Goal: Task Accomplishment & Management: Manage account settings

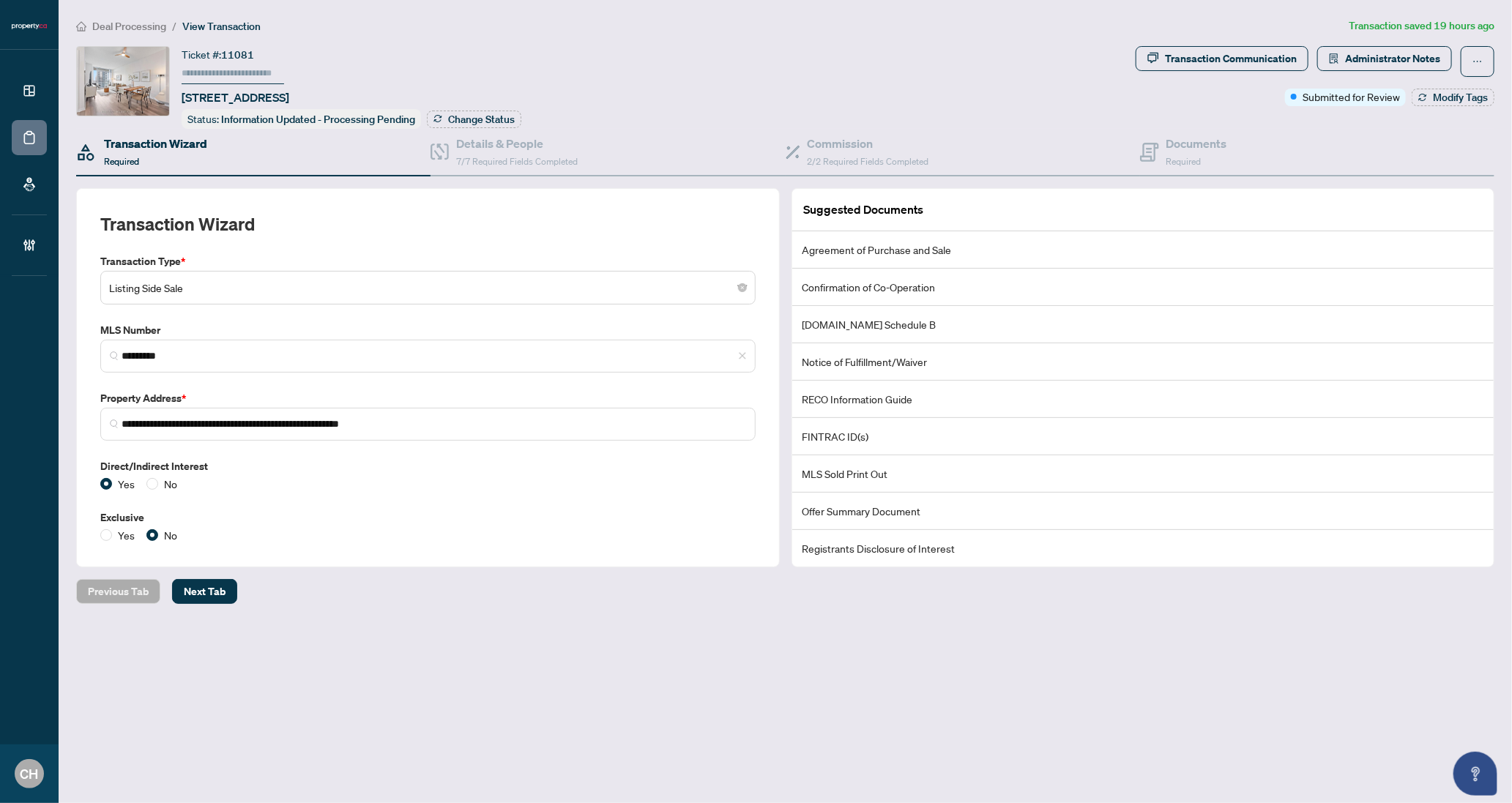
click at [191, 151] on div "Transaction Wizard Required" at bounding box center [156, 151] width 103 height 34
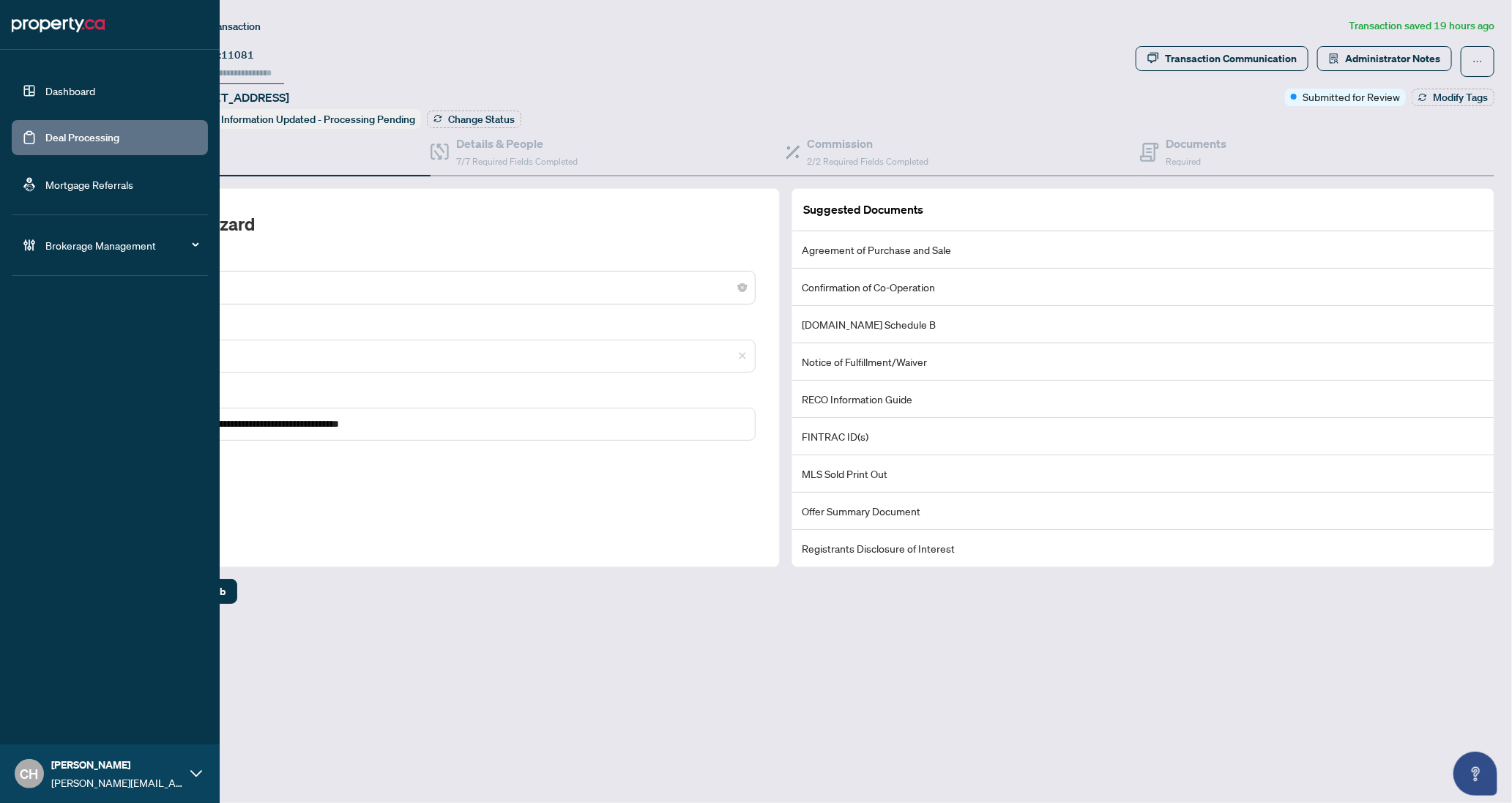
click at [51, 131] on link "Deal Processing" at bounding box center [82, 137] width 74 height 13
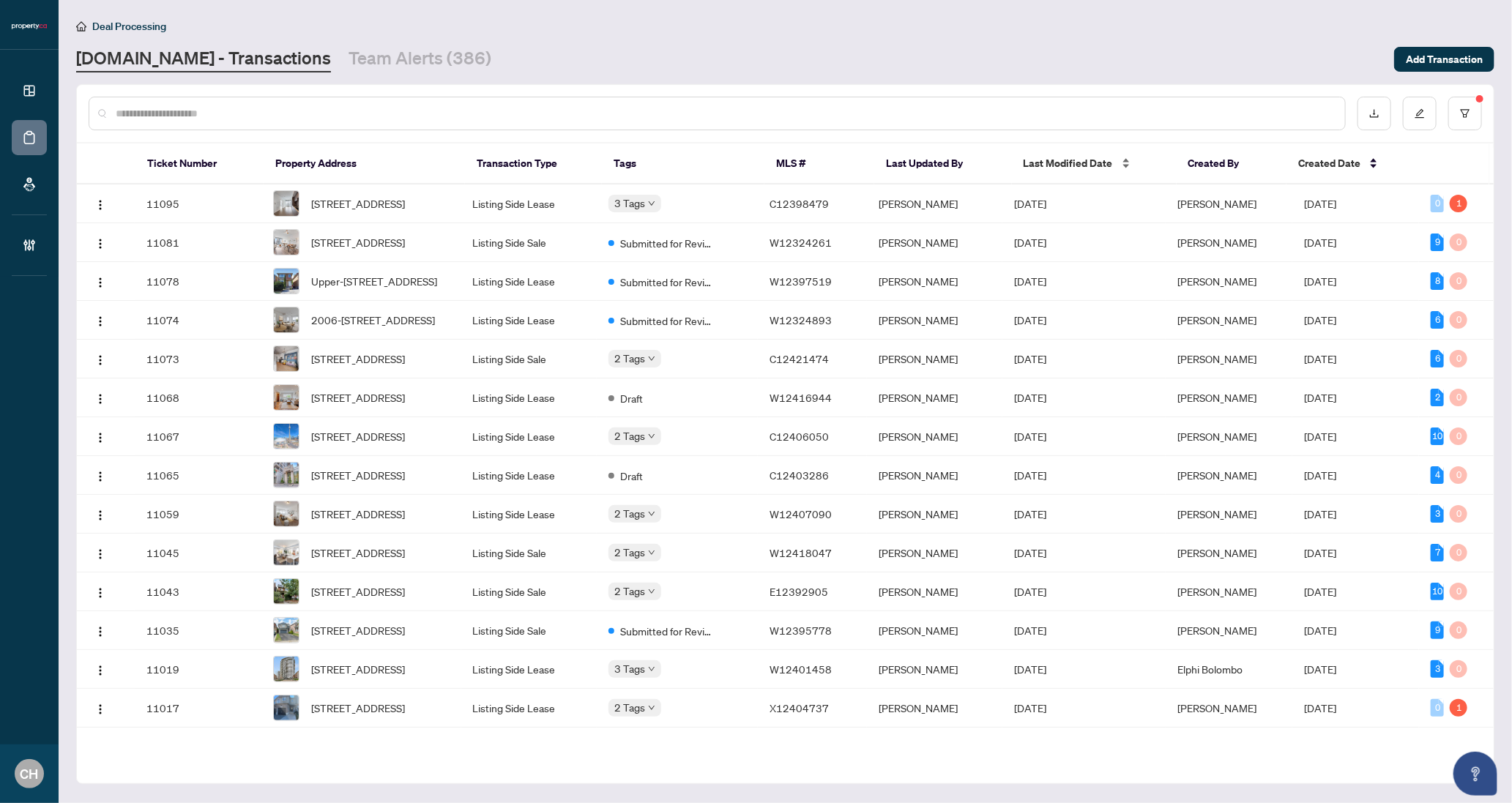
click at [1035, 170] on span "Last Modified Date" at bounding box center [1069, 162] width 90 height 16
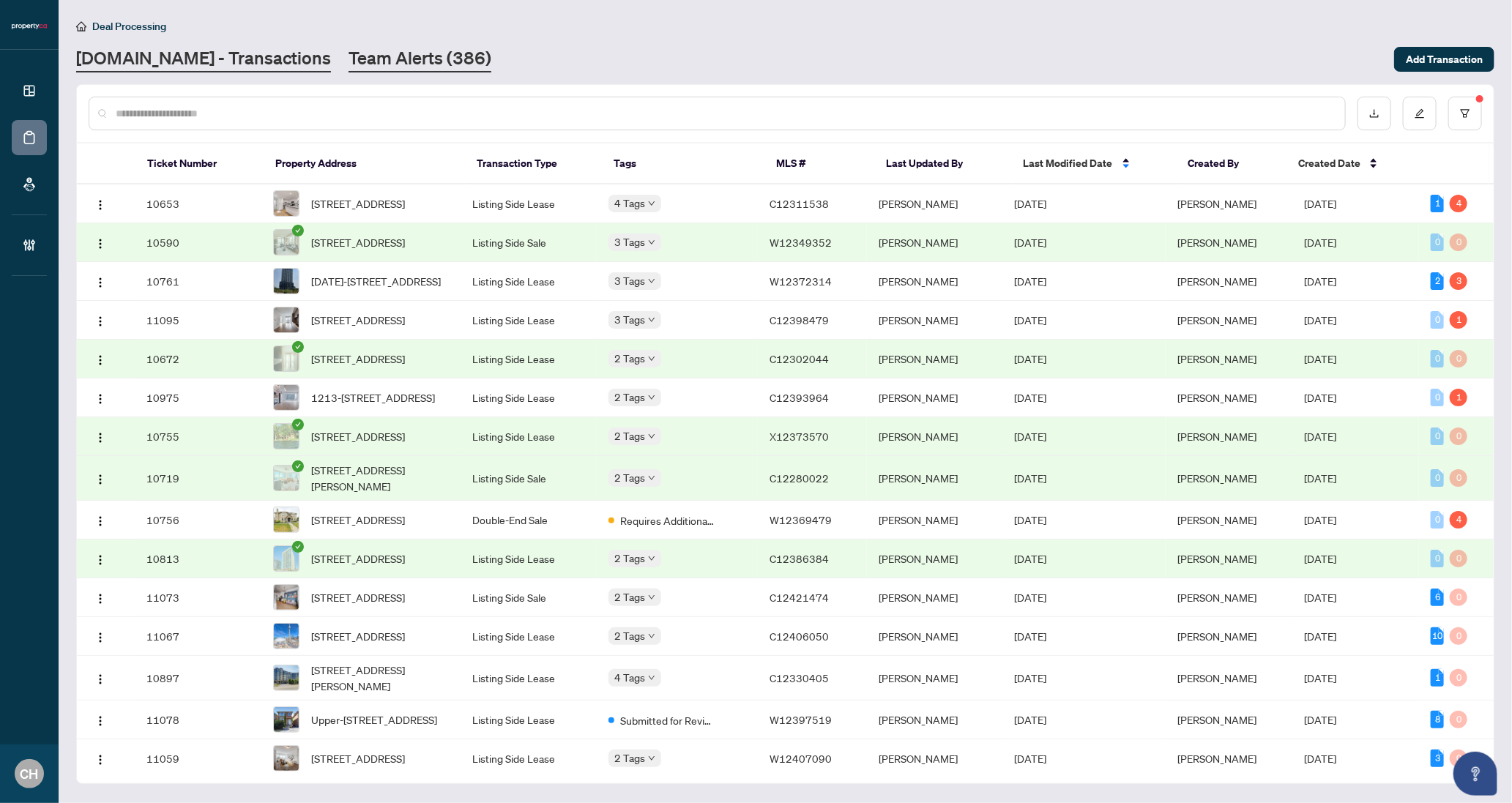
click at [349, 52] on link "Team Alerts (386)" at bounding box center [420, 59] width 143 height 27
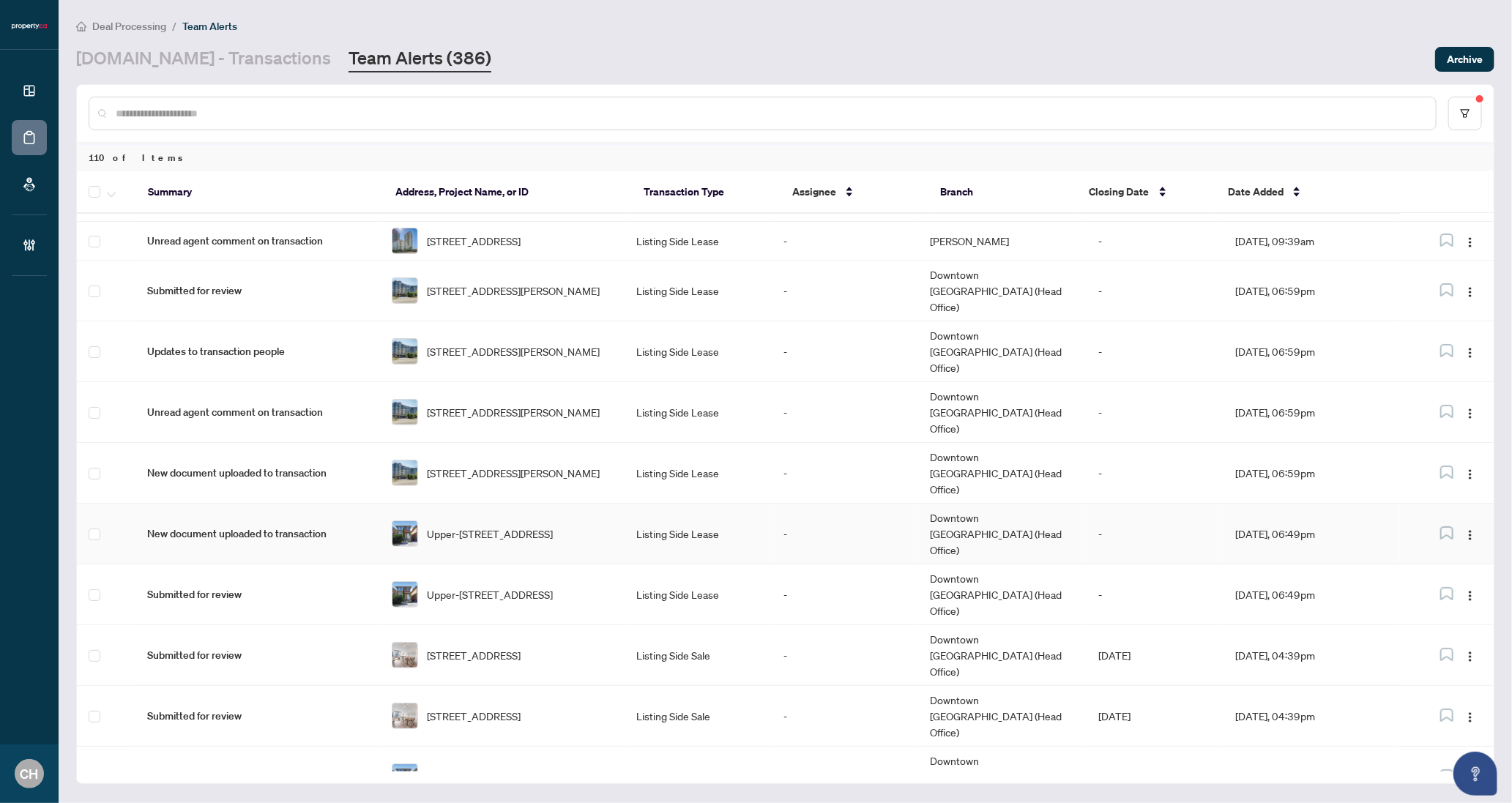
scroll to position [115, 0]
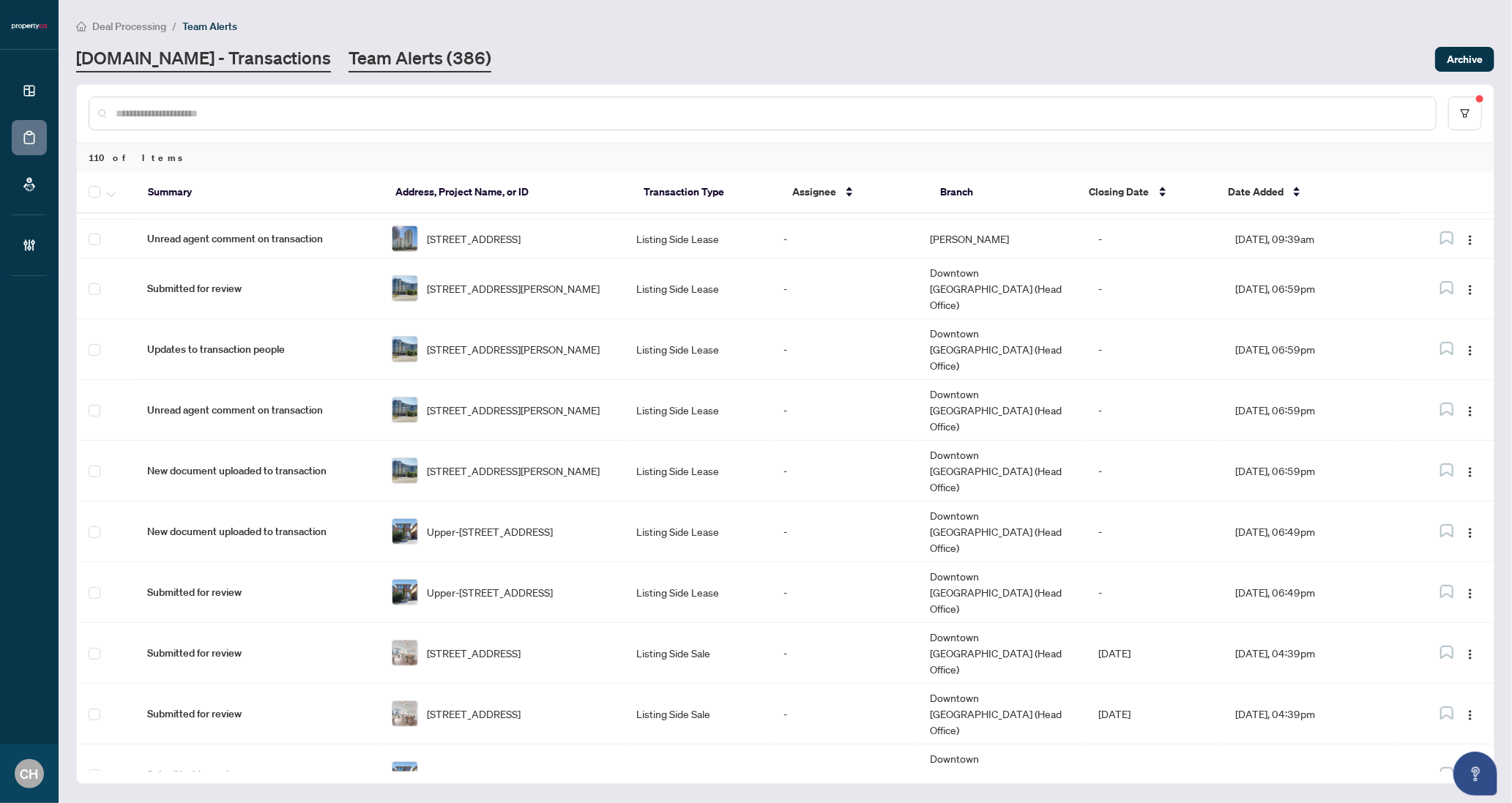
click at [262, 61] on link "[DOMAIN_NAME] - Transactions" at bounding box center [204, 59] width 255 height 27
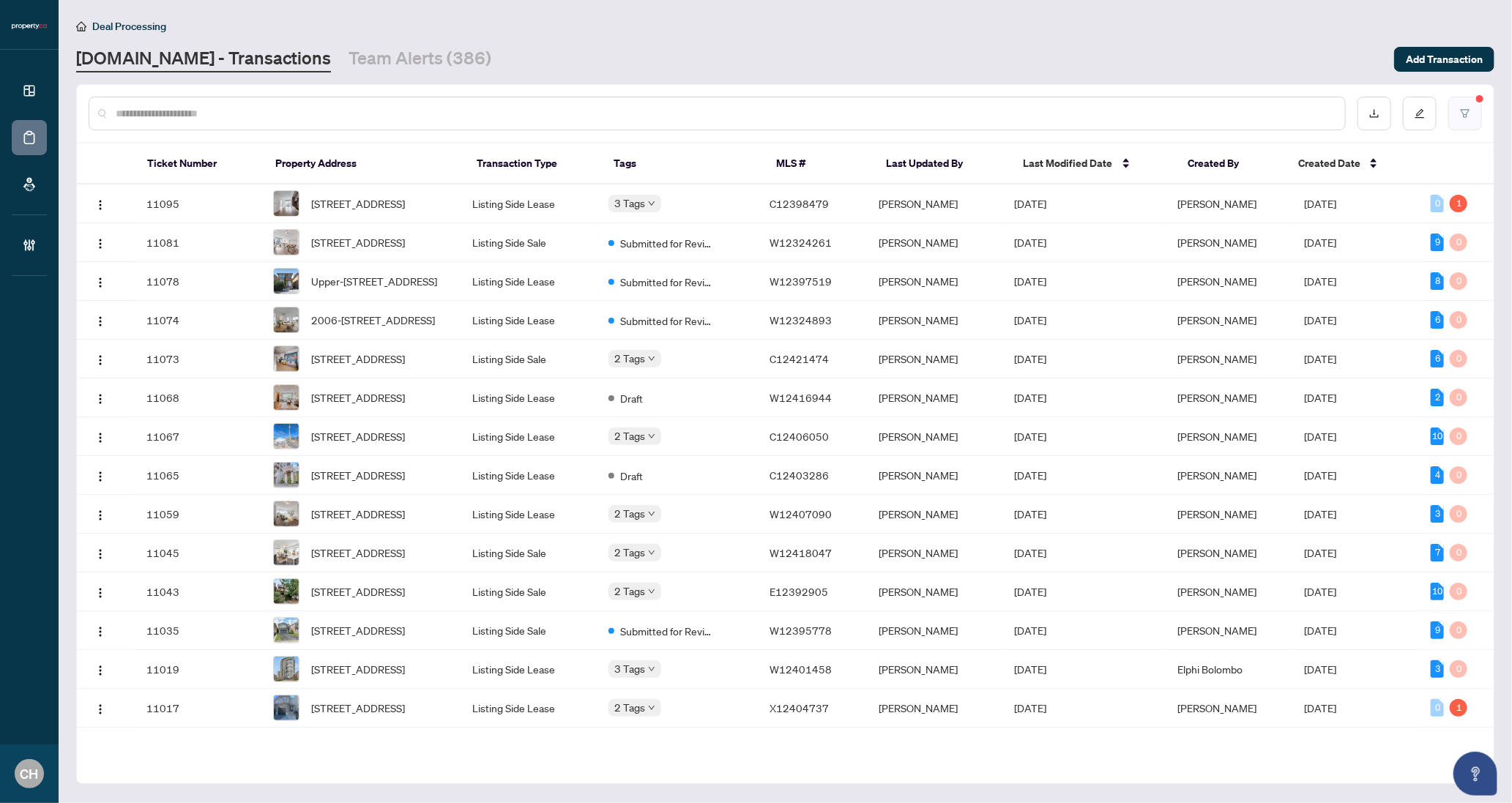
click at [1473, 115] on button "button" at bounding box center [1465, 113] width 33 height 33
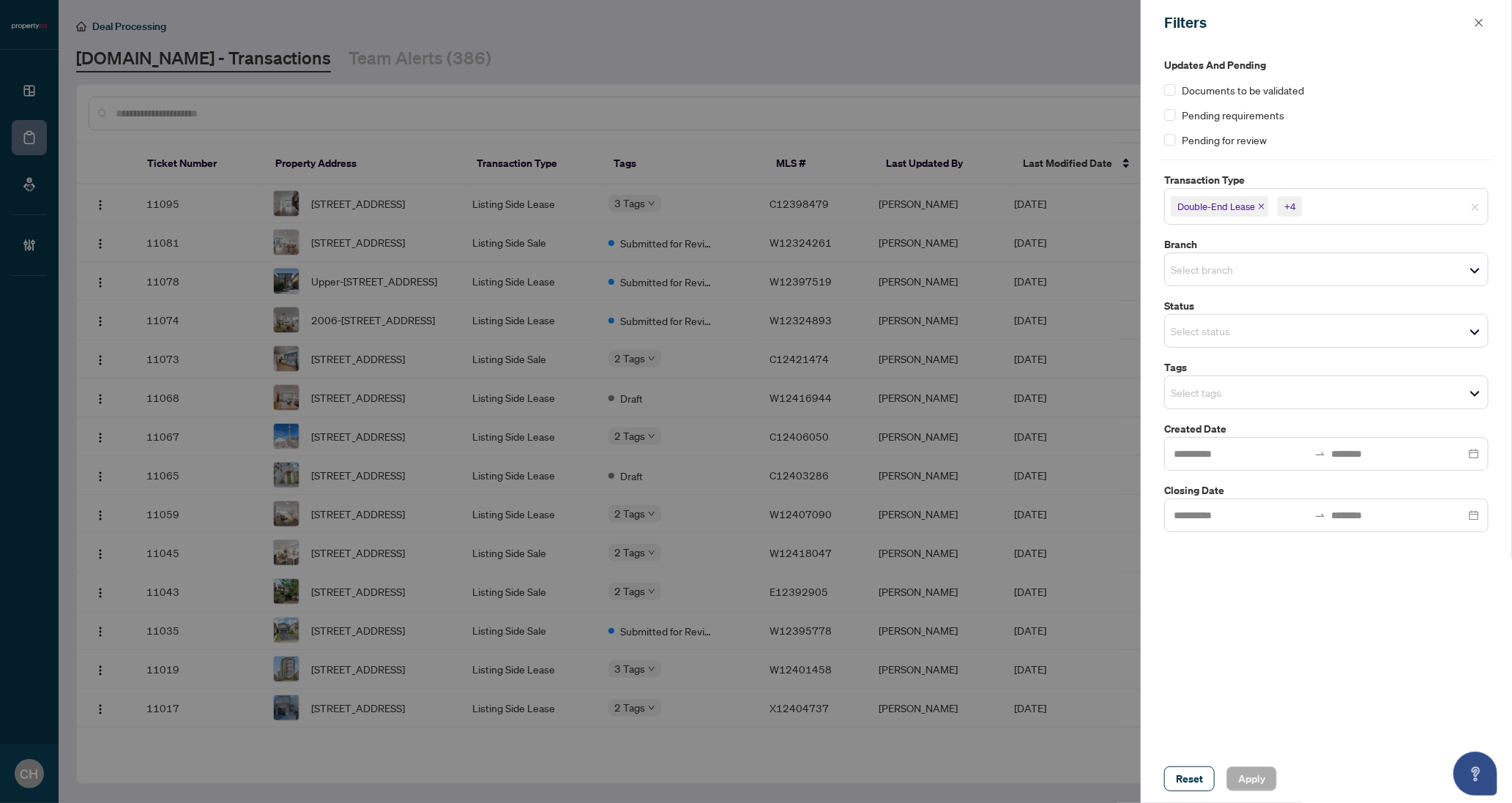
click at [1233, 327] on input "search" at bounding box center [1222, 330] width 103 height 17
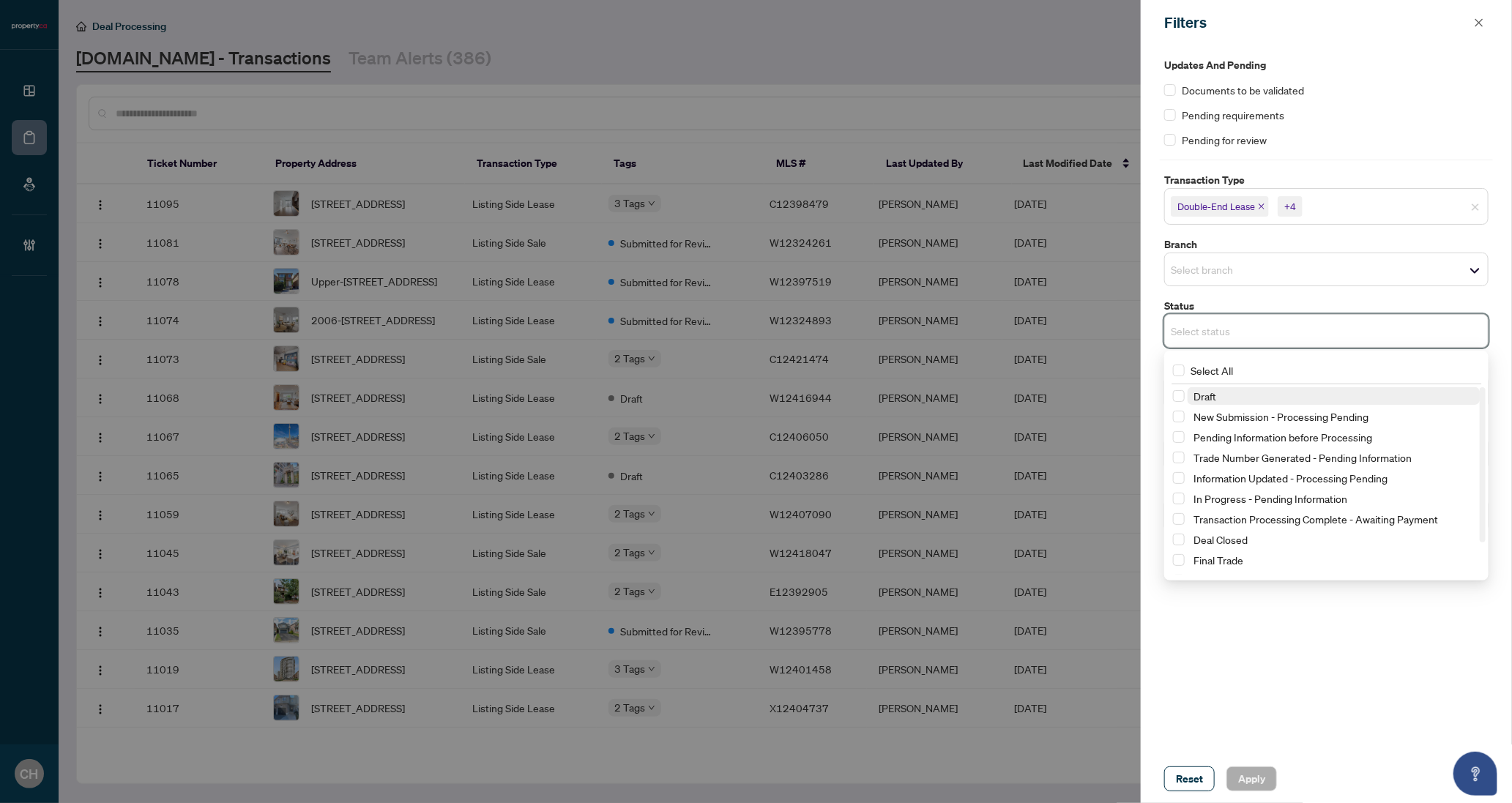
click at [1212, 394] on span "Draft" at bounding box center [1205, 395] width 23 height 13
click at [1207, 420] on span "New Submission - Processing Pending" at bounding box center [1281, 419] width 175 height 13
click at [1250, 780] on span "Apply" at bounding box center [1252, 779] width 27 height 24
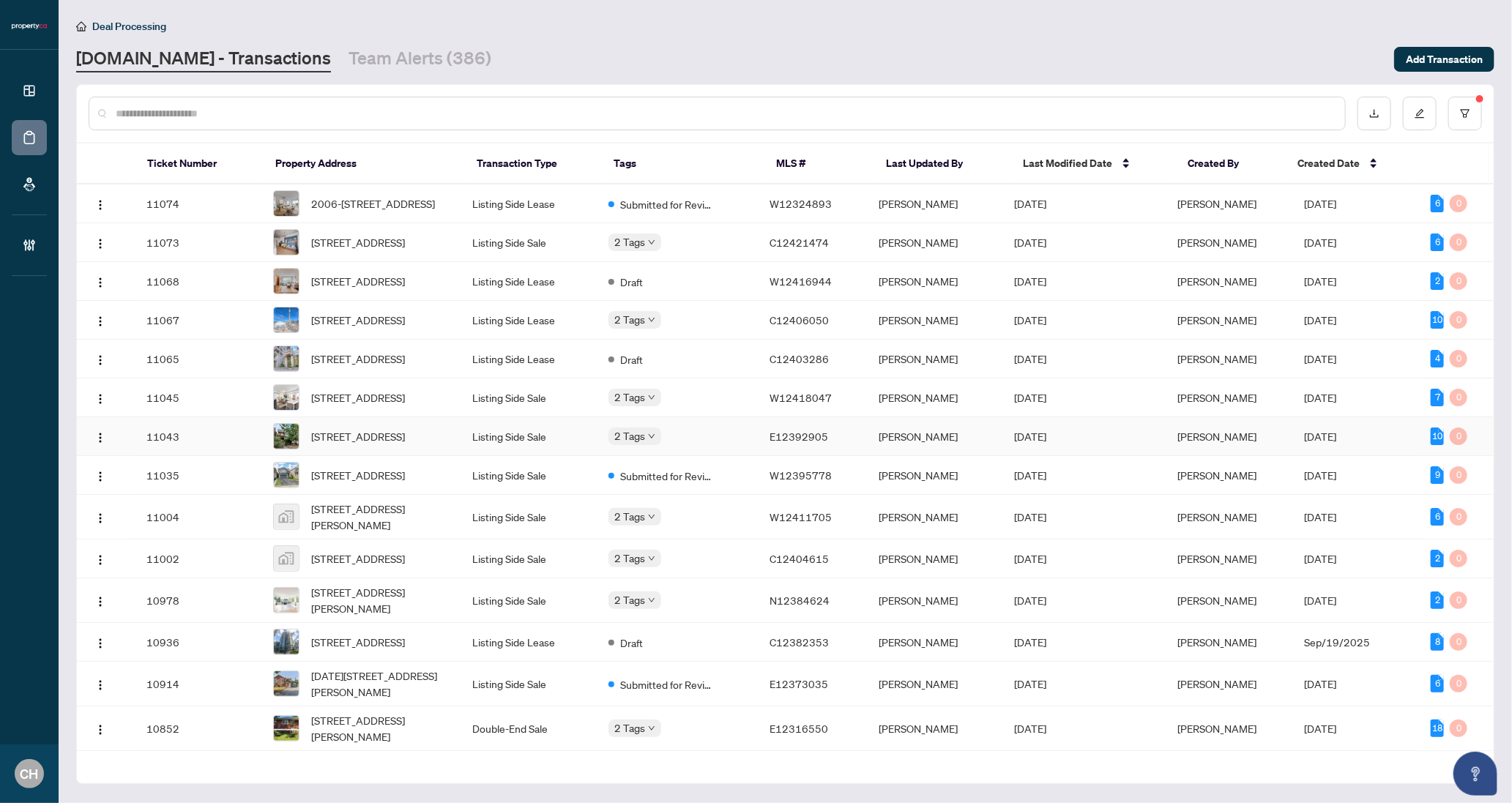
click at [1448, 96] on button "button" at bounding box center [1465, 113] width 33 height 33
click at [153, 99] on div at bounding box center [718, 113] width 1258 height 33
click at [153, 109] on input "text" at bounding box center [724, 113] width 1218 height 16
paste input "*********"
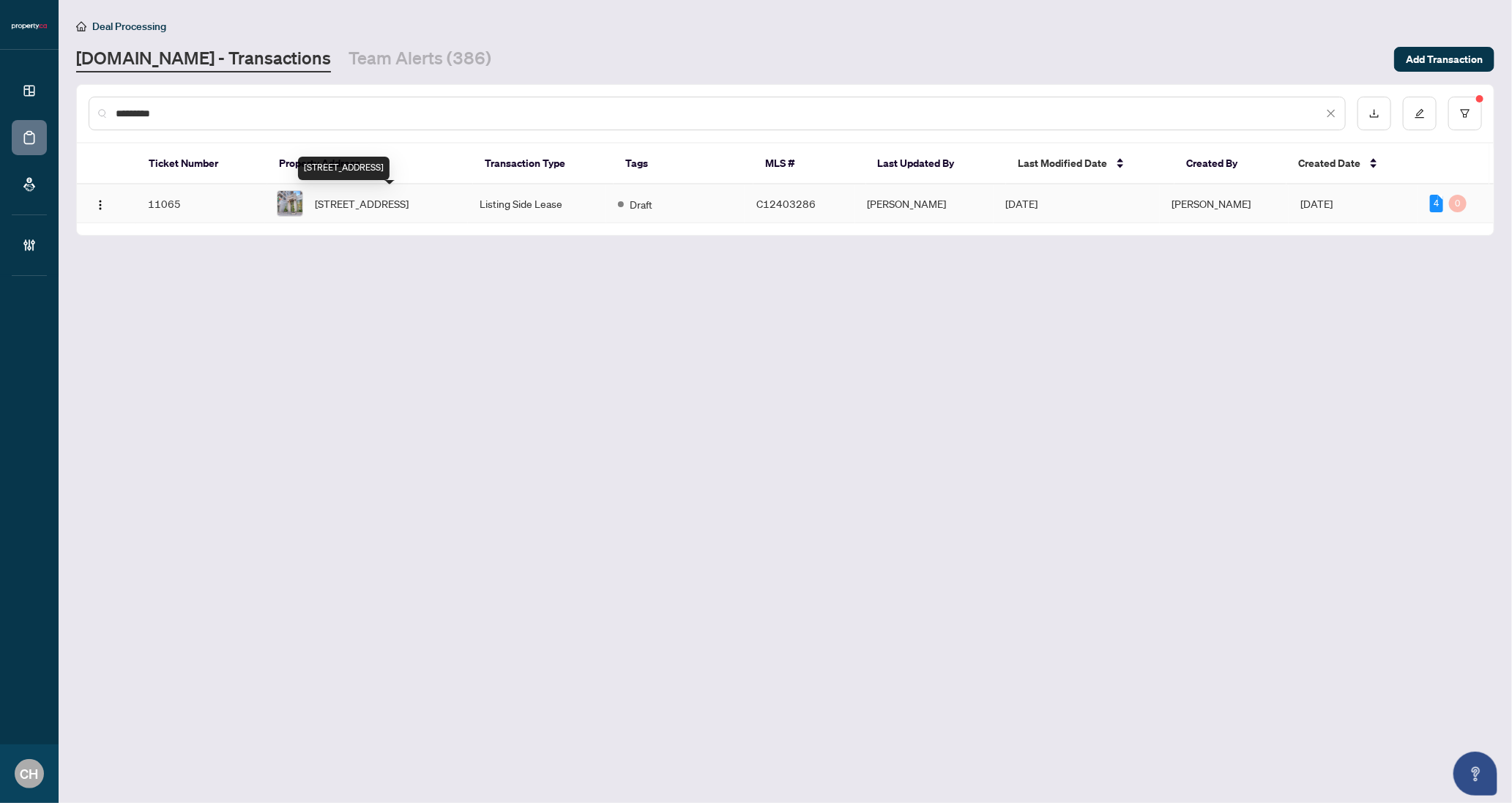
type input "*********"
click at [379, 195] on span "[STREET_ADDRESS]" at bounding box center [361, 203] width 93 height 16
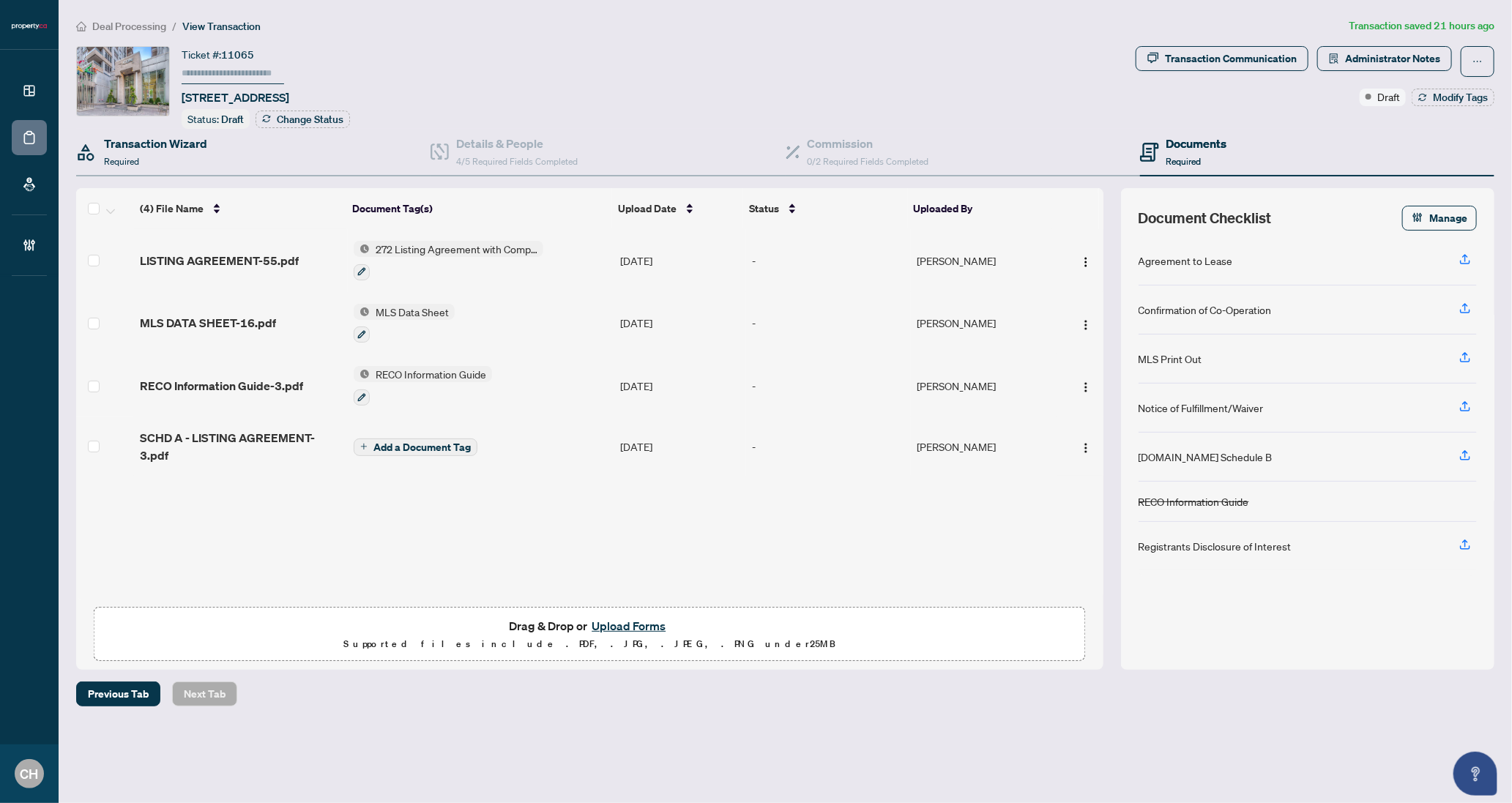
click at [183, 167] on div "Transaction Wizard Required" at bounding box center [253, 153] width 355 height 48
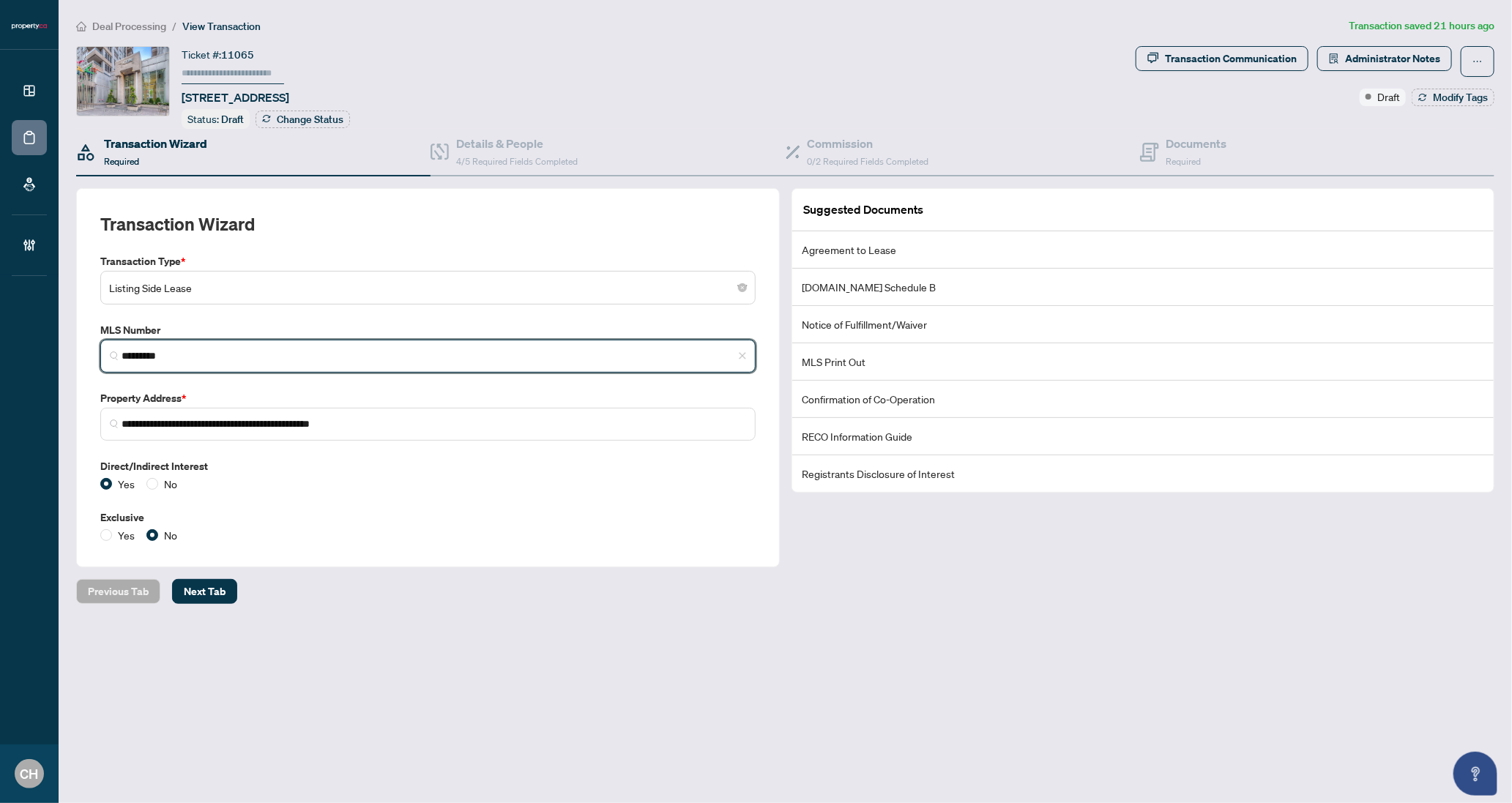
click at [152, 357] on input "*********" at bounding box center [434, 356] width 625 height 15
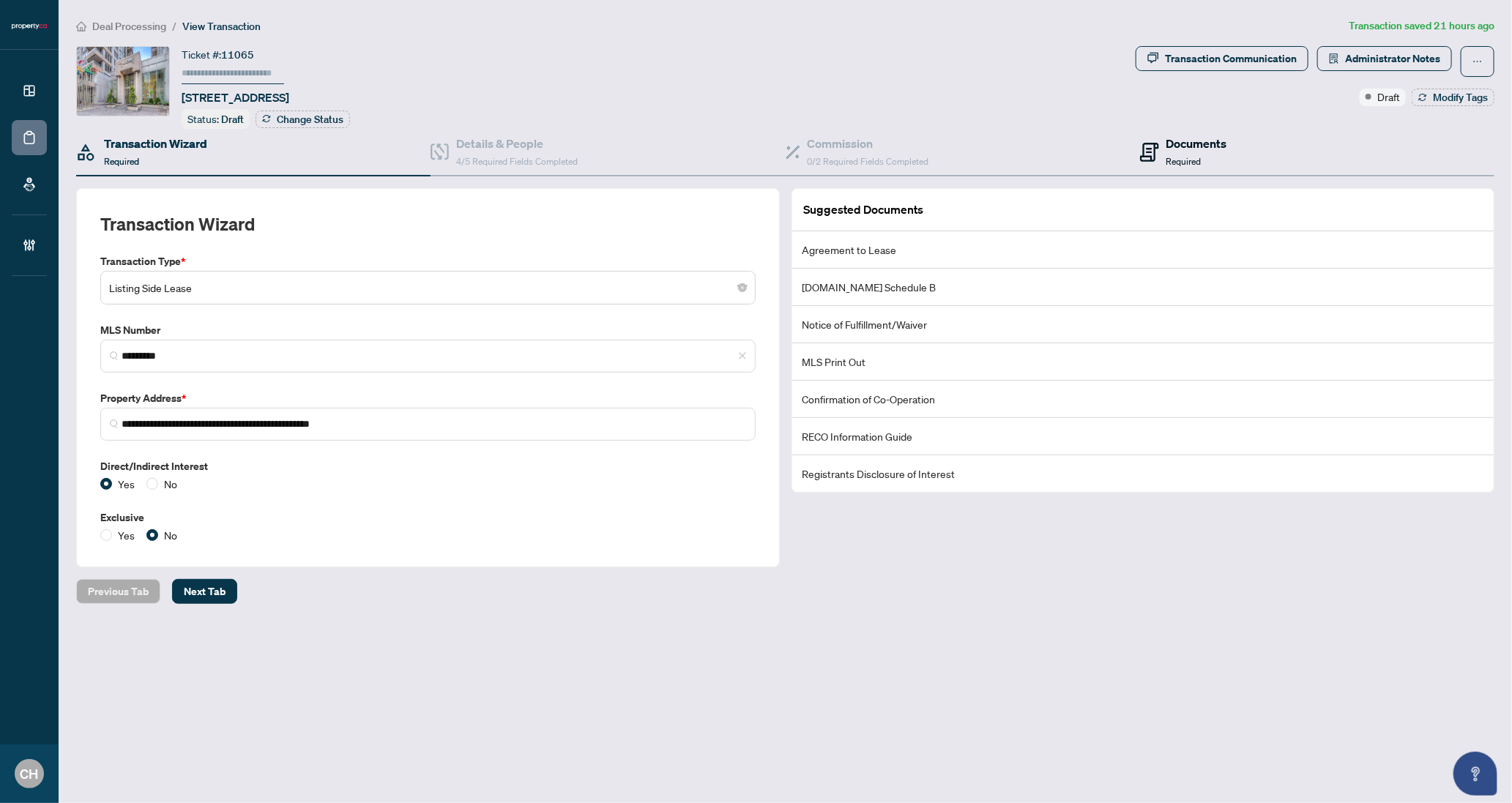
click at [1191, 143] on h4 "Documents" at bounding box center [1197, 143] width 61 height 17
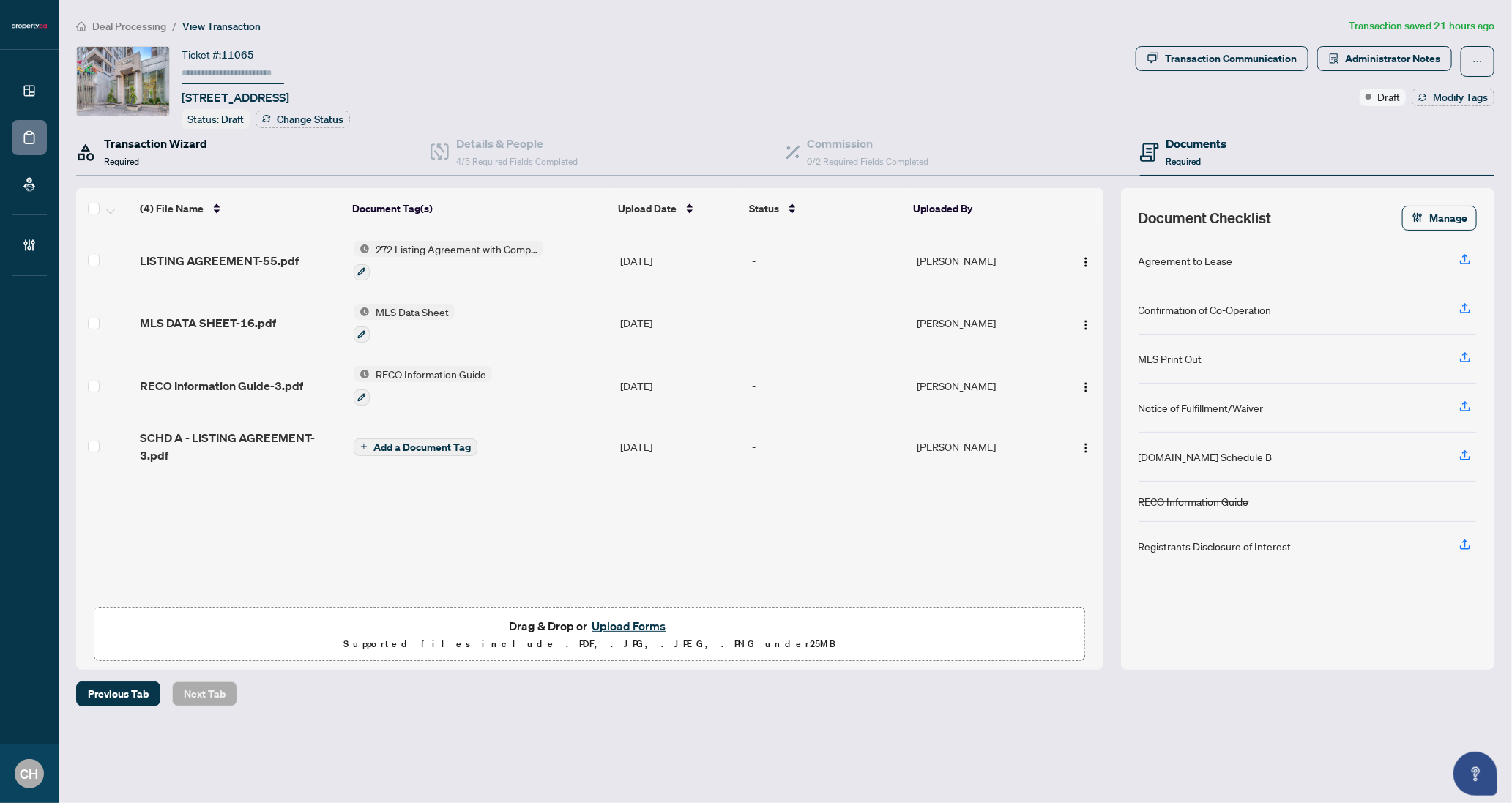
click at [159, 143] on h4 "Transaction Wizard" at bounding box center [156, 143] width 103 height 17
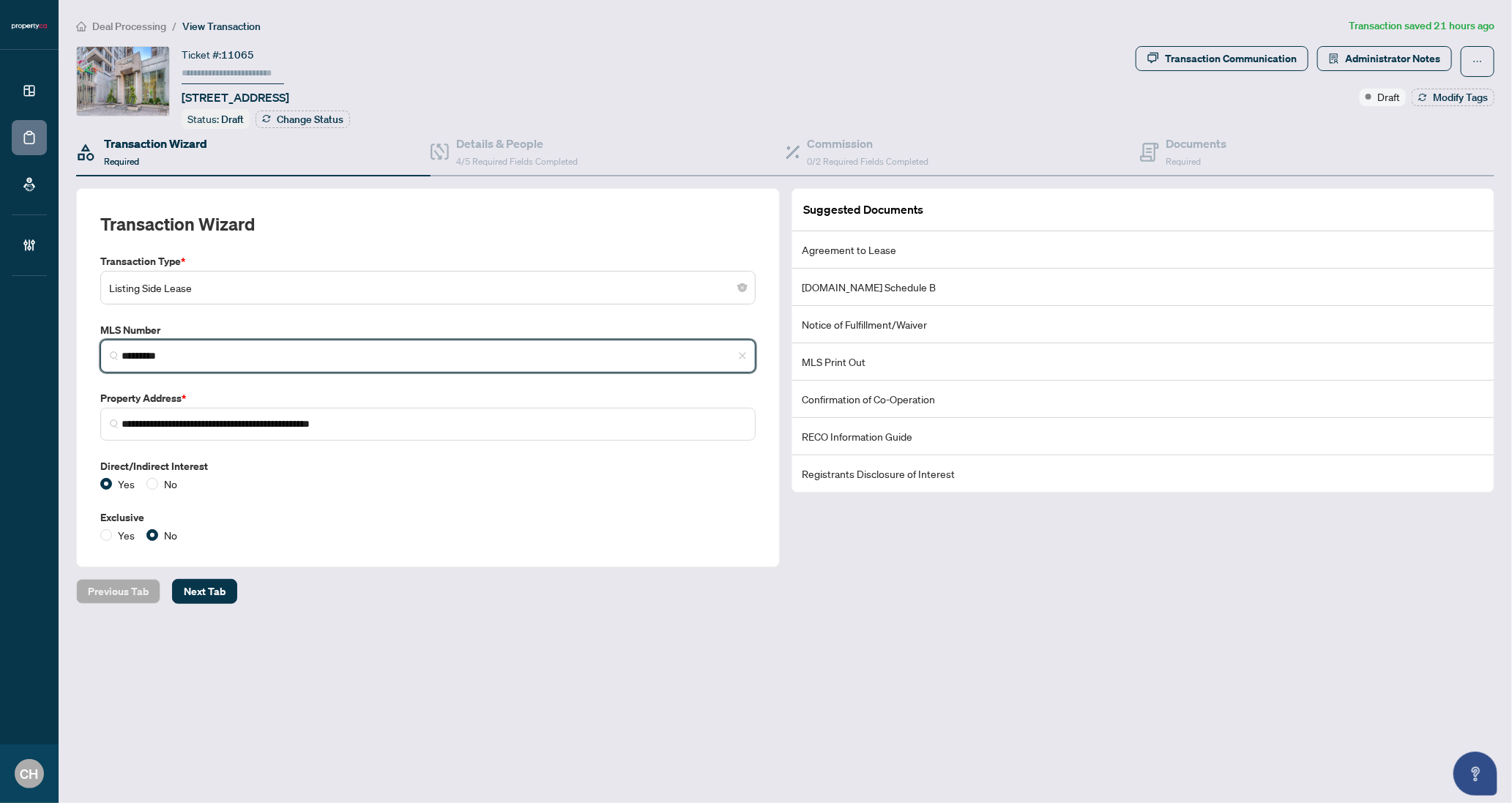
click at [154, 357] on input "*********" at bounding box center [434, 356] width 625 height 15
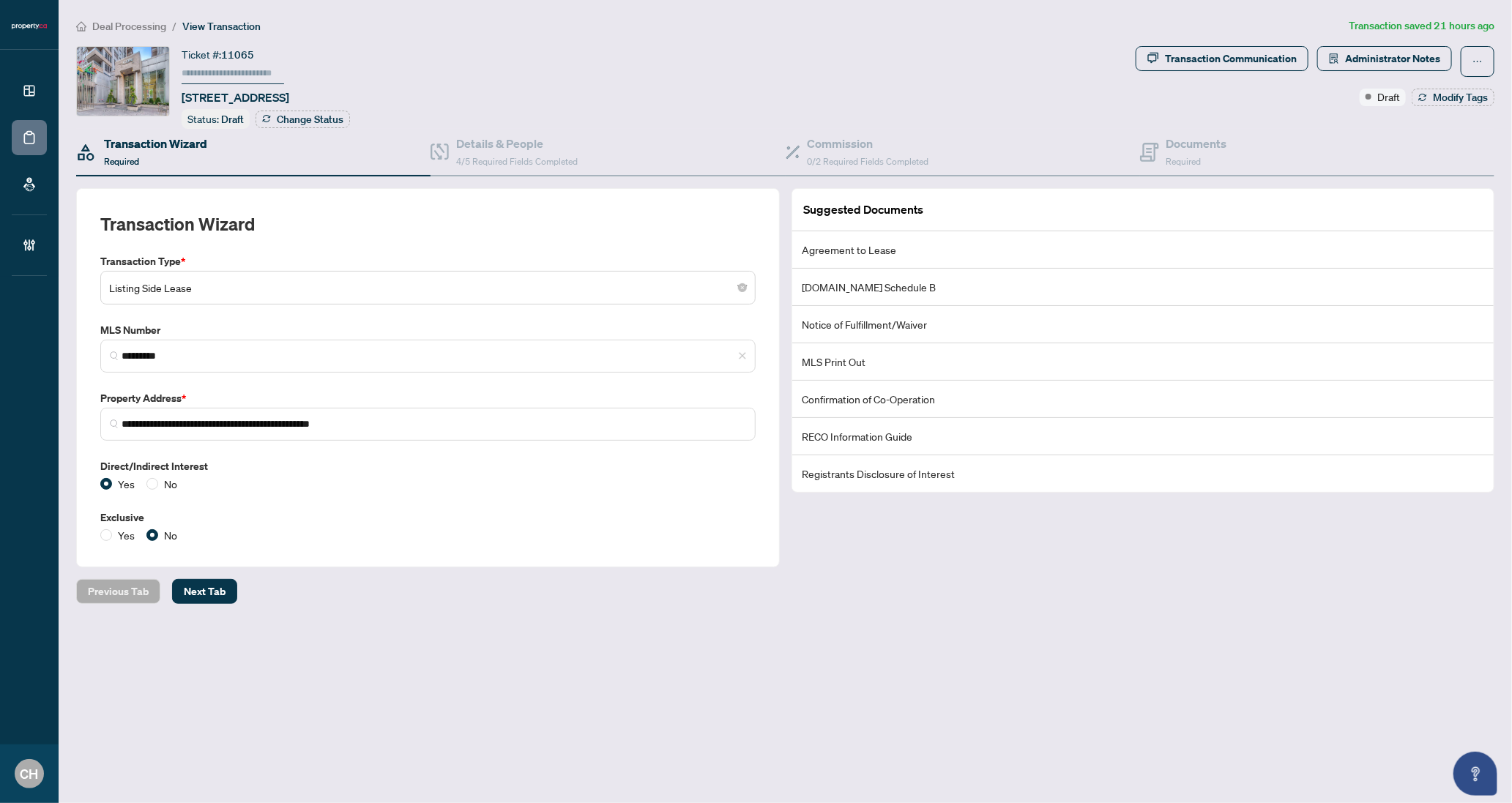
click at [378, 605] on main "**********" at bounding box center [785, 402] width 1454 height 803
click at [1275, 167] on div "Documents Required" at bounding box center [1317, 153] width 355 height 48
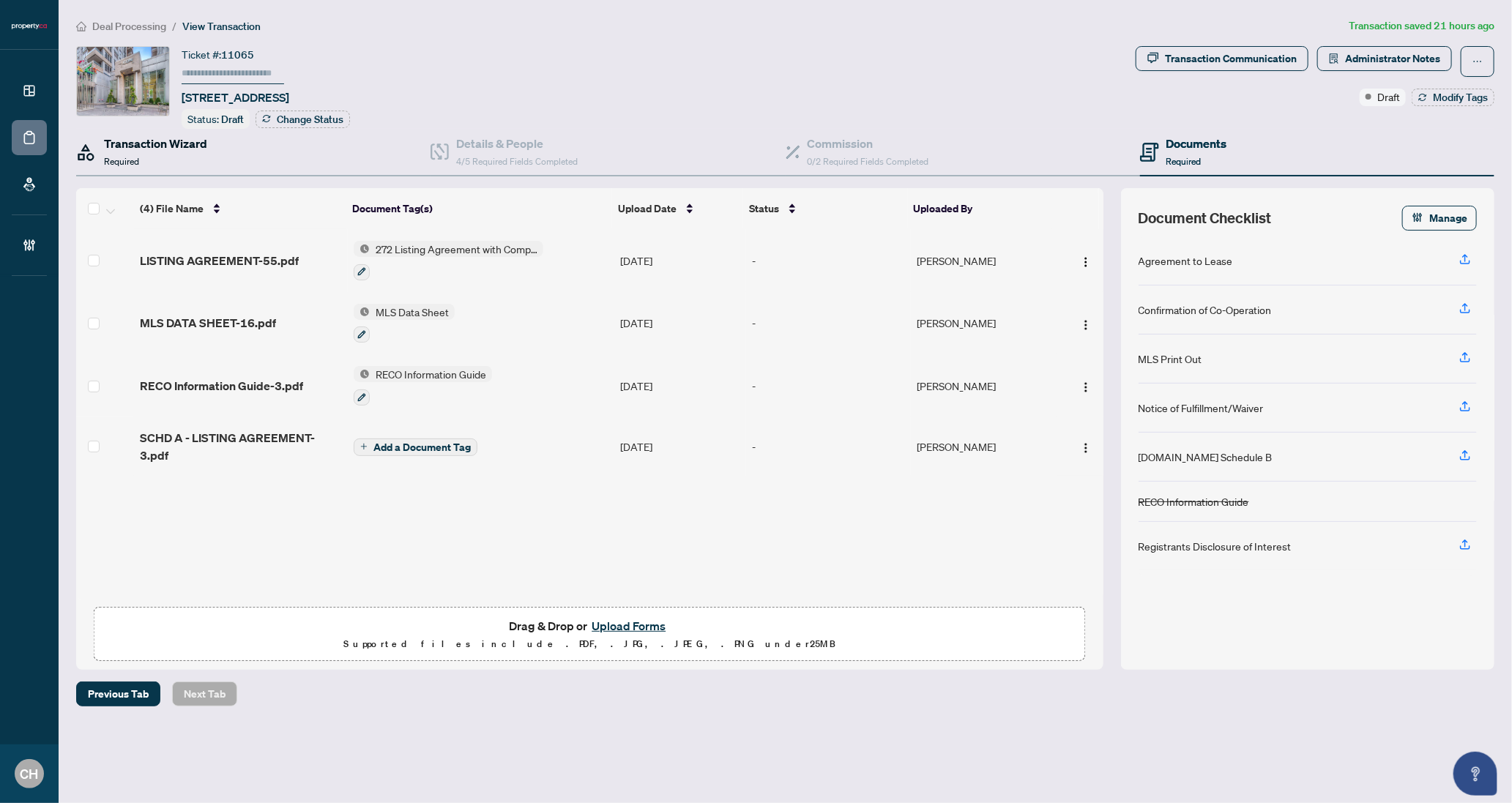
click at [154, 157] on div "Transaction Wizard Required" at bounding box center [156, 151] width 103 height 34
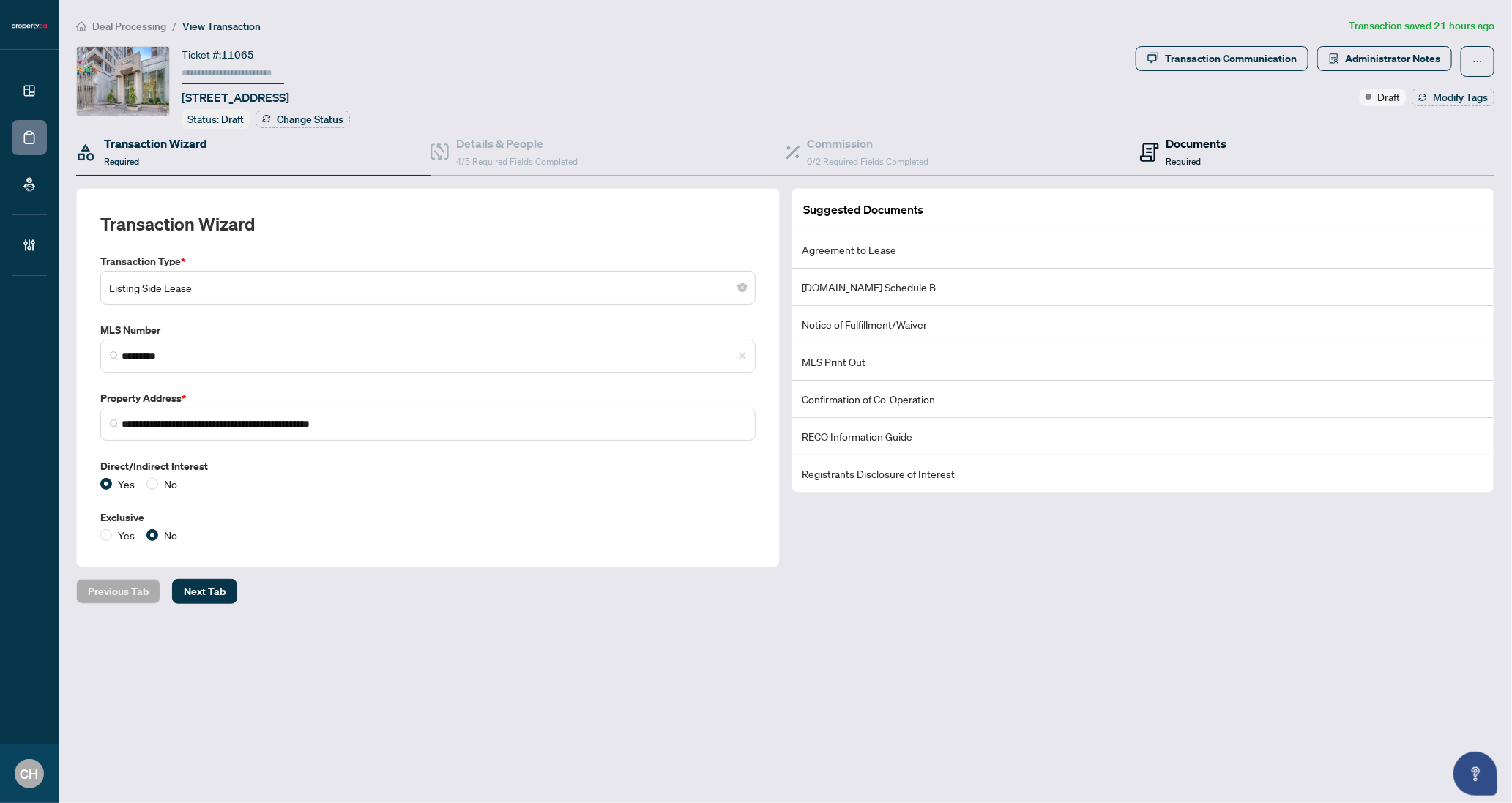
click at [1200, 141] on h4 "Documents" at bounding box center [1197, 143] width 61 height 17
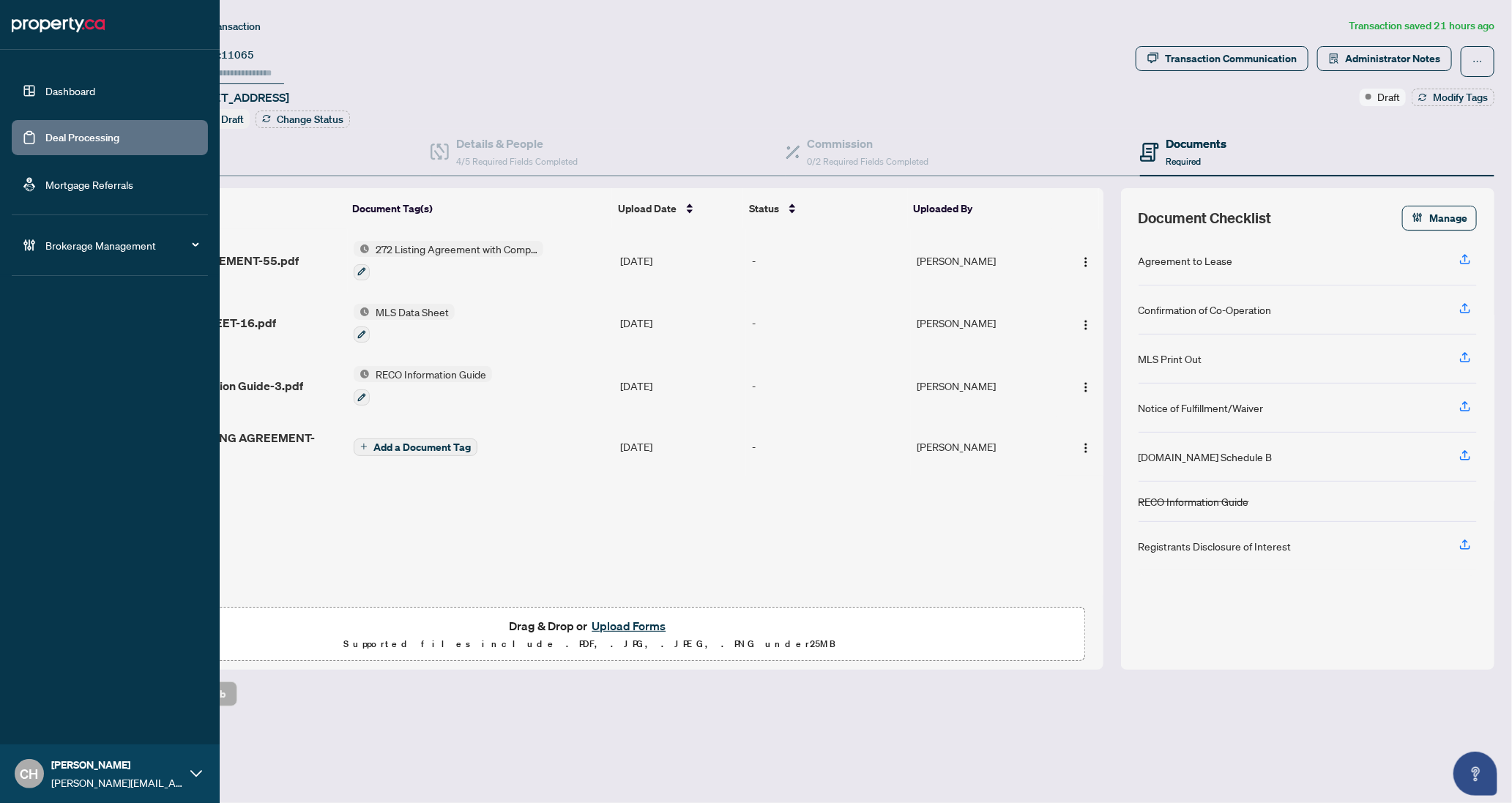
click at [47, 131] on link "Deal Processing" at bounding box center [82, 137] width 74 height 13
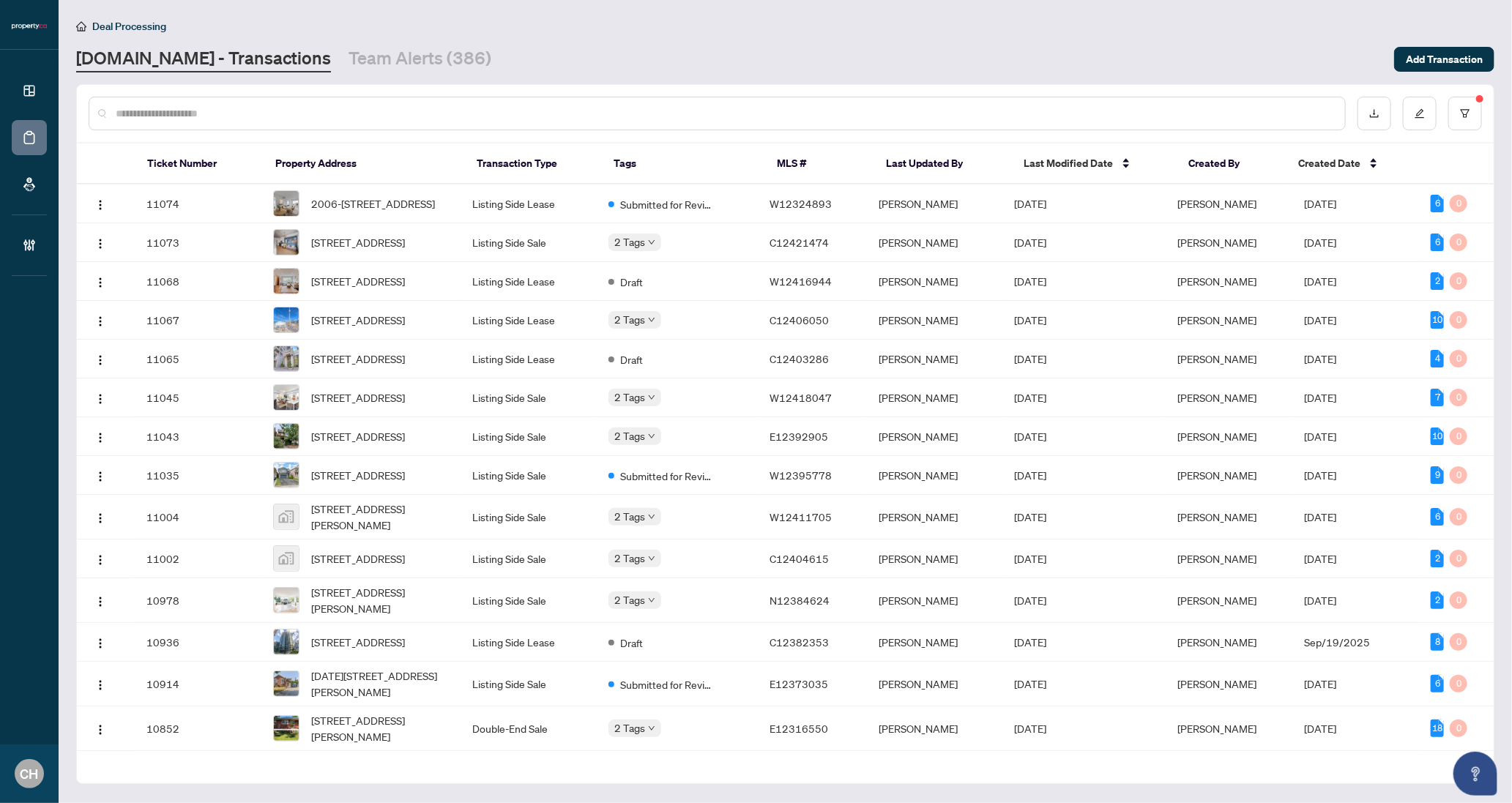
click at [227, 120] on input "text" at bounding box center [724, 113] width 1218 height 16
paste input "*********"
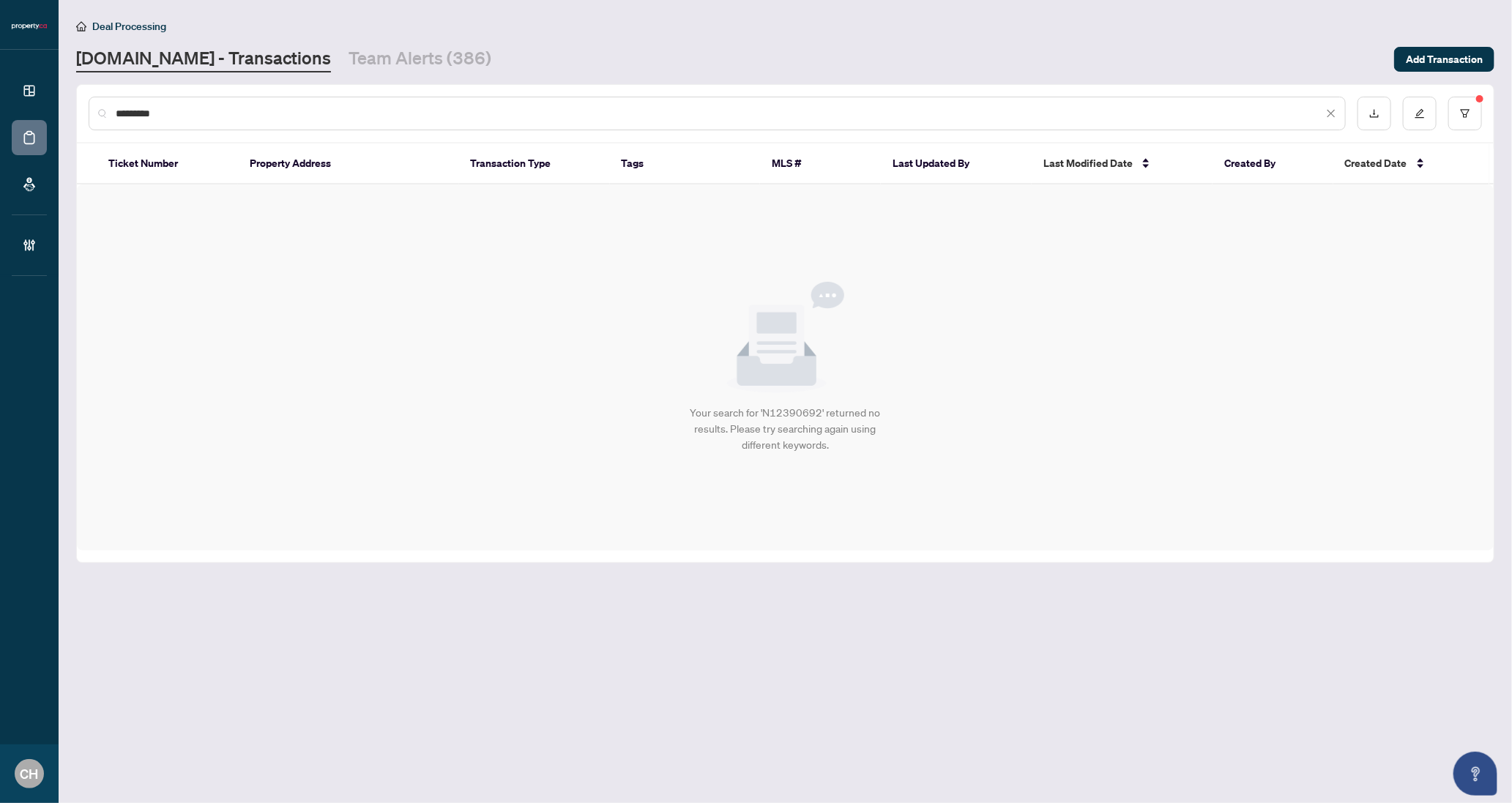
paste input "*********"
click at [197, 112] on input "**********" at bounding box center [719, 113] width 1207 height 16
paste input "text"
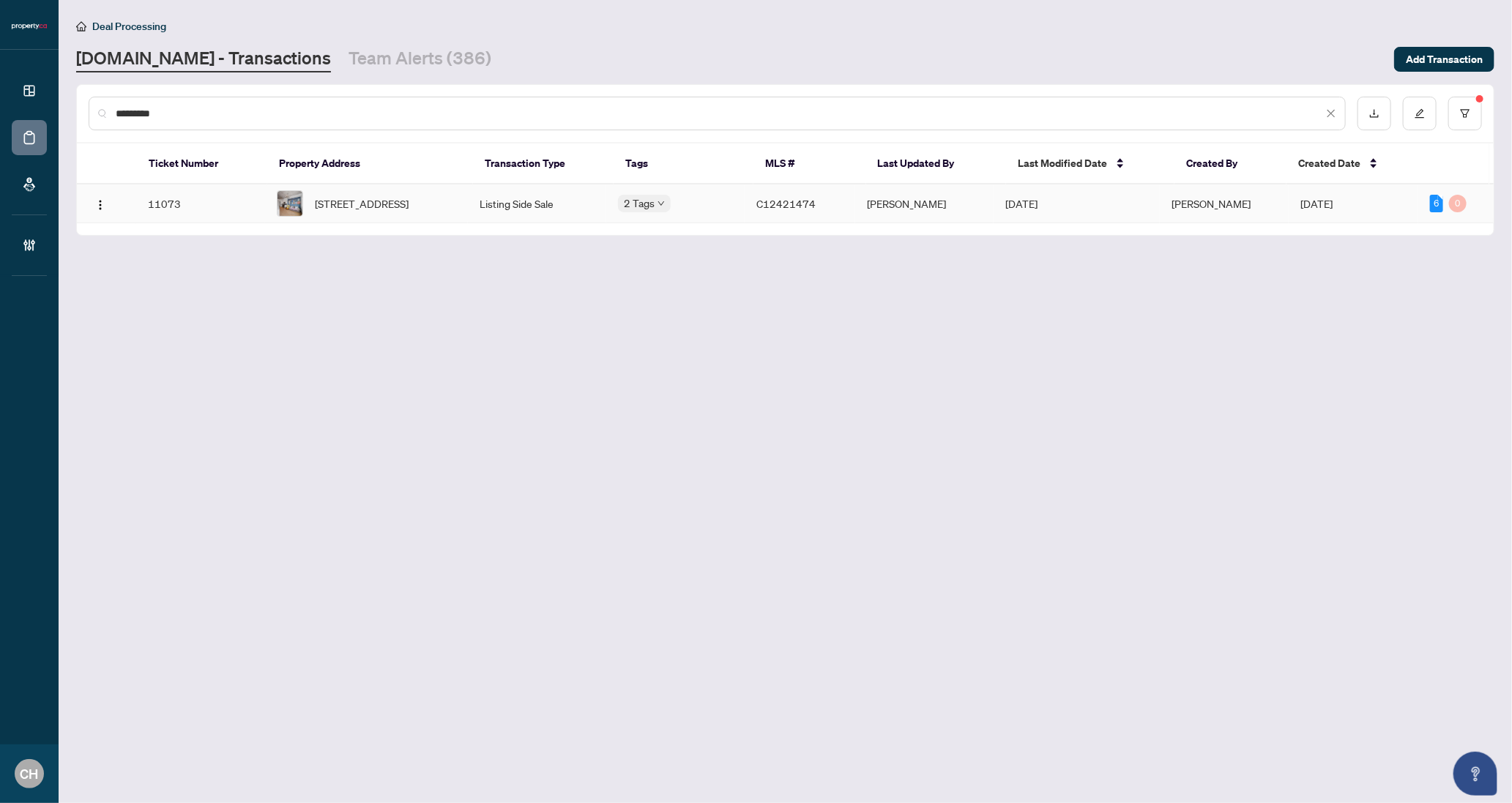
type input "*********"
click at [336, 195] on span "[STREET_ADDRESS]" at bounding box center [361, 203] width 93 height 16
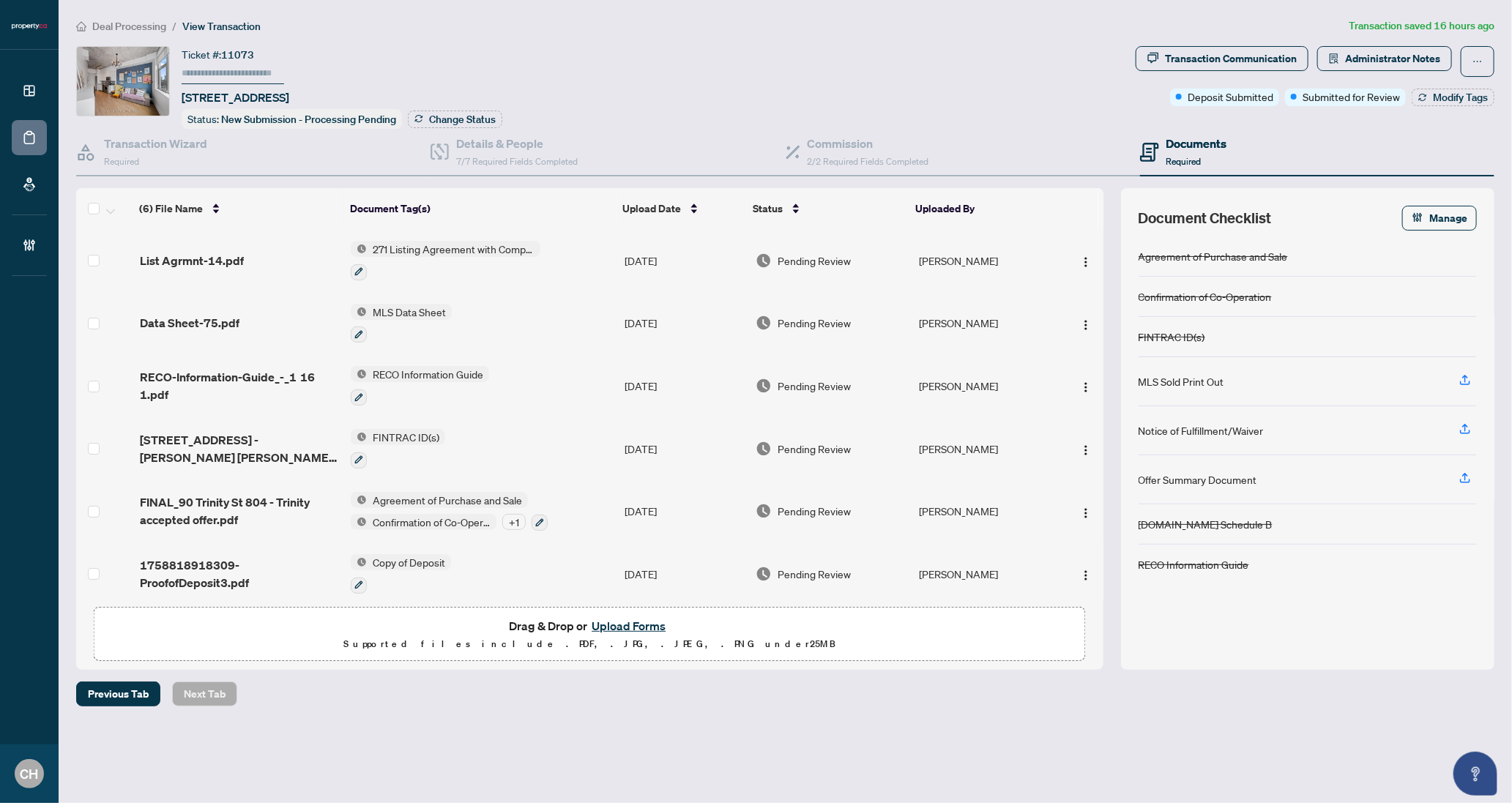
scroll to position [6, 0]
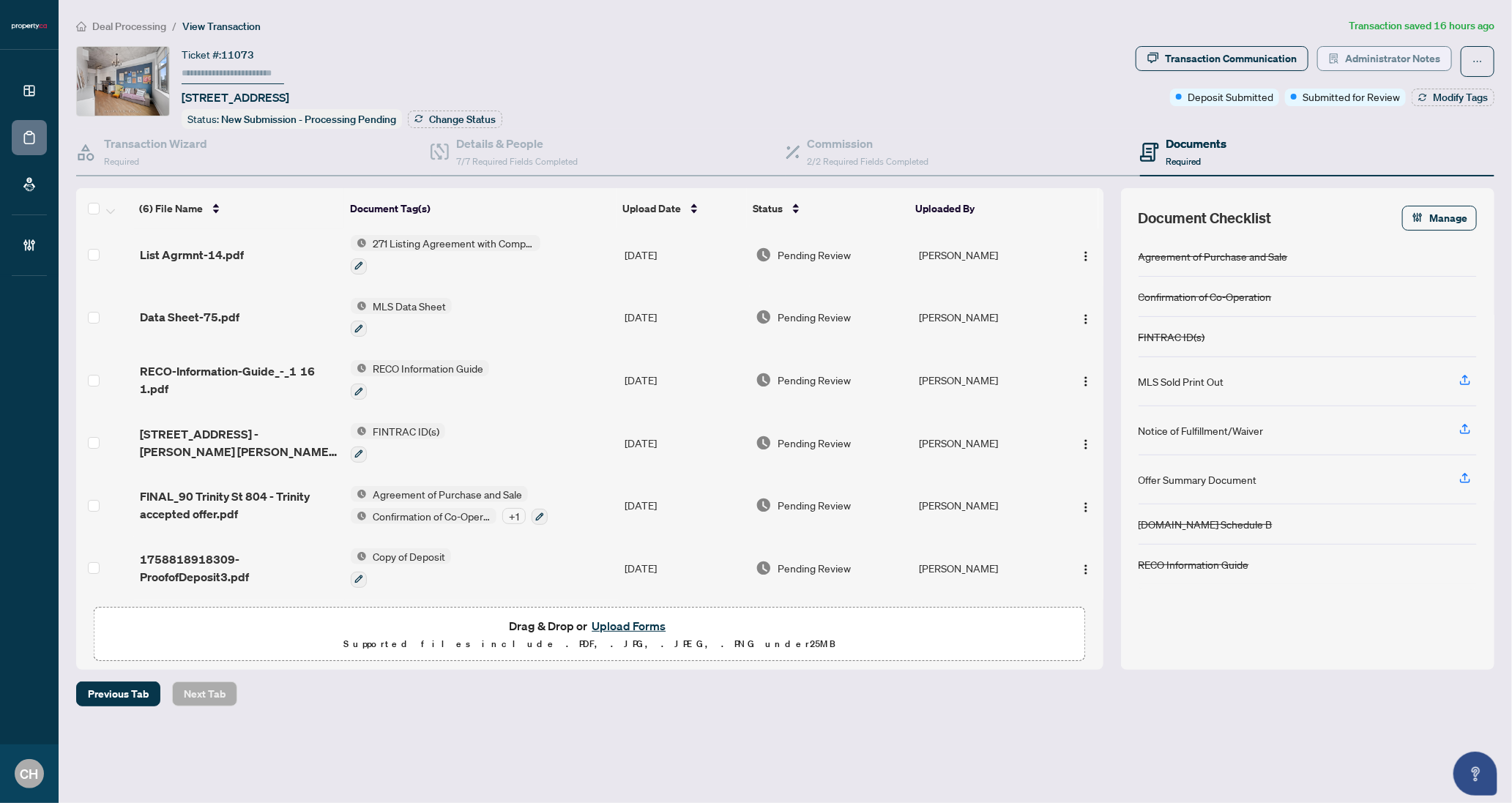
click at [1417, 61] on span "Administrator Notes" at bounding box center [1392, 58] width 95 height 24
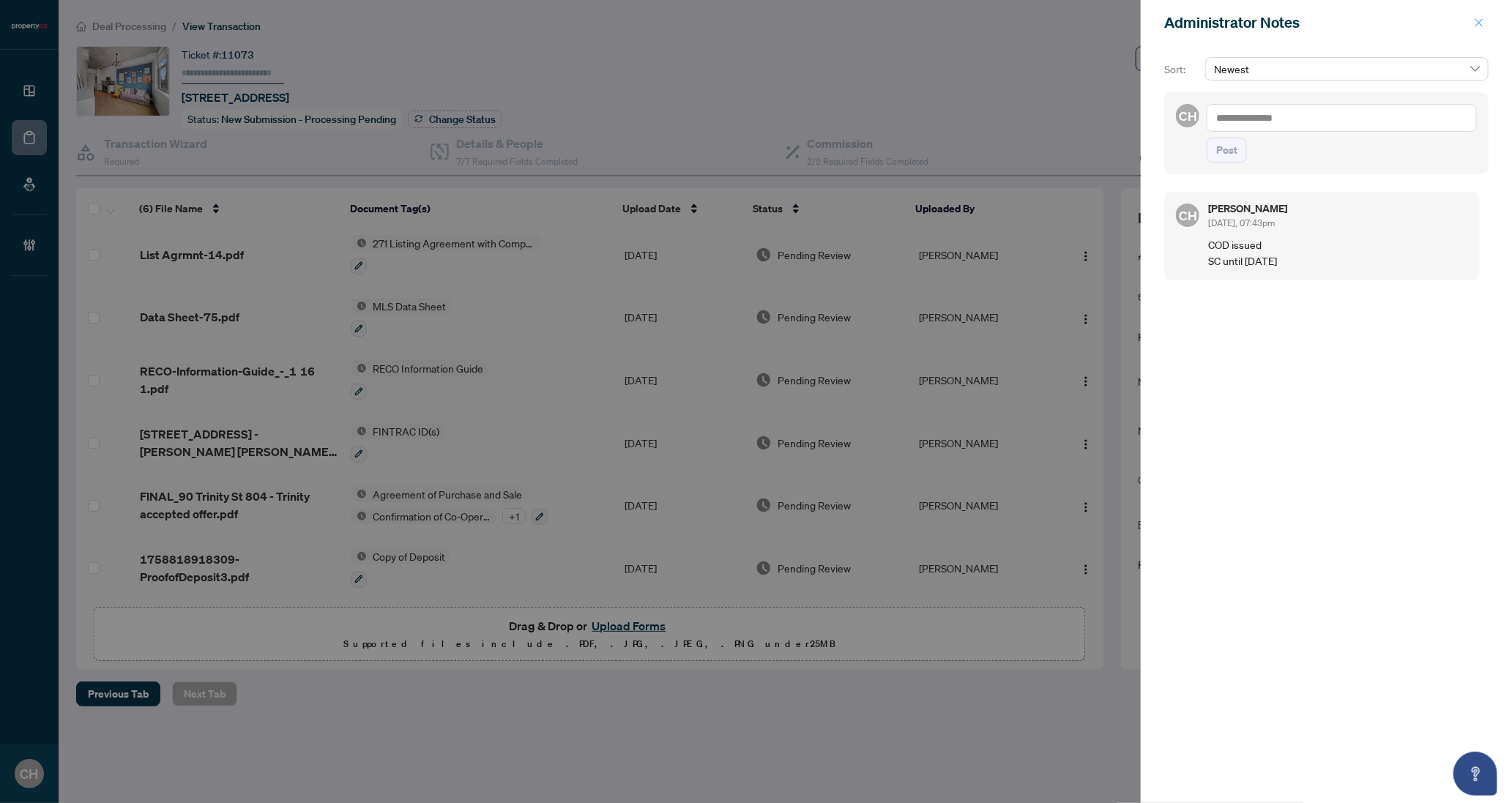
click at [1474, 26] on icon "close" at bounding box center [1479, 22] width 10 height 10
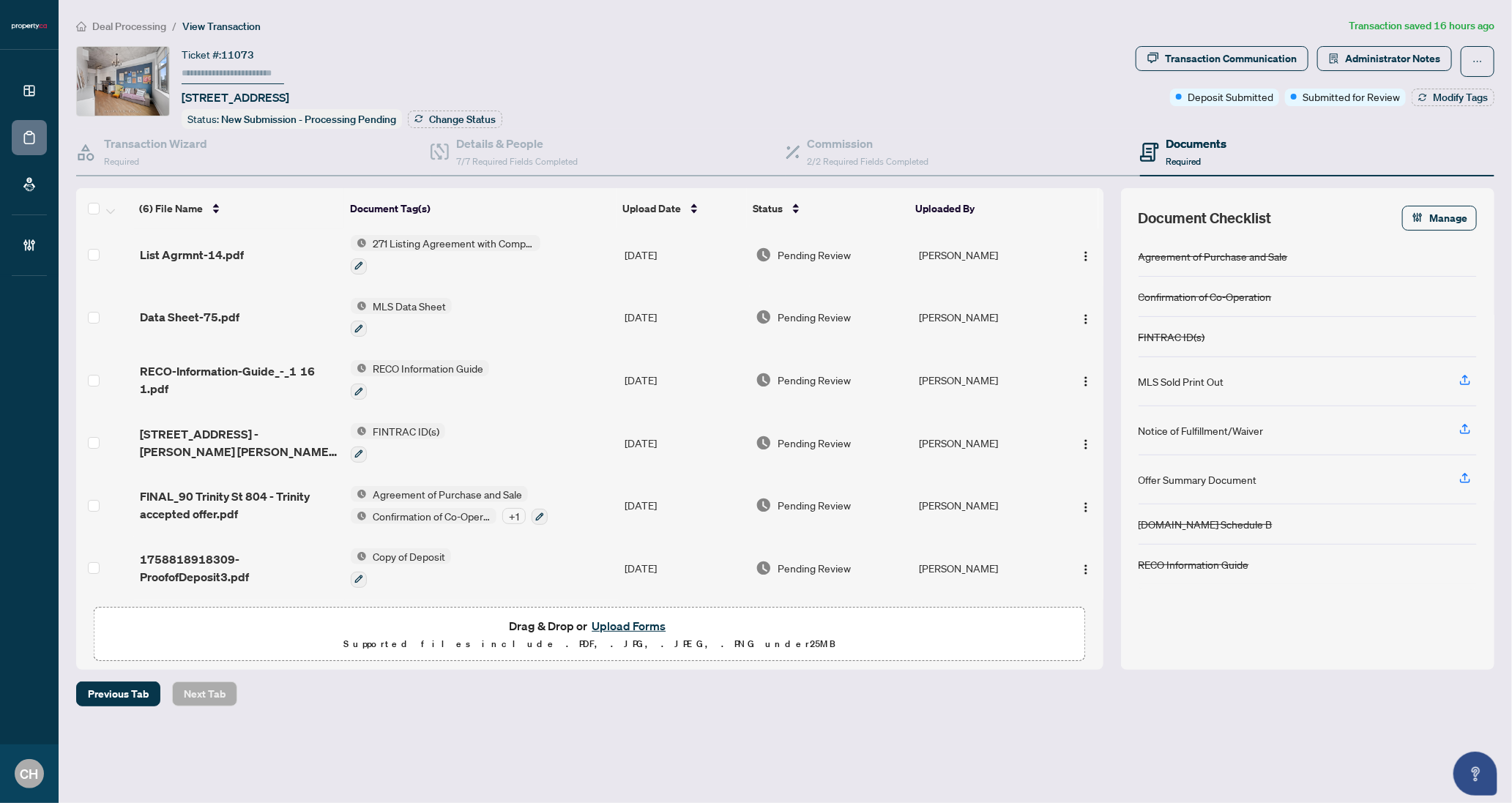
click at [1318, 46] on button "Administrator Notes" at bounding box center [1384, 58] width 134 height 25
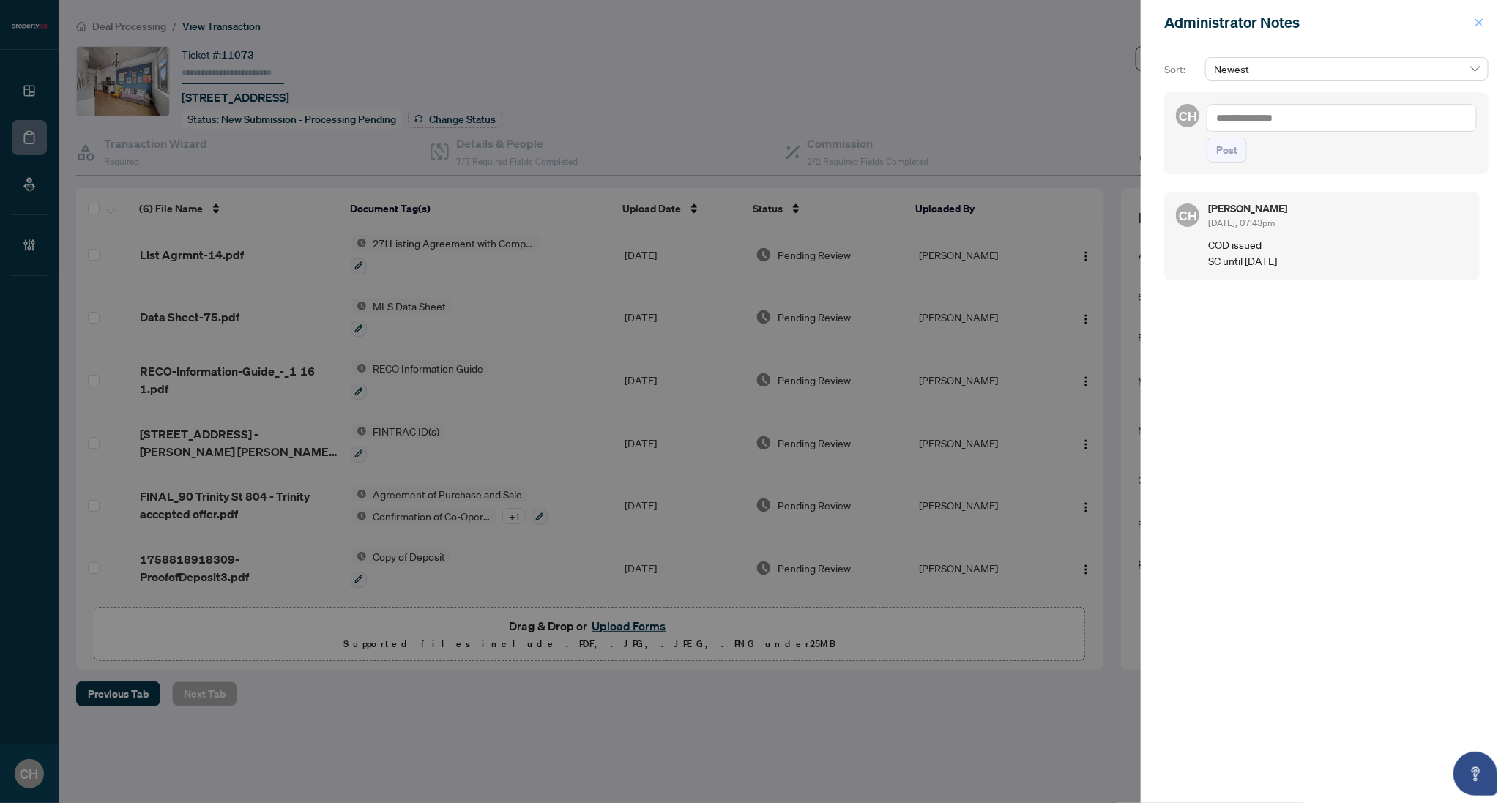
click at [1478, 26] on icon "close" at bounding box center [1479, 22] width 10 height 10
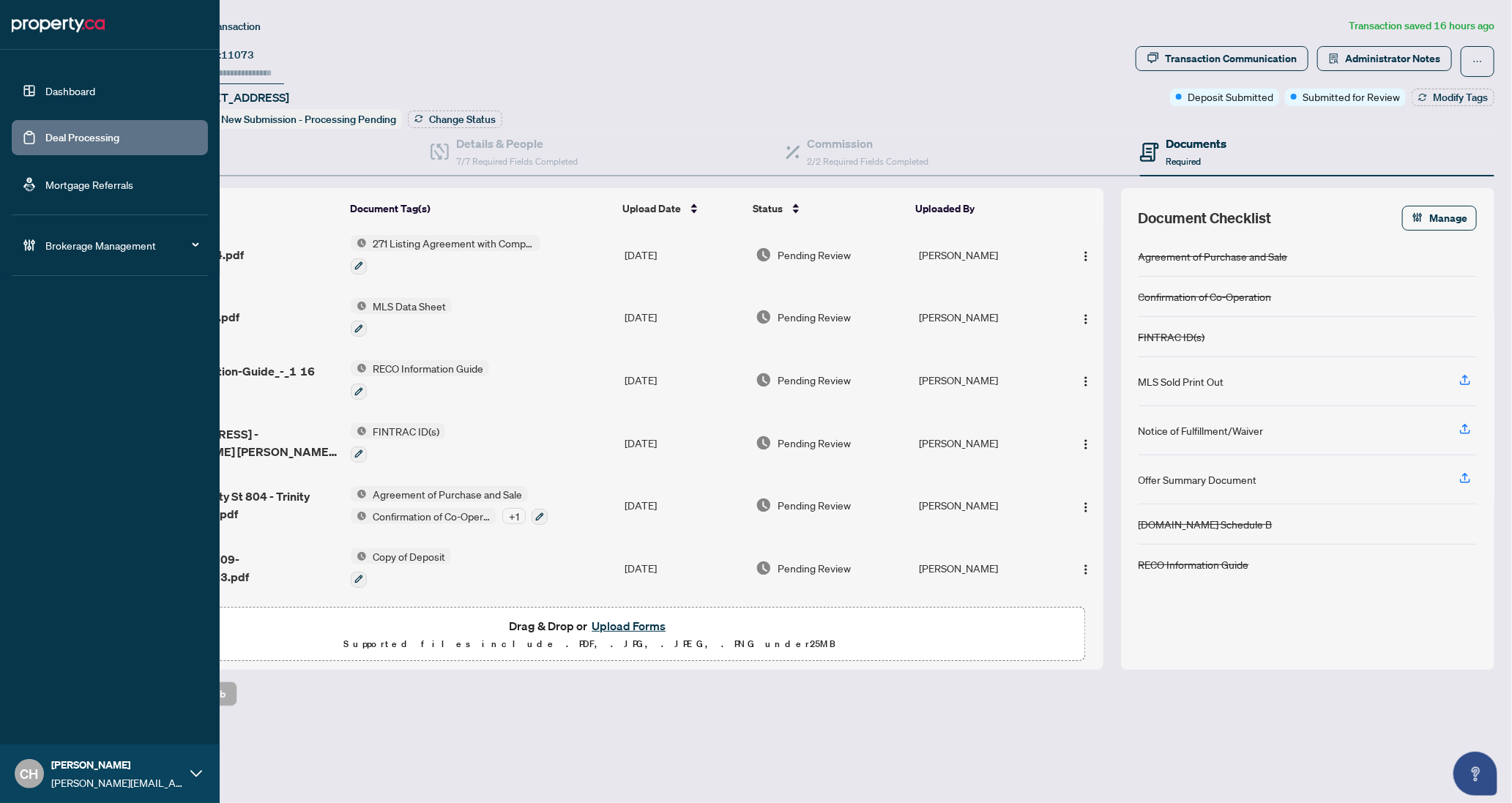
click at [46, 131] on link "Deal Processing" at bounding box center [82, 137] width 74 height 13
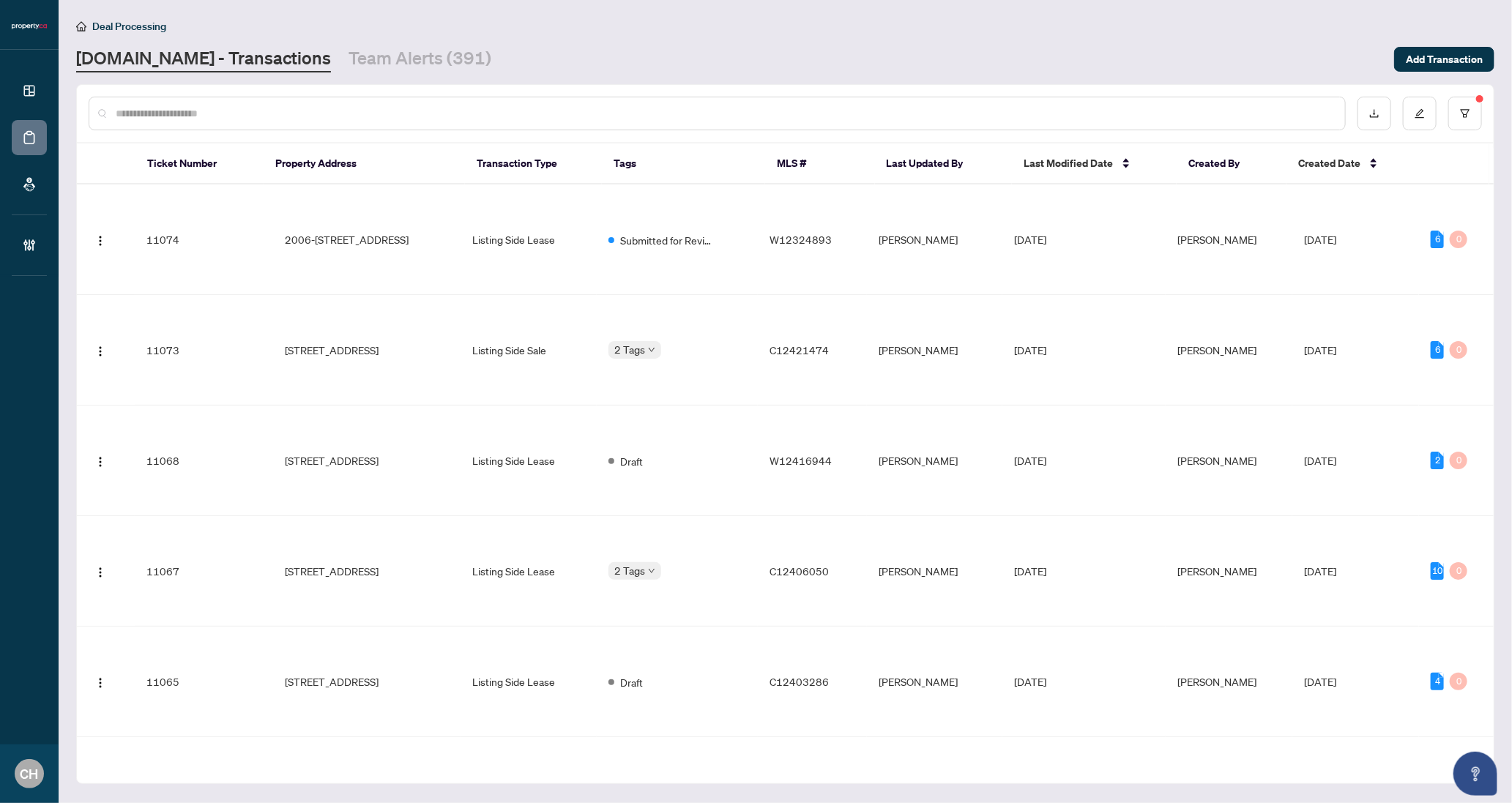
click at [239, 116] on input "text" at bounding box center [724, 113] width 1218 height 16
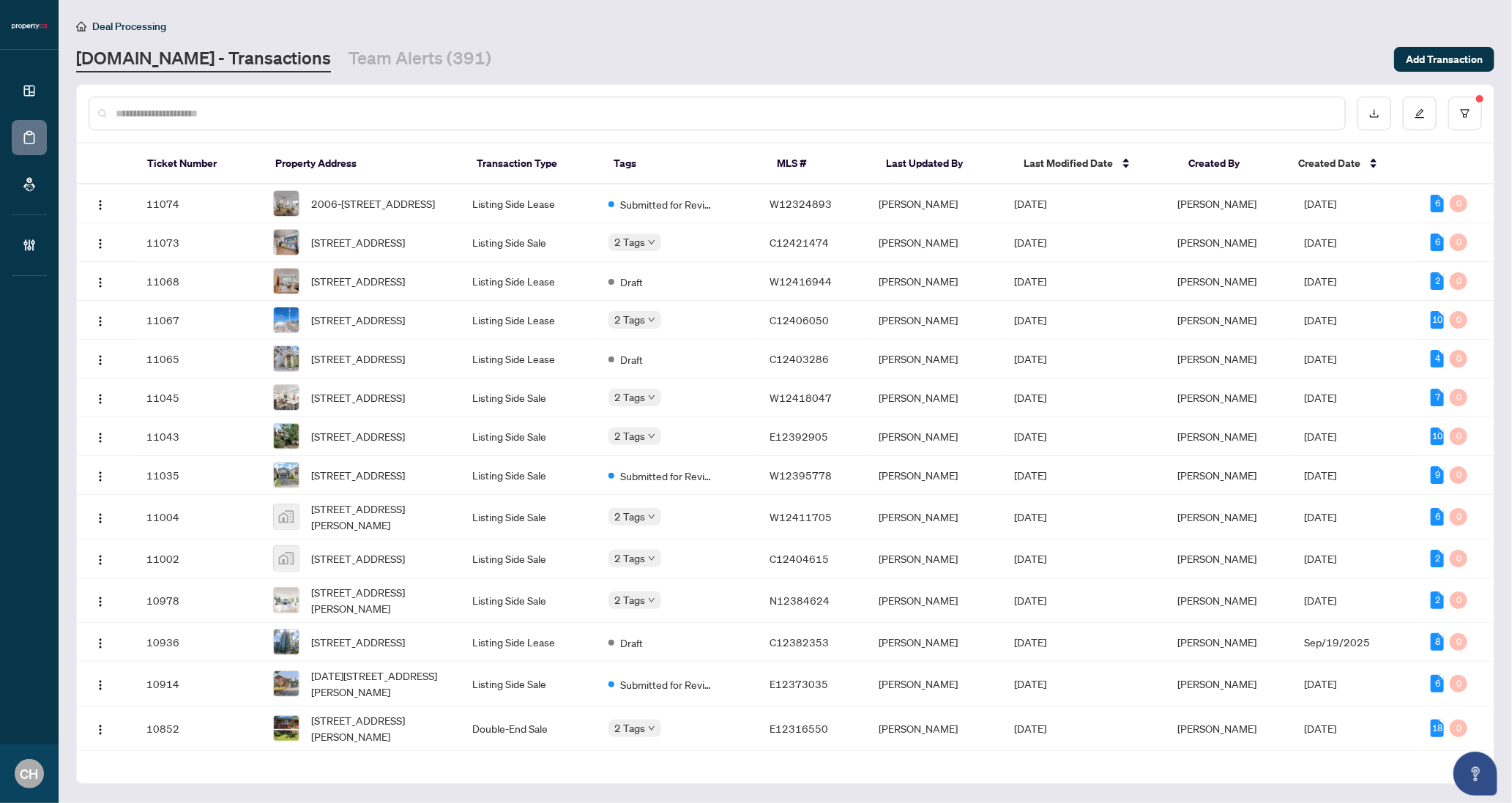
paste input "*********"
type input "*********"
click at [570, 213] on td "Listing Side Lease" at bounding box center [529, 203] width 136 height 39
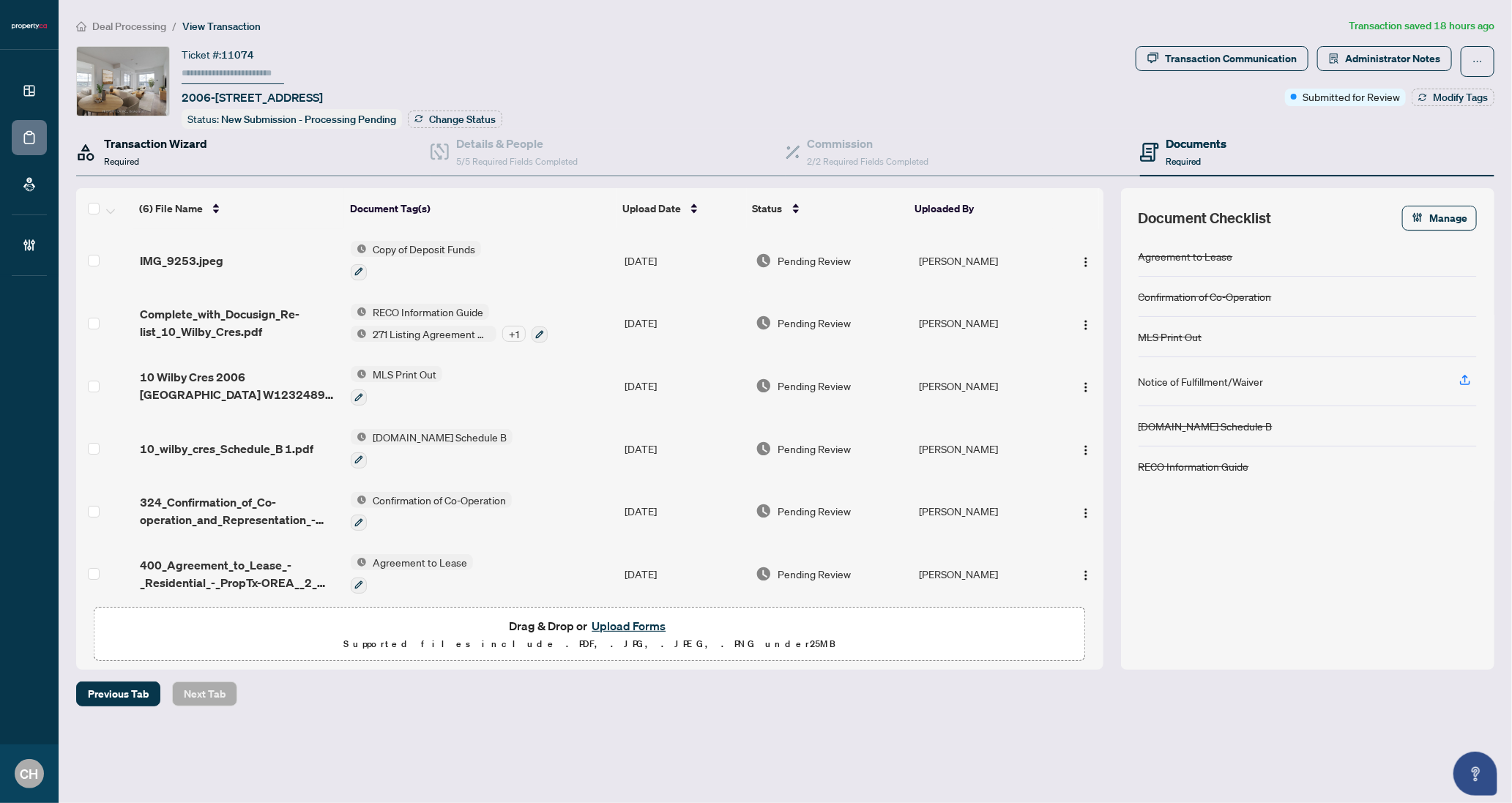
click at [128, 146] on h4 "Transaction Wizard" at bounding box center [156, 143] width 103 height 17
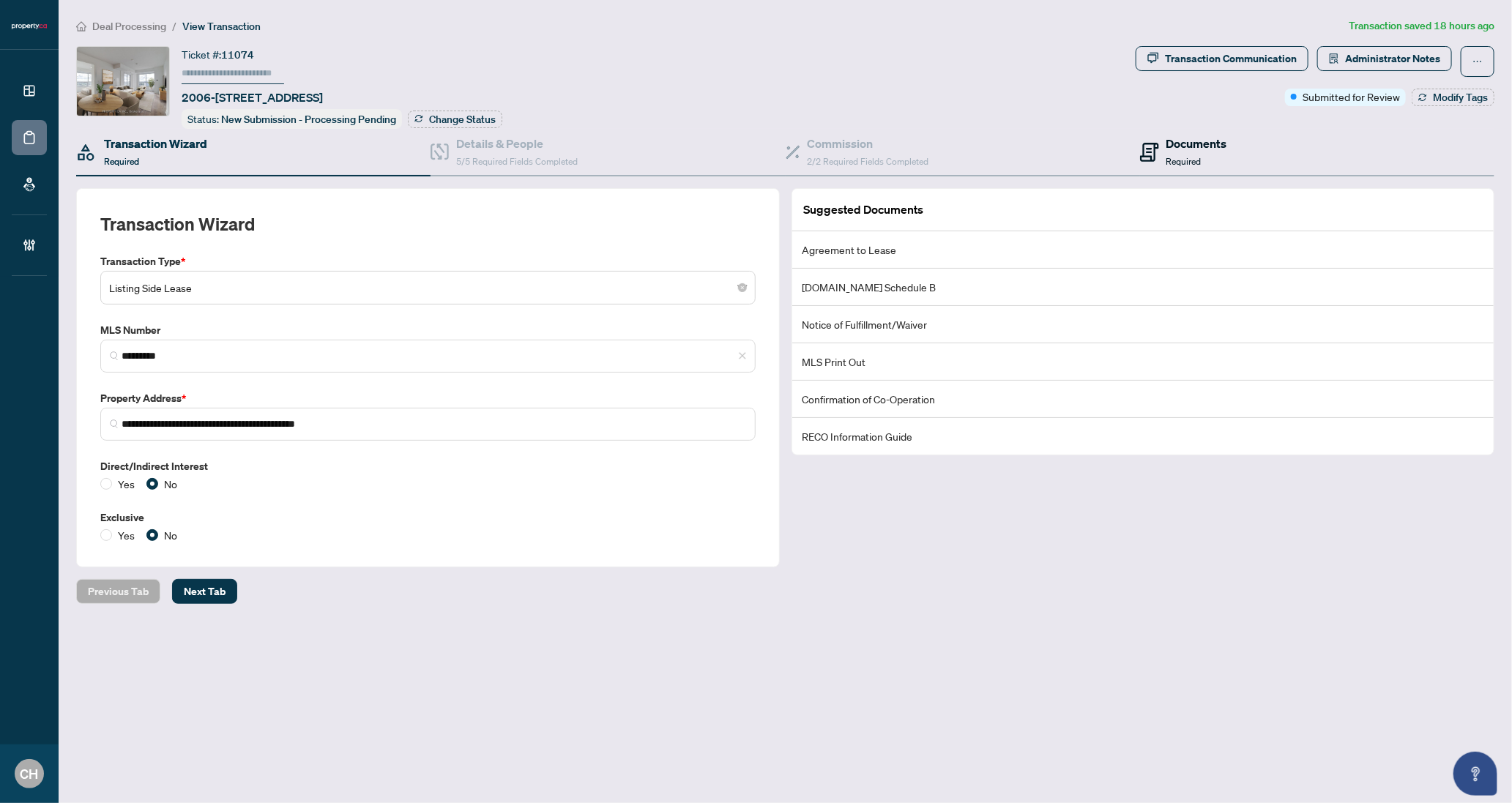
click at [1165, 155] on div "Documents Required" at bounding box center [1183, 151] width 87 height 34
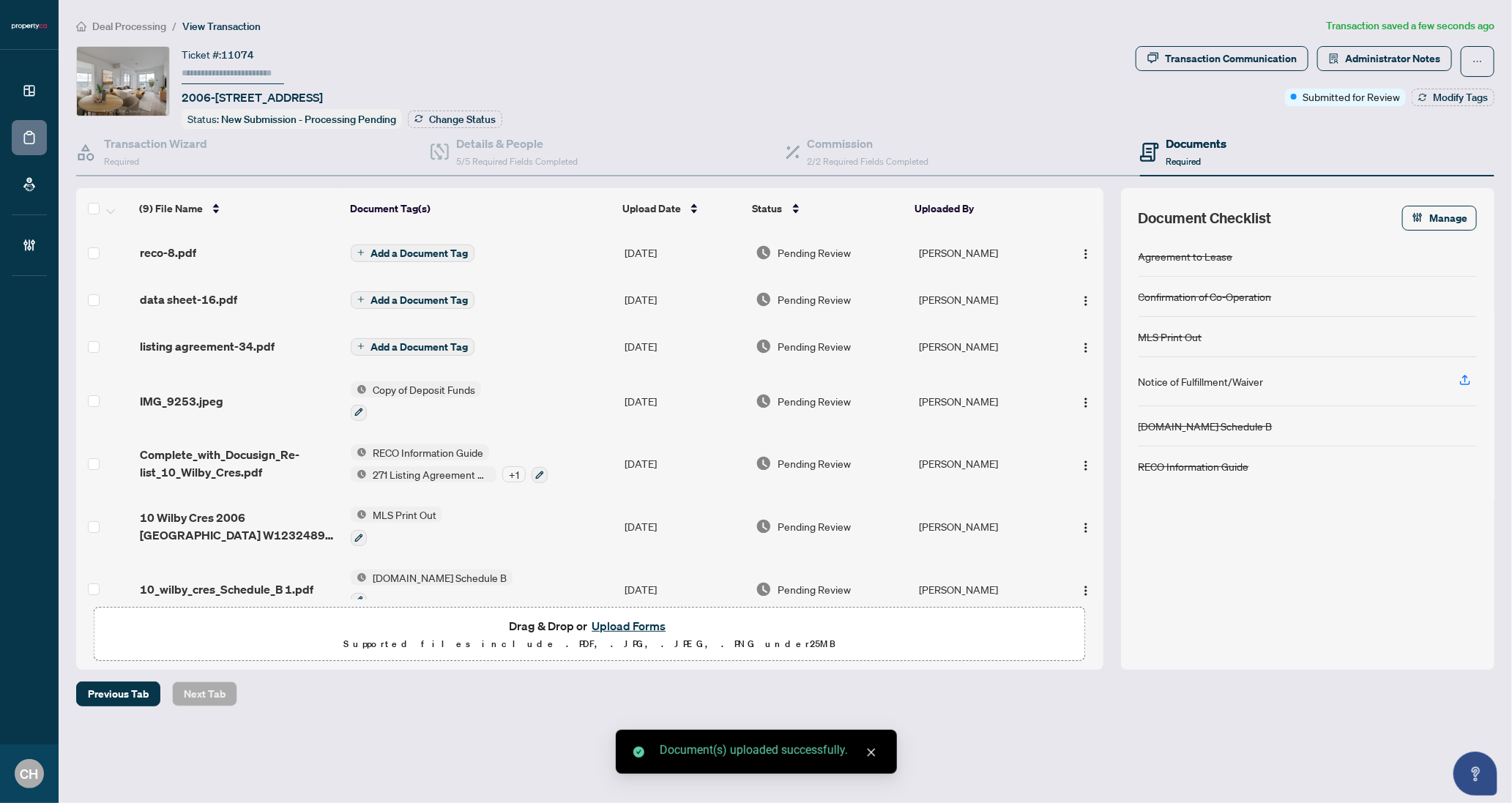
click at [385, 248] on span "Add a Document Tag" at bounding box center [419, 253] width 97 height 10
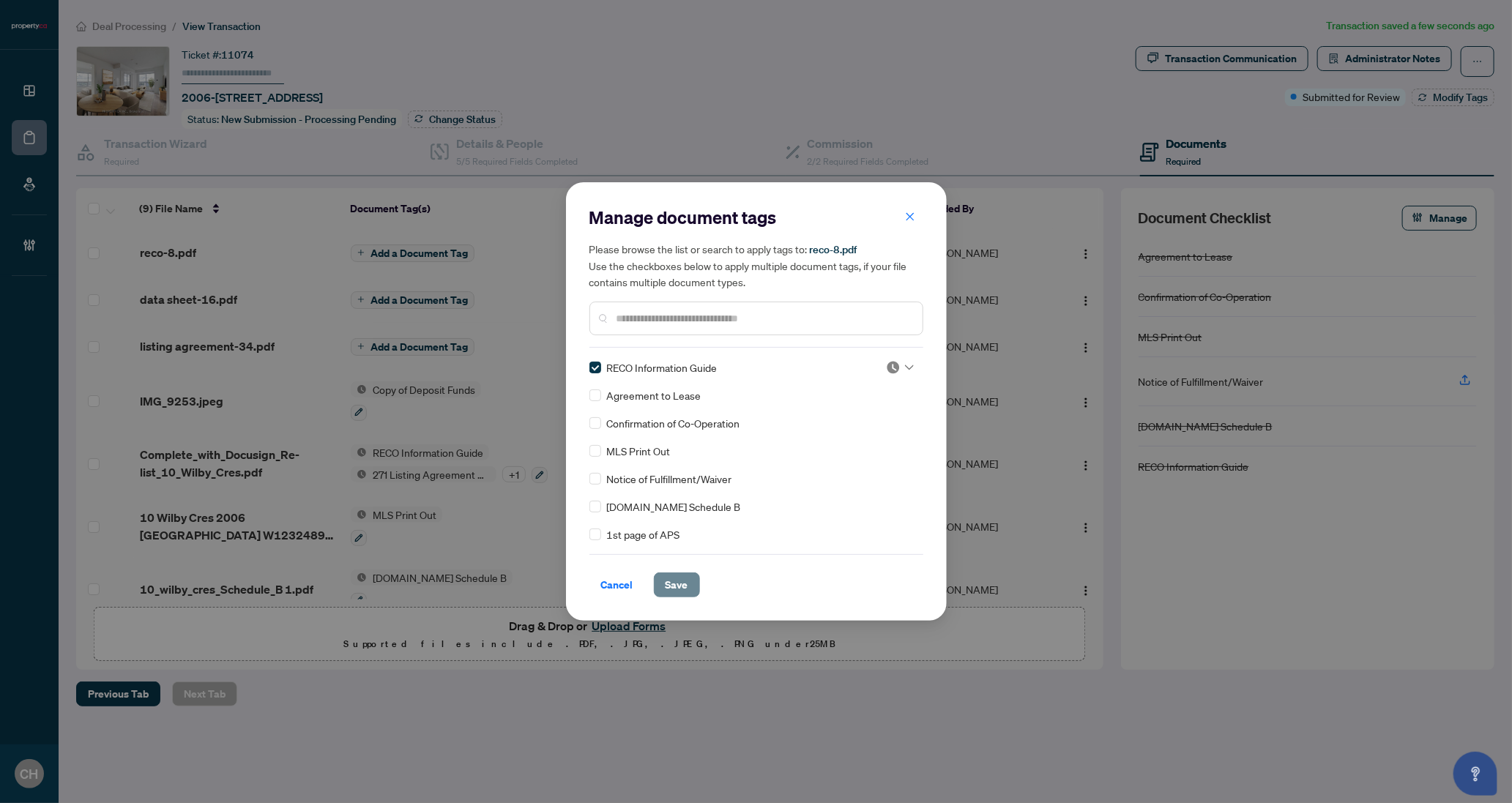
click at [683, 573] on span "Save" at bounding box center [677, 584] width 23 height 24
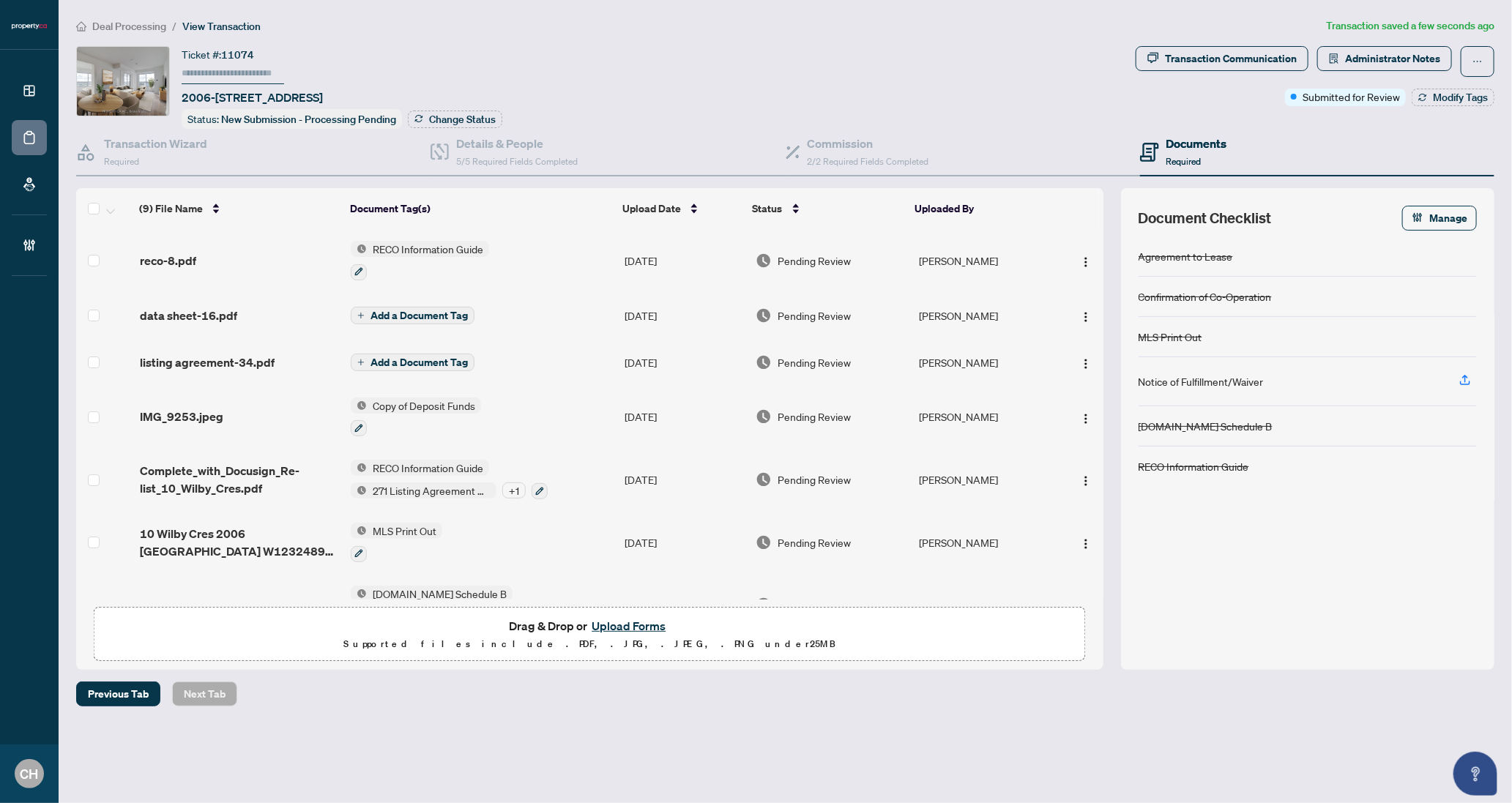
click at [460, 310] on span "Add a Document Tag" at bounding box center [419, 315] width 97 height 10
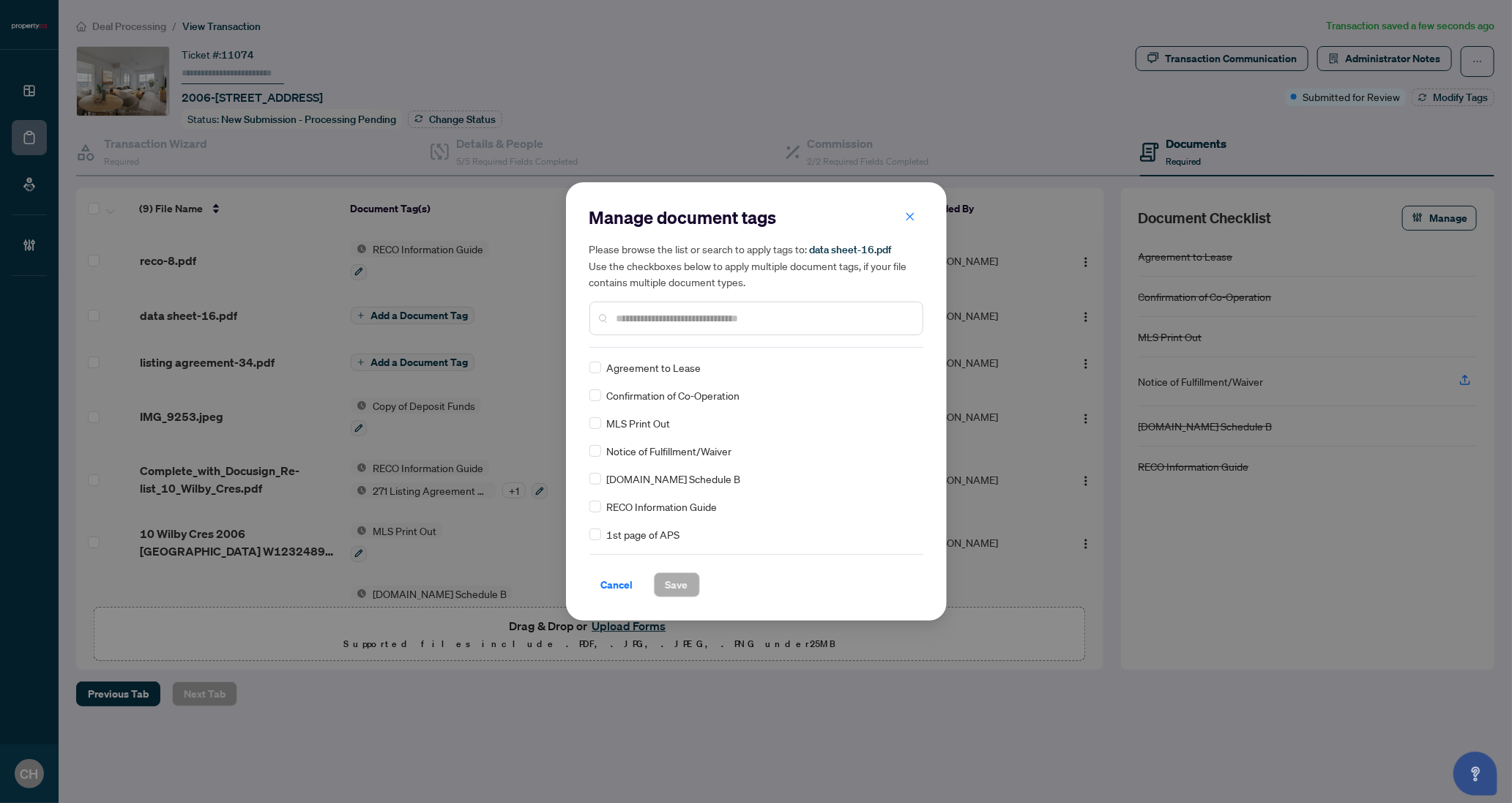
click at [666, 323] on input "text" at bounding box center [764, 318] width 295 height 16
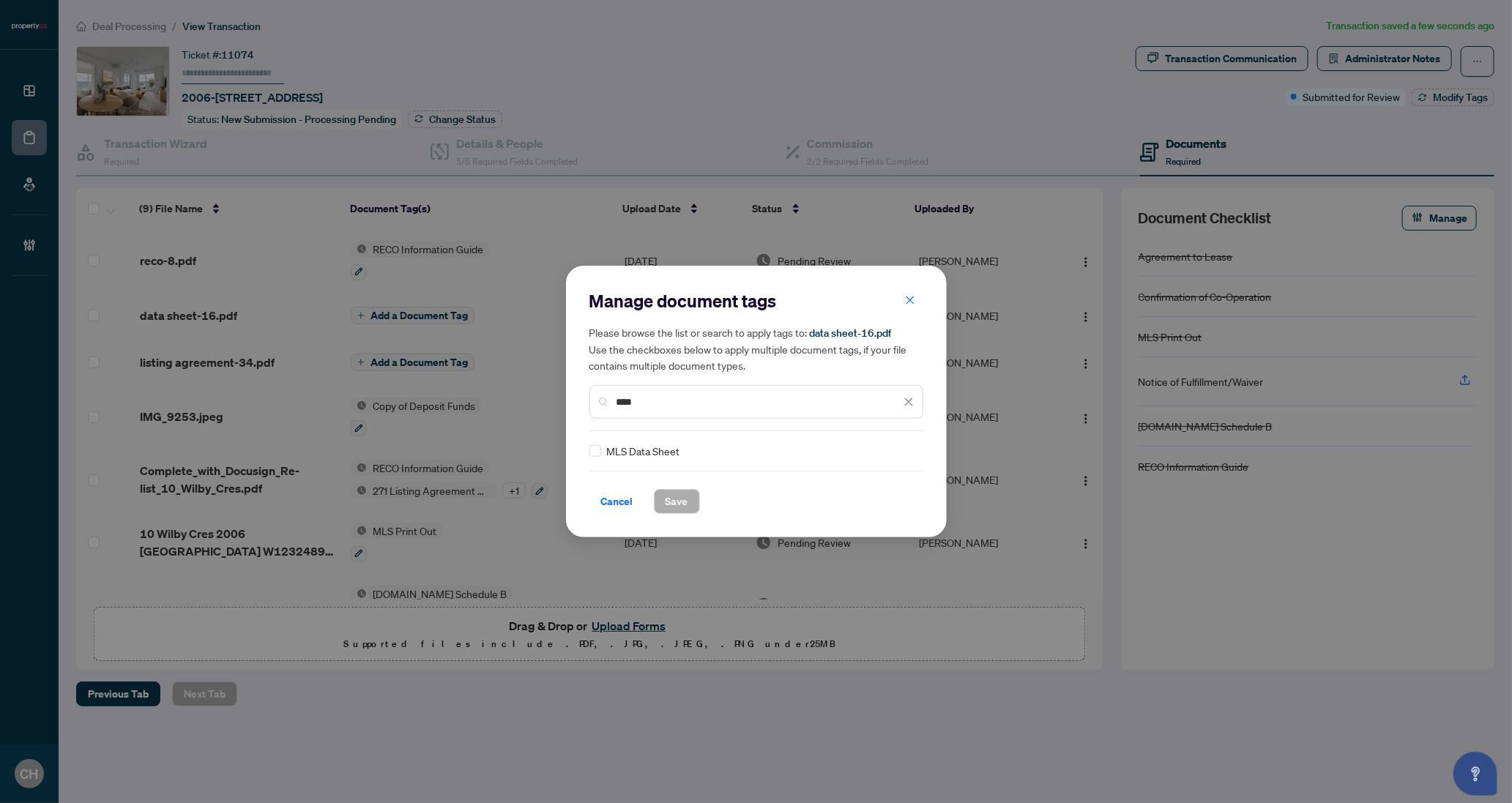
type input "****"
click at [664, 505] on button "Save" at bounding box center [677, 501] width 46 height 25
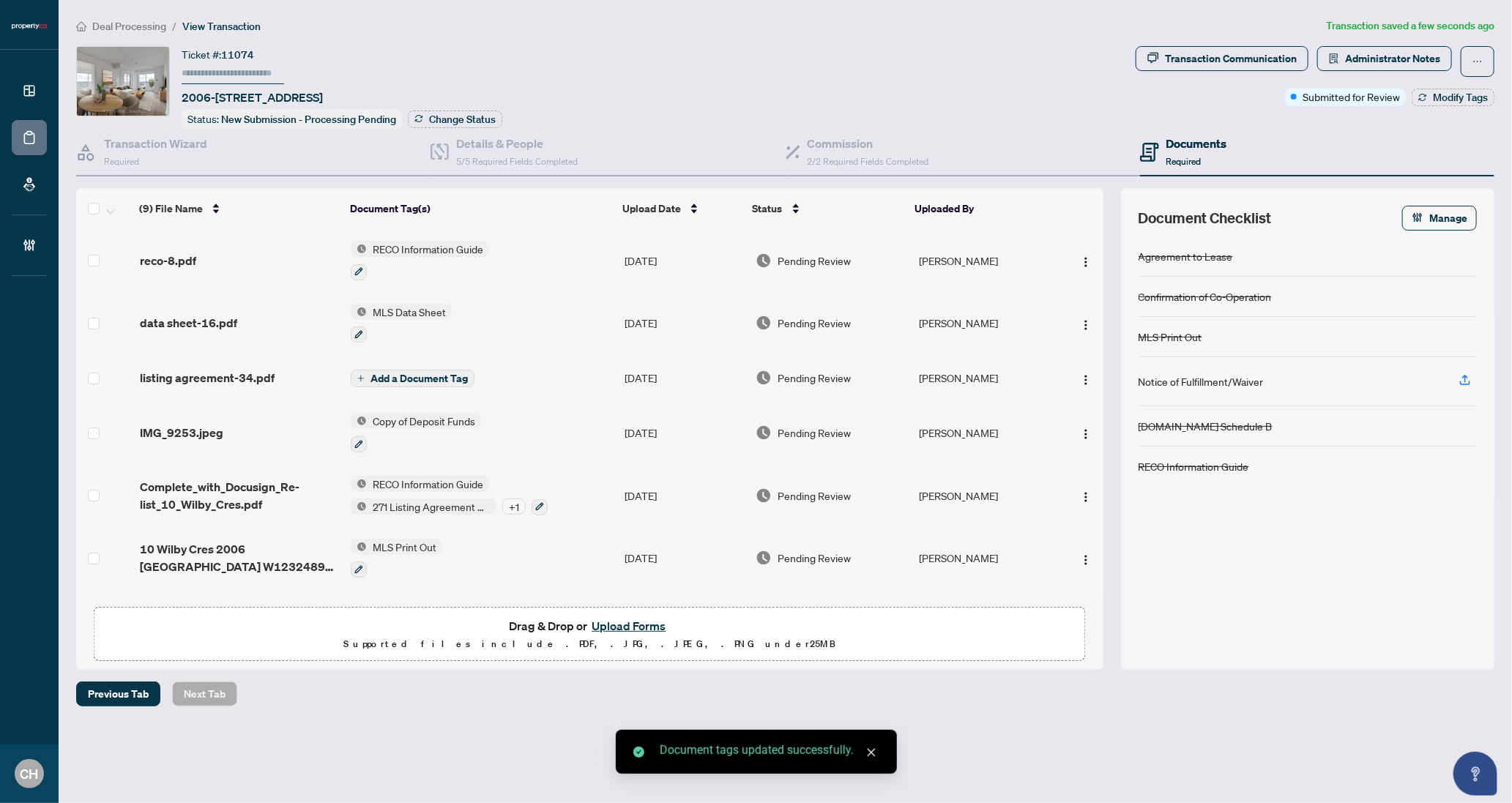
click at [560, 370] on td "Add a Document Tag" at bounding box center [481, 378] width 274 height 47
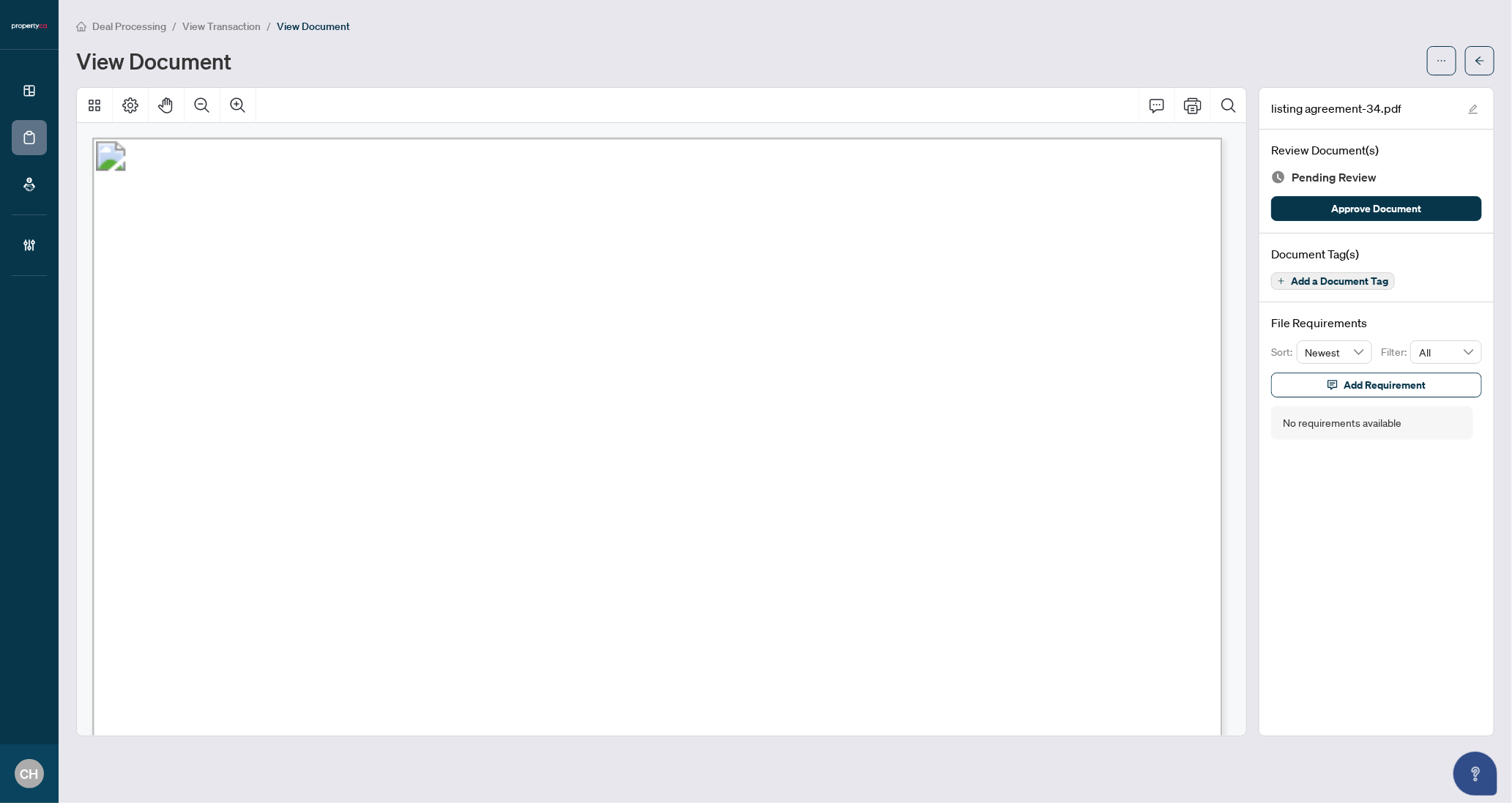
click at [1330, 279] on span "Add a Document Tag" at bounding box center [1340, 281] width 97 height 10
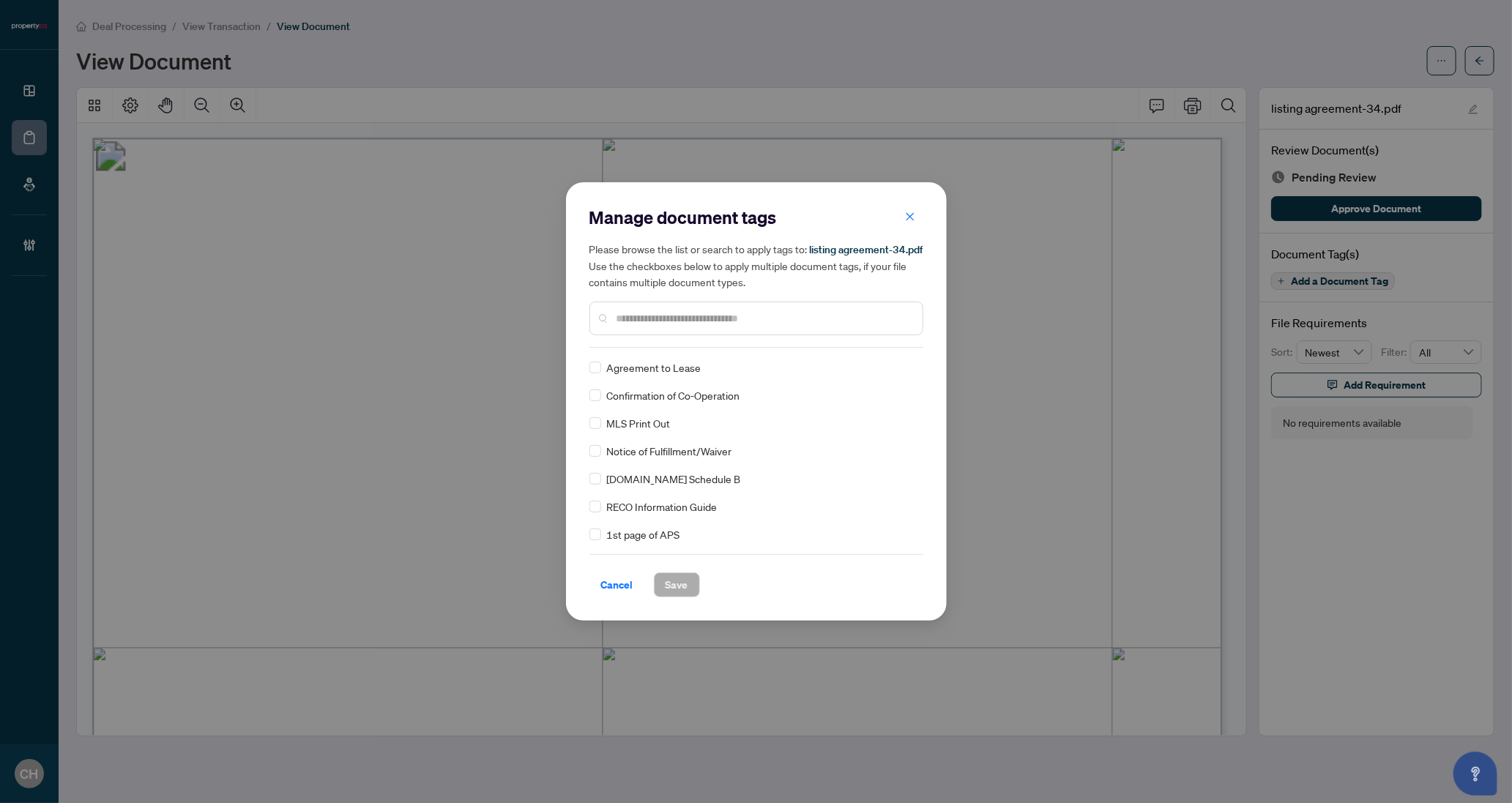
click at [740, 308] on div at bounding box center [756, 318] width 334 height 33
click at [736, 316] on input "text" at bounding box center [764, 318] width 295 height 16
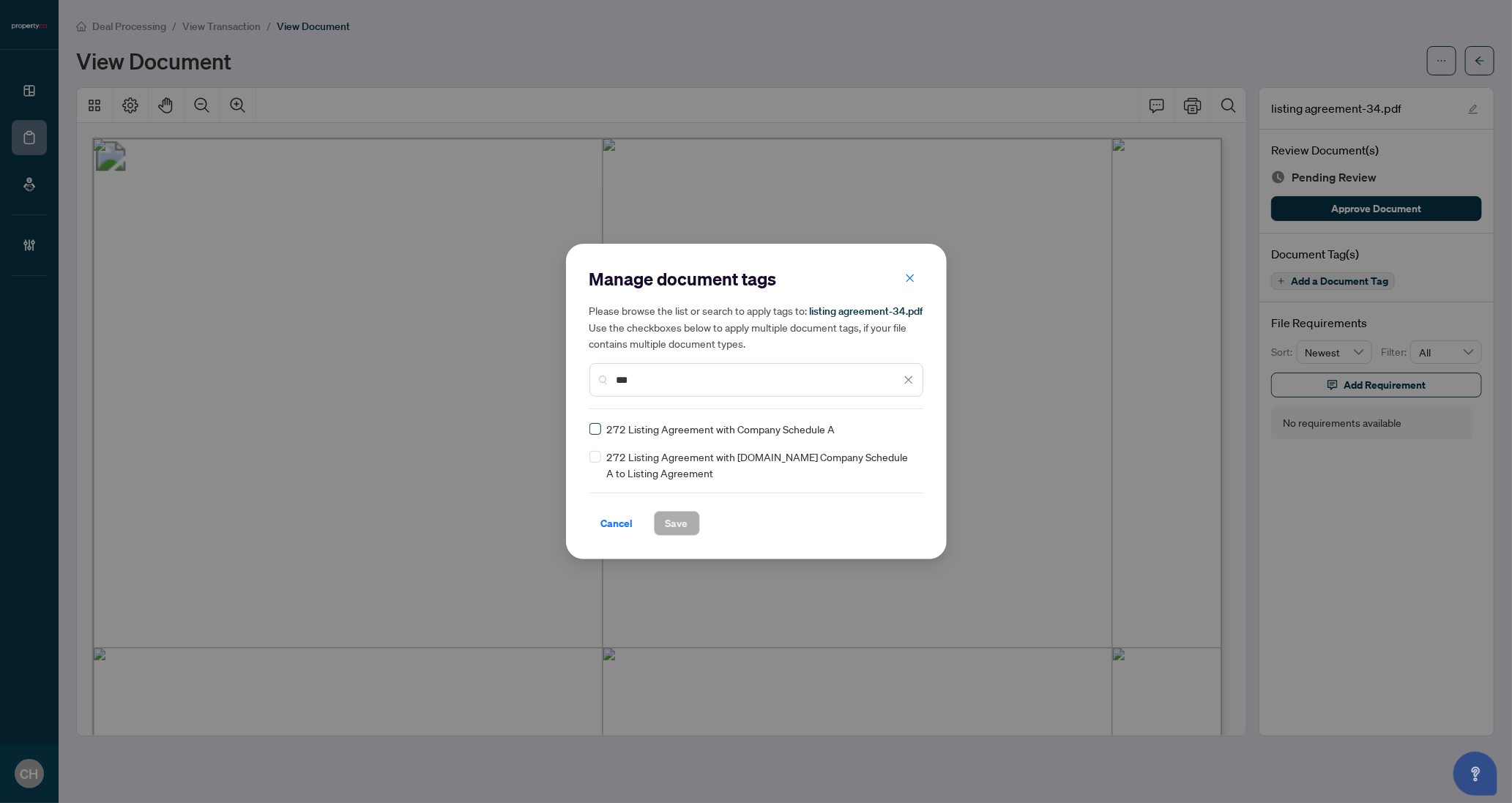
type input "***"
click at [667, 524] on span "Save" at bounding box center [677, 523] width 23 height 24
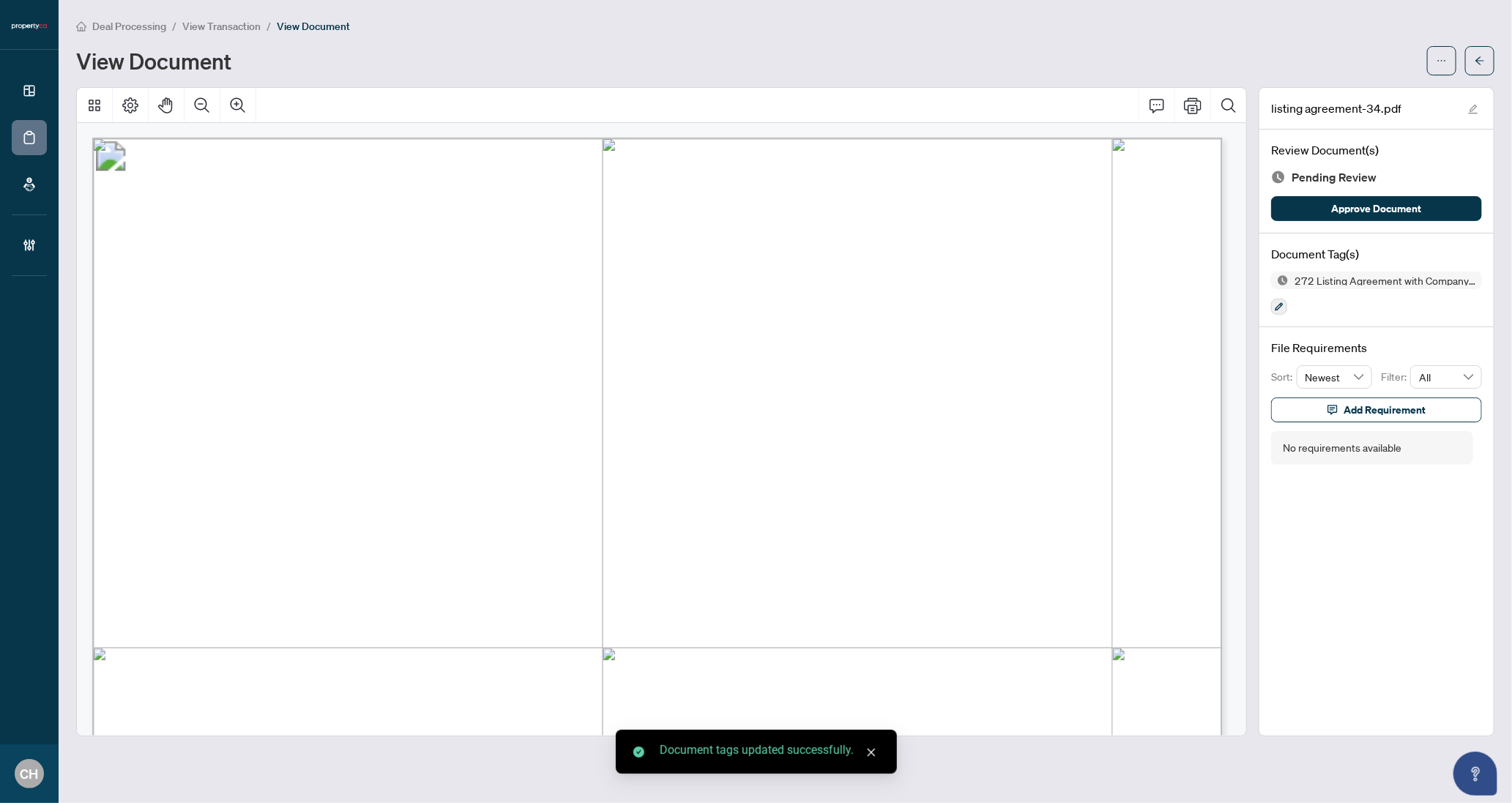
click at [1475, 61] on body "Dashboard Deal Processing Mortgage Referrals Brokerage Management CH Clarissa H…" at bounding box center [756, 402] width 1512 height 803
click at [1487, 58] on button "button" at bounding box center [1480, 61] width 30 height 30
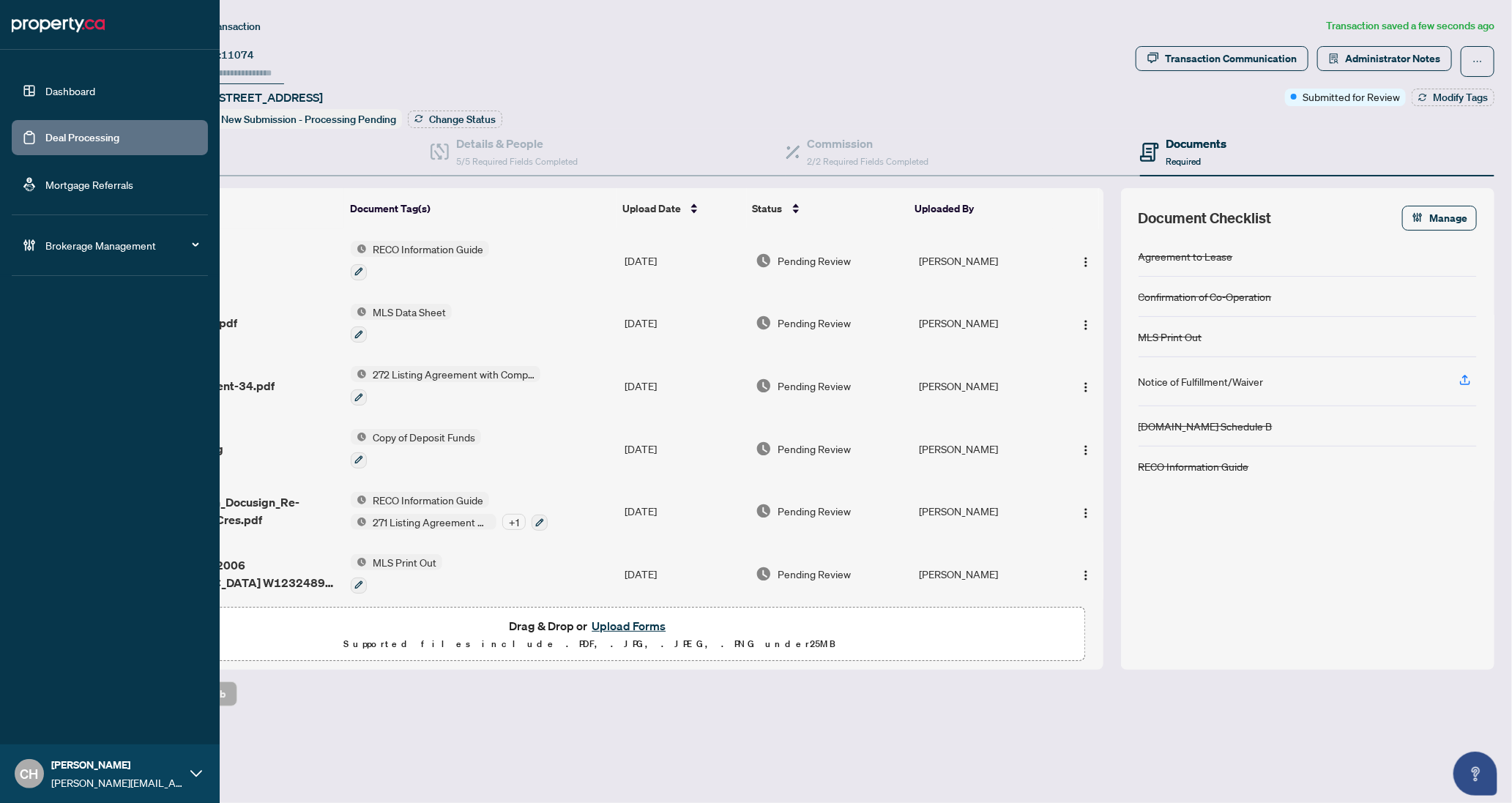
click at [46, 144] on link "Deal Processing" at bounding box center [82, 137] width 74 height 13
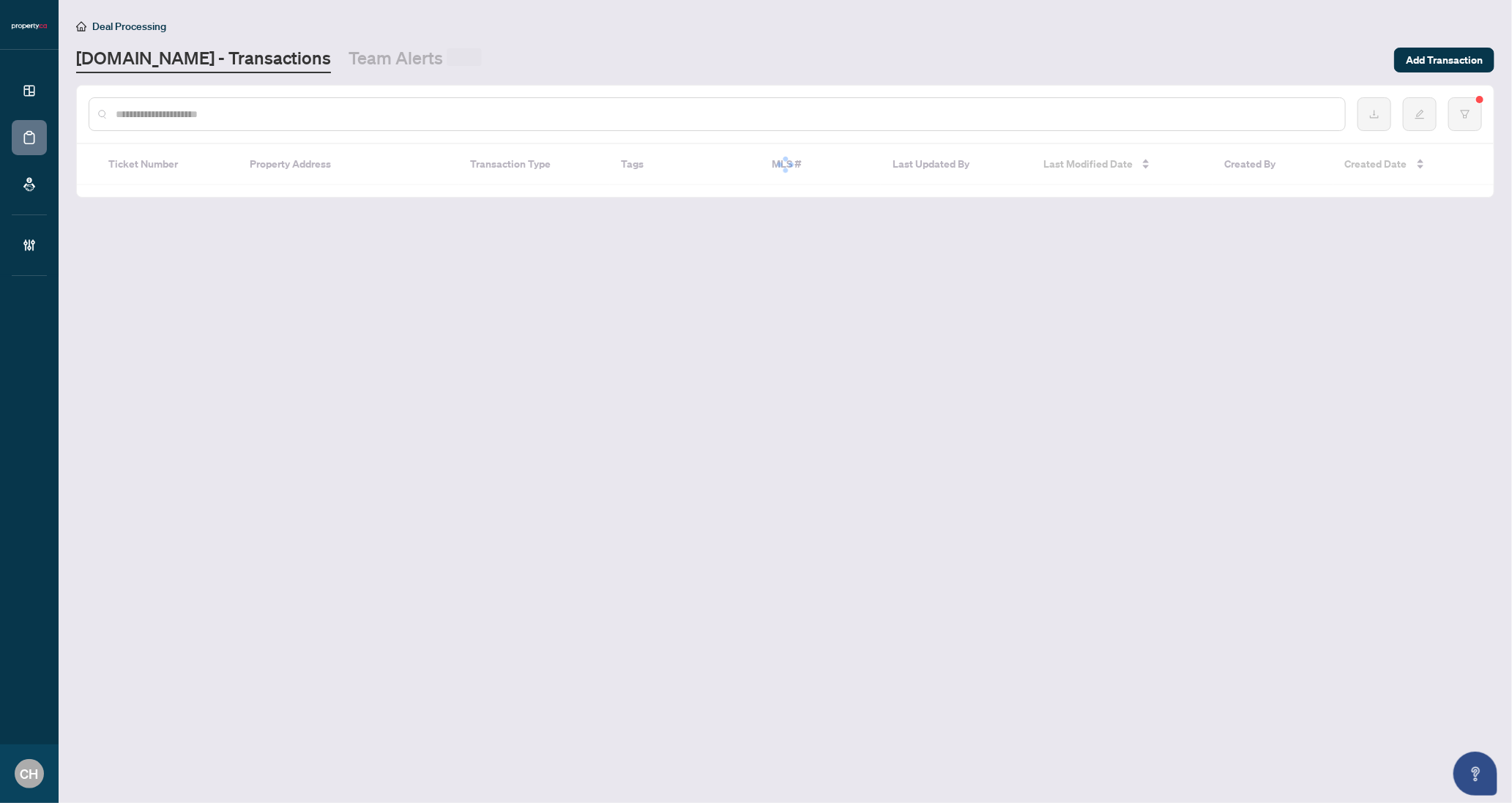
click at [267, 105] on div at bounding box center [718, 114] width 1258 height 33
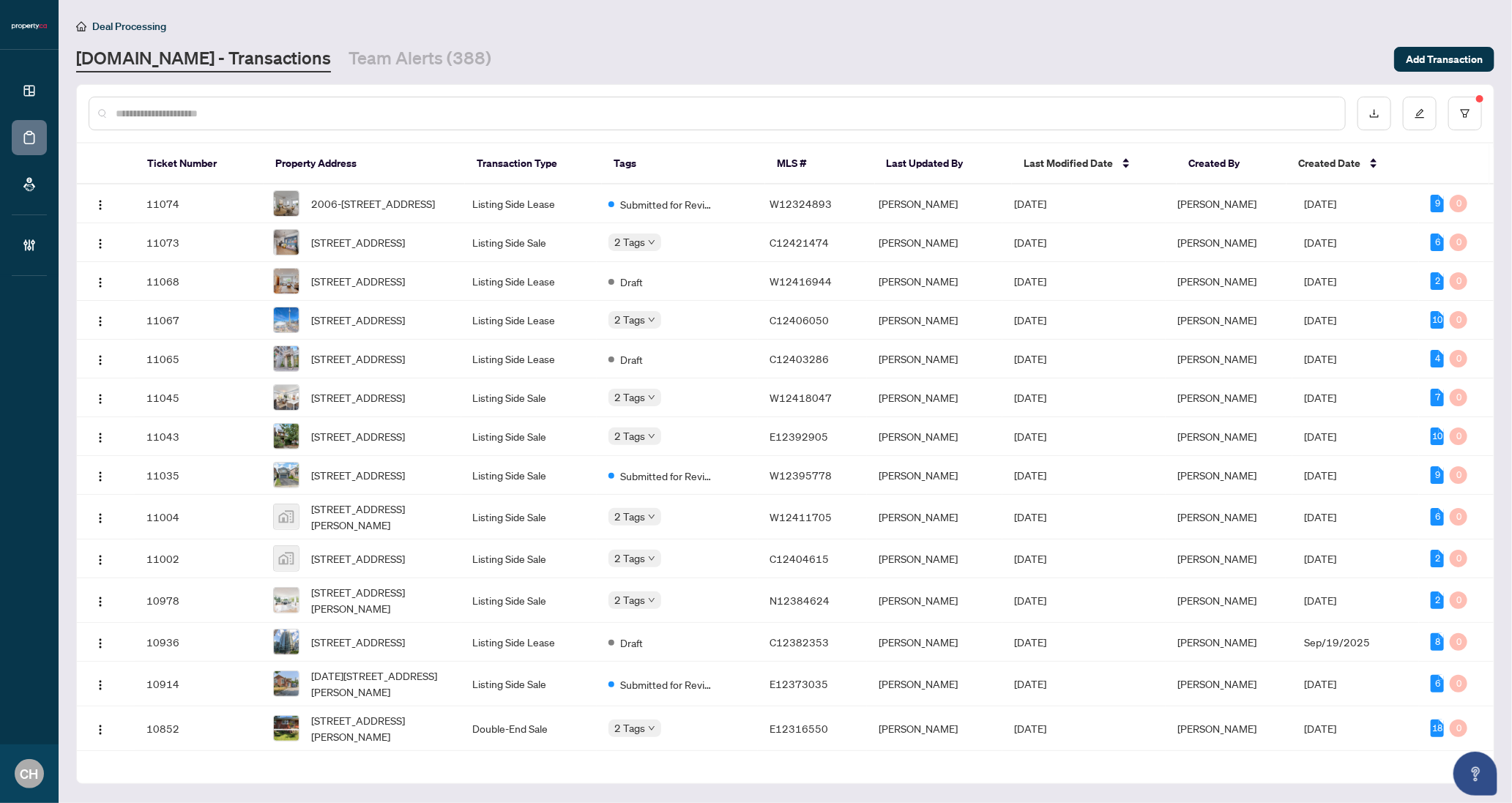
click at [267, 108] on input "text" at bounding box center [724, 113] width 1218 height 16
paste input "*********"
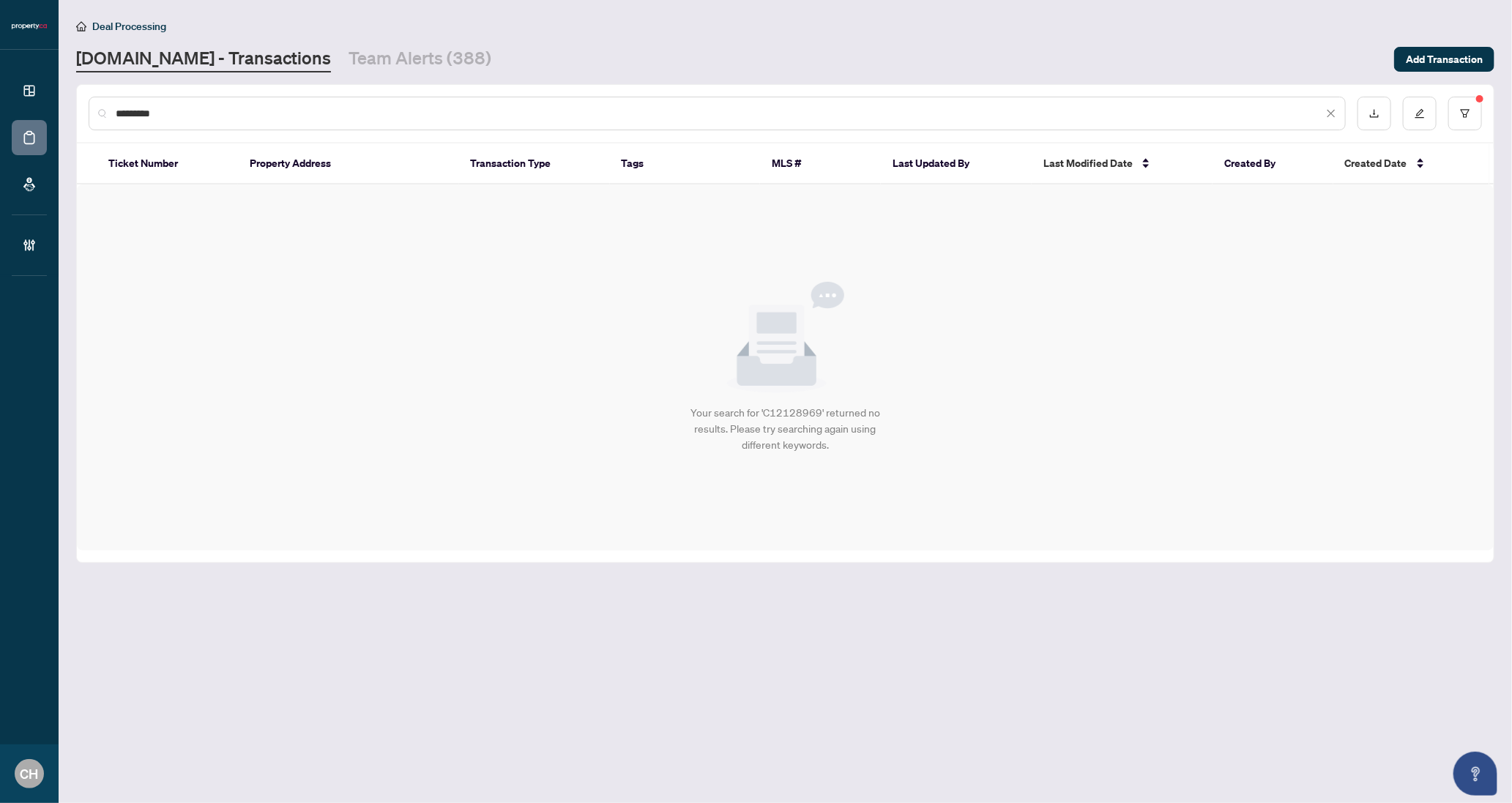
click at [129, 119] on input "*********" at bounding box center [719, 113] width 1207 height 16
paste input "text"
click at [145, 112] on input "*********" at bounding box center [719, 113] width 1207 height 16
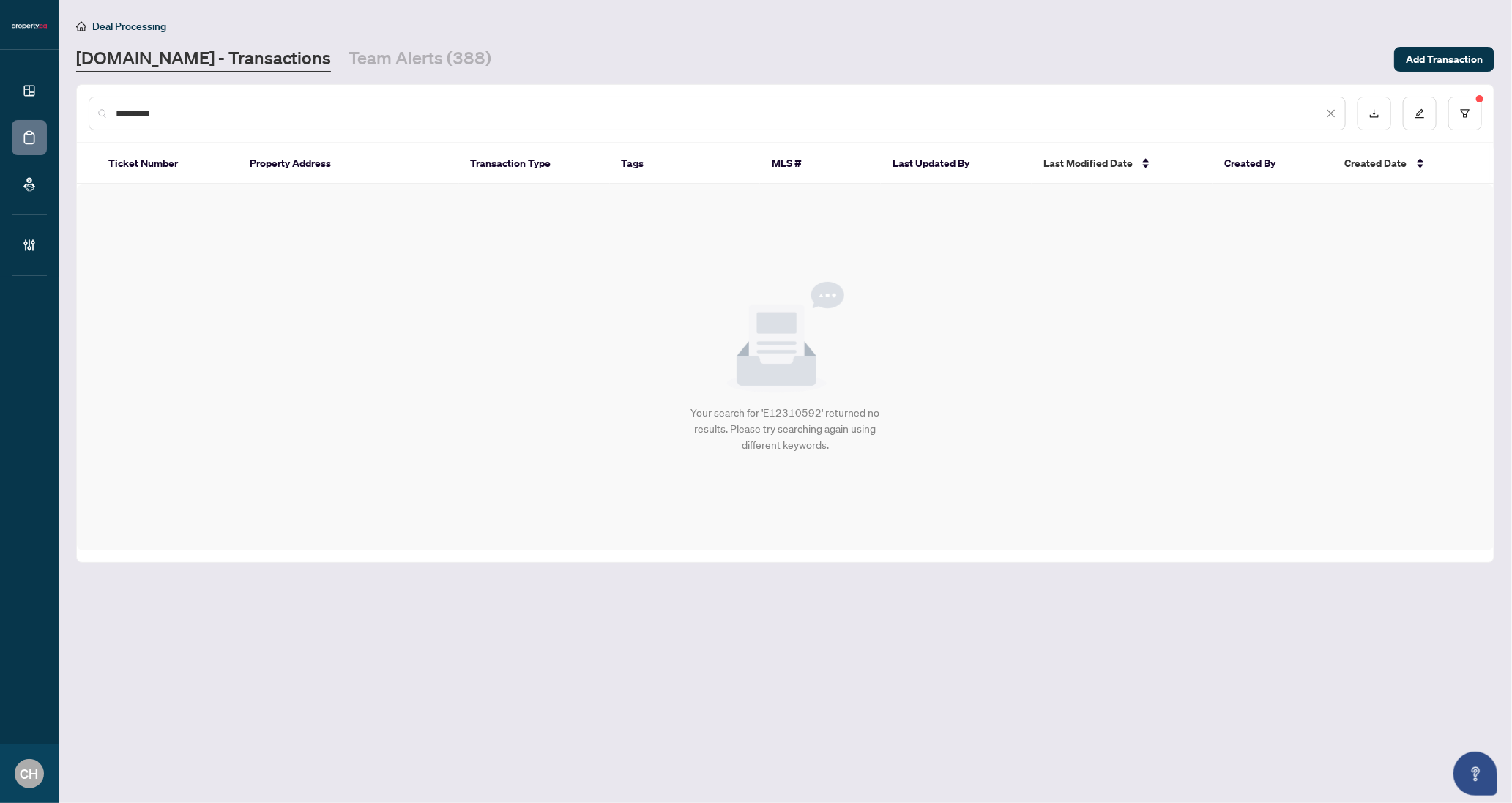
paste input "text"
type input "*********"
click at [1328, 114] on icon "close" at bounding box center [1330, 113] width 10 height 10
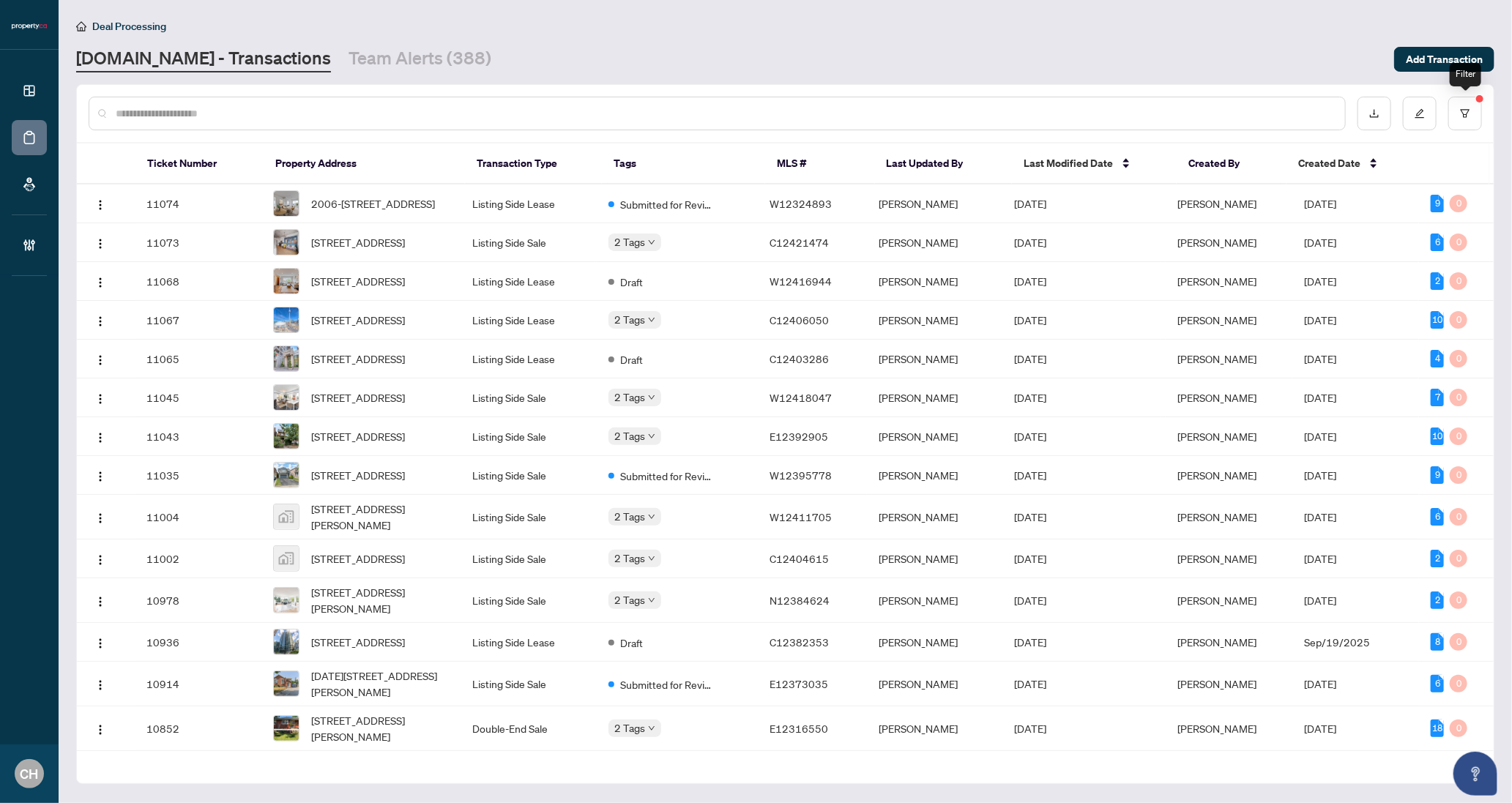
click at [1486, 119] on div at bounding box center [785, 113] width 1417 height 57
click at [1475, 118] on button "button" at bounding box center [1465, 113] width 33 height 33
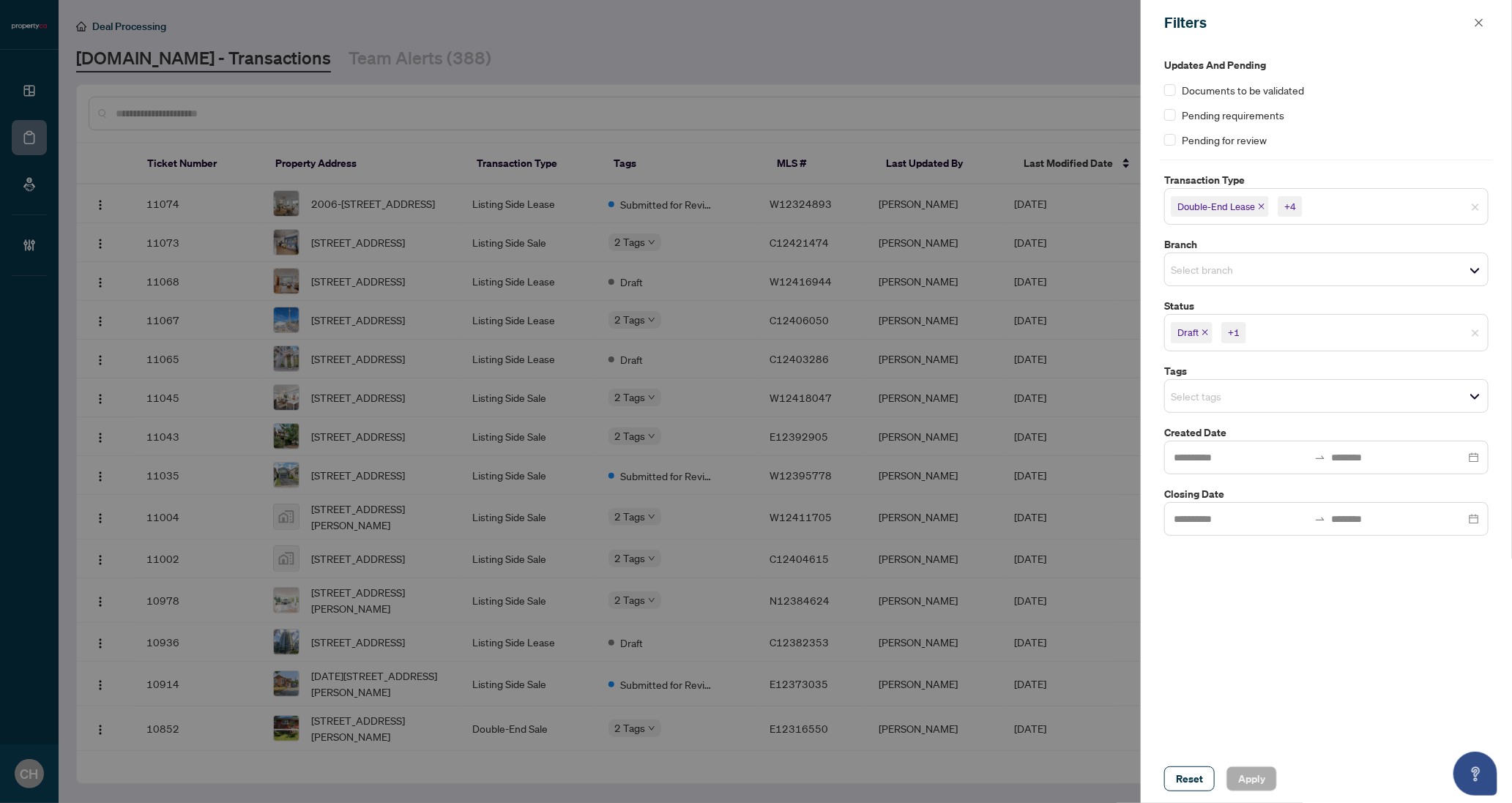
click at [1267, 334] on input "search" at bounding box center [1300, 332] width 103 height 17
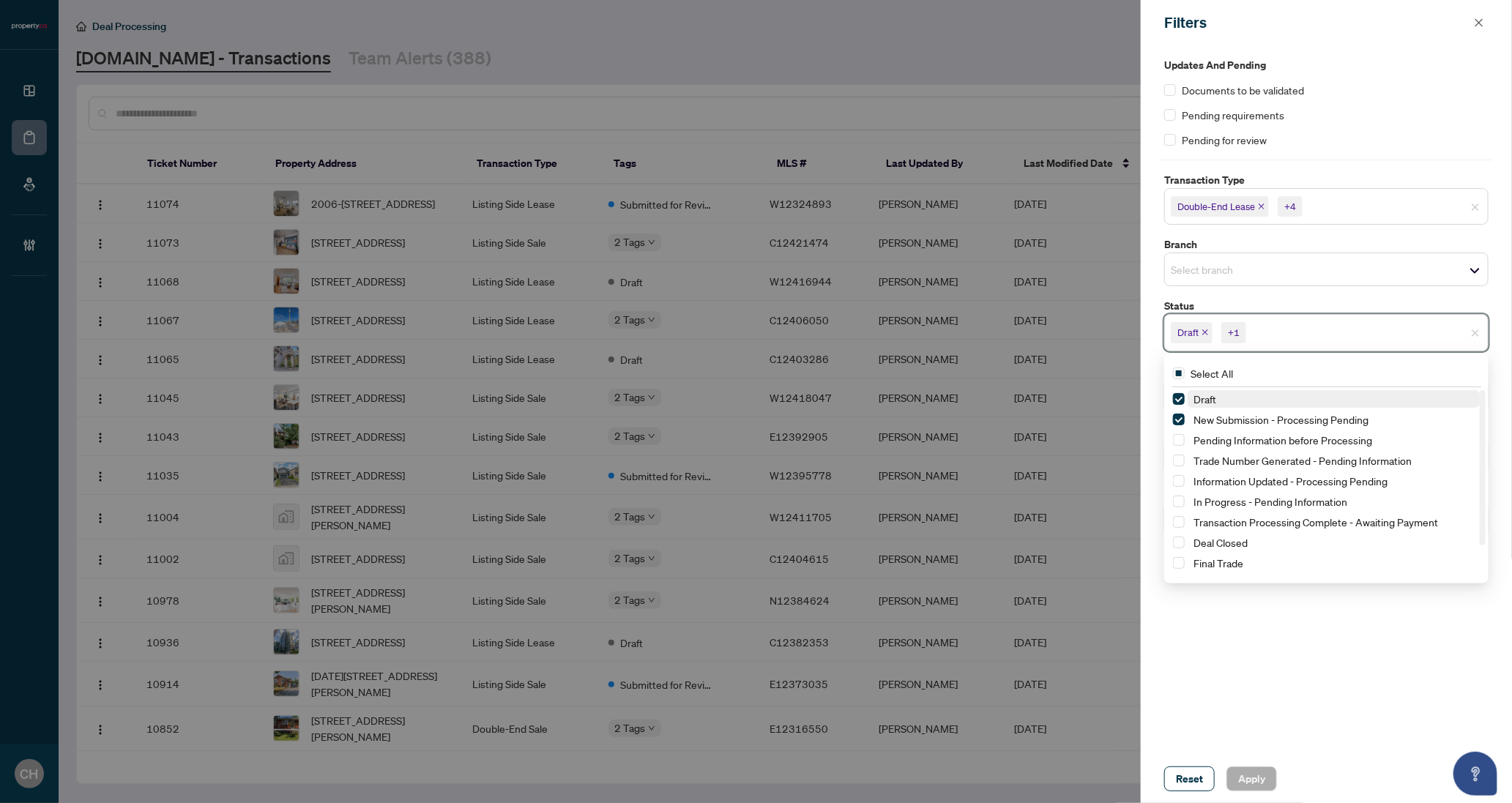
click at [717, 42] on div at bounding box center [756, 402] width 1512 height 803
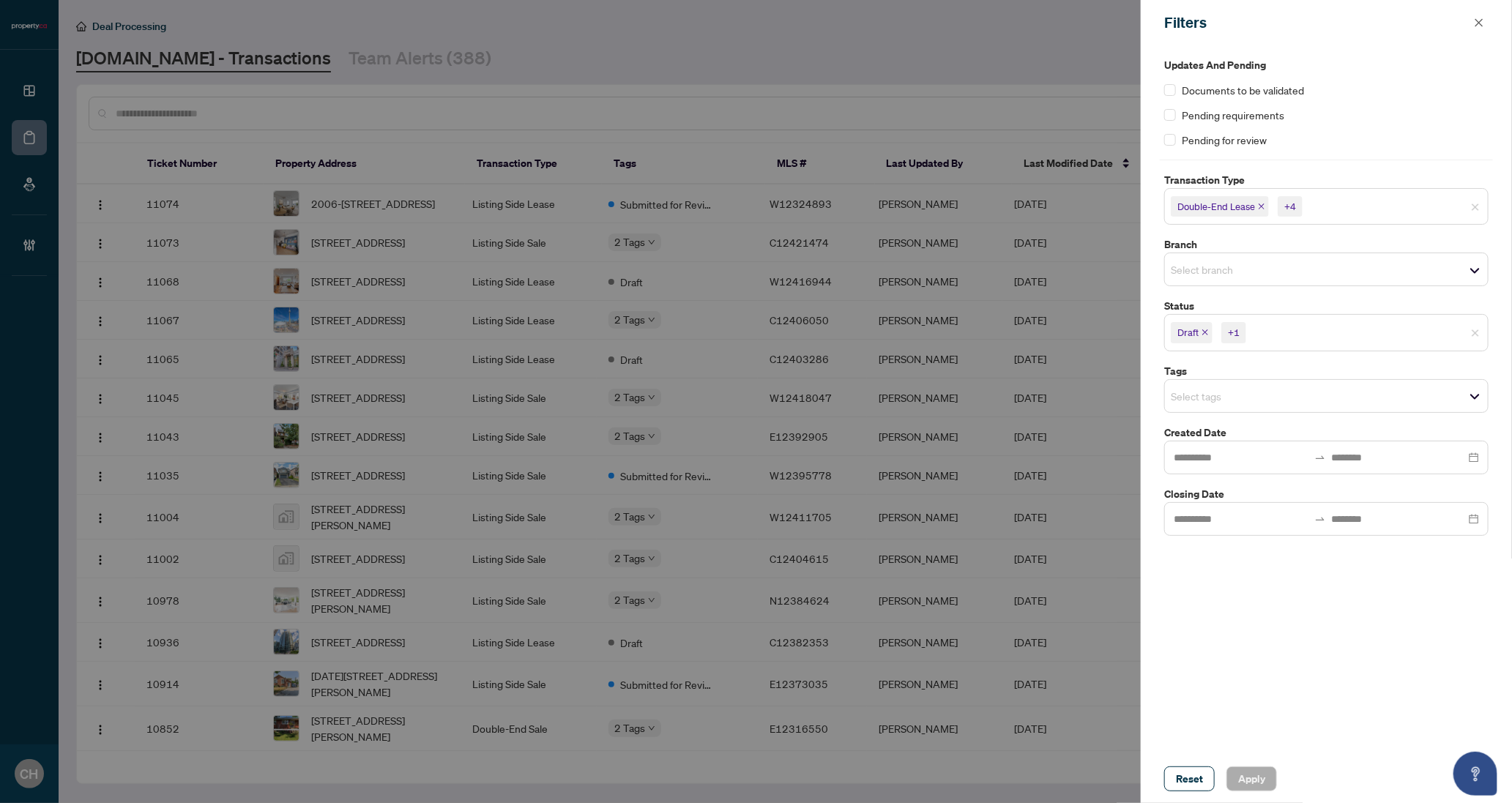
click at [1206, 332] on icon "close" at bounding box center [1205, 333] width 6 height 6
click at [1206, 332] on span "New Submission - Processing Pending" at bounding box center [1258, 332] width 161 height 14
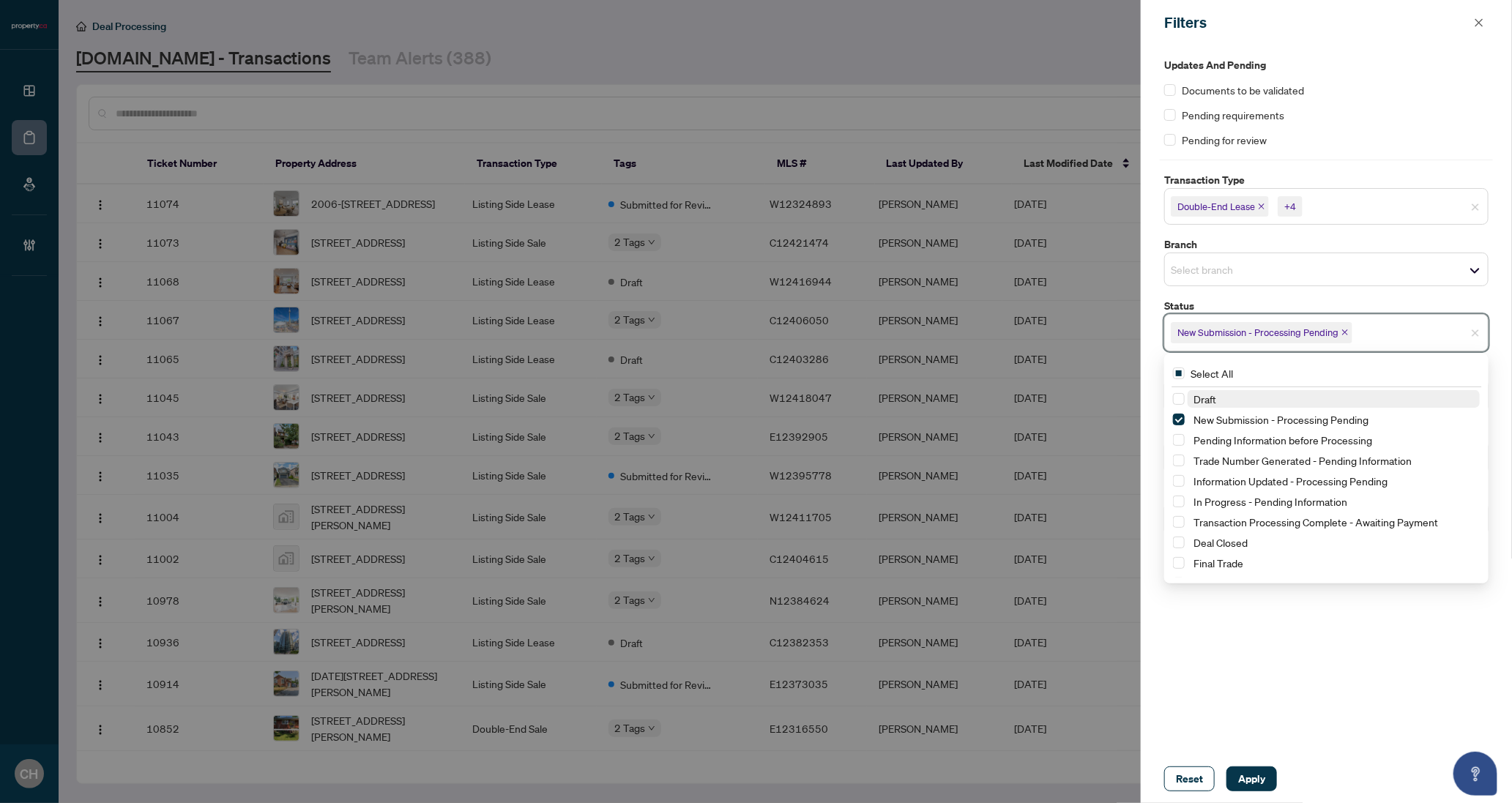
click at [1346, 330] on icon "close" at bounding box center [1346, 332] width 8 height 8
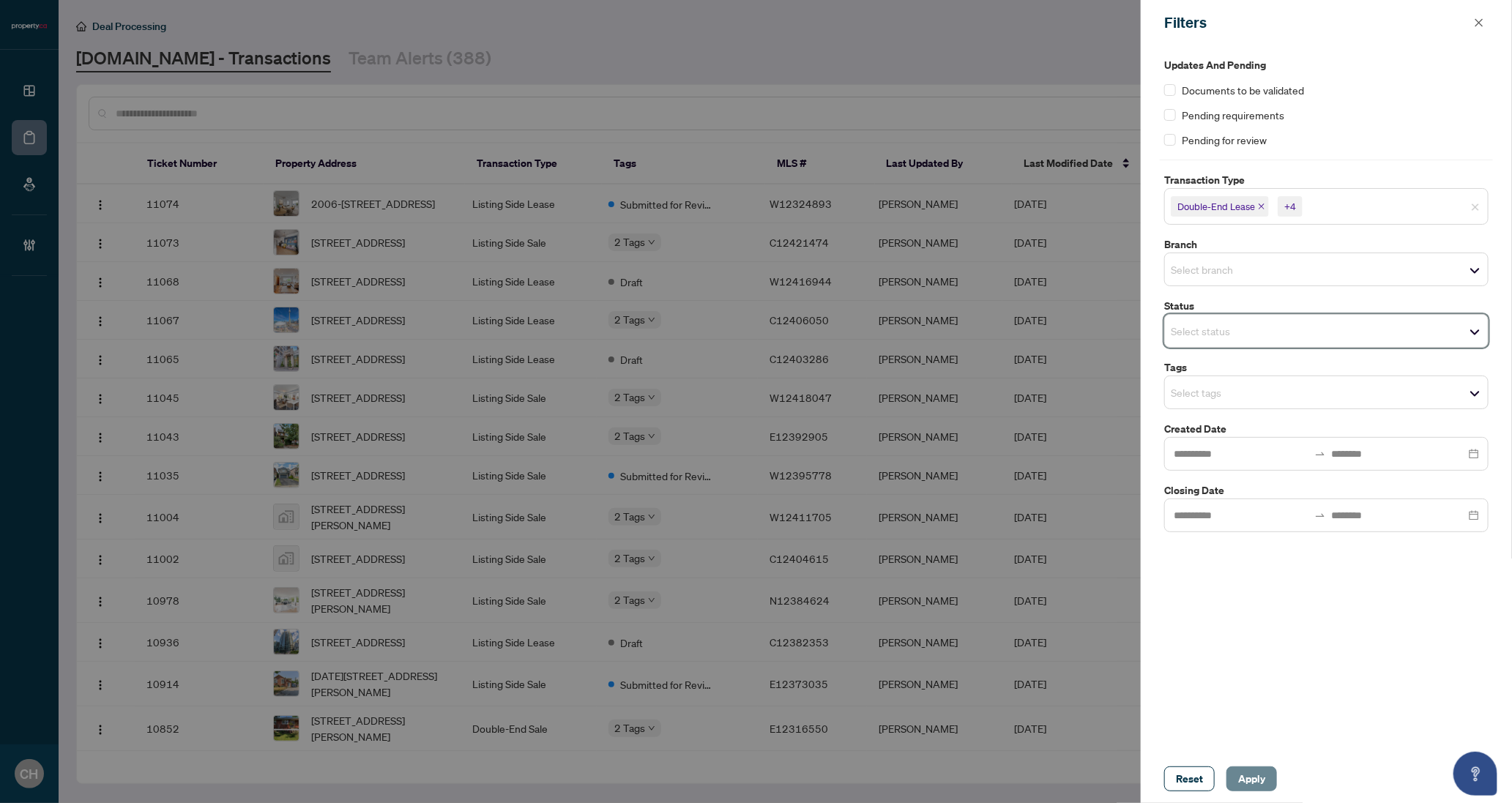
click at [1255, 785] on span "Apply" at bounding box center [1252, 779] width 27 height 24
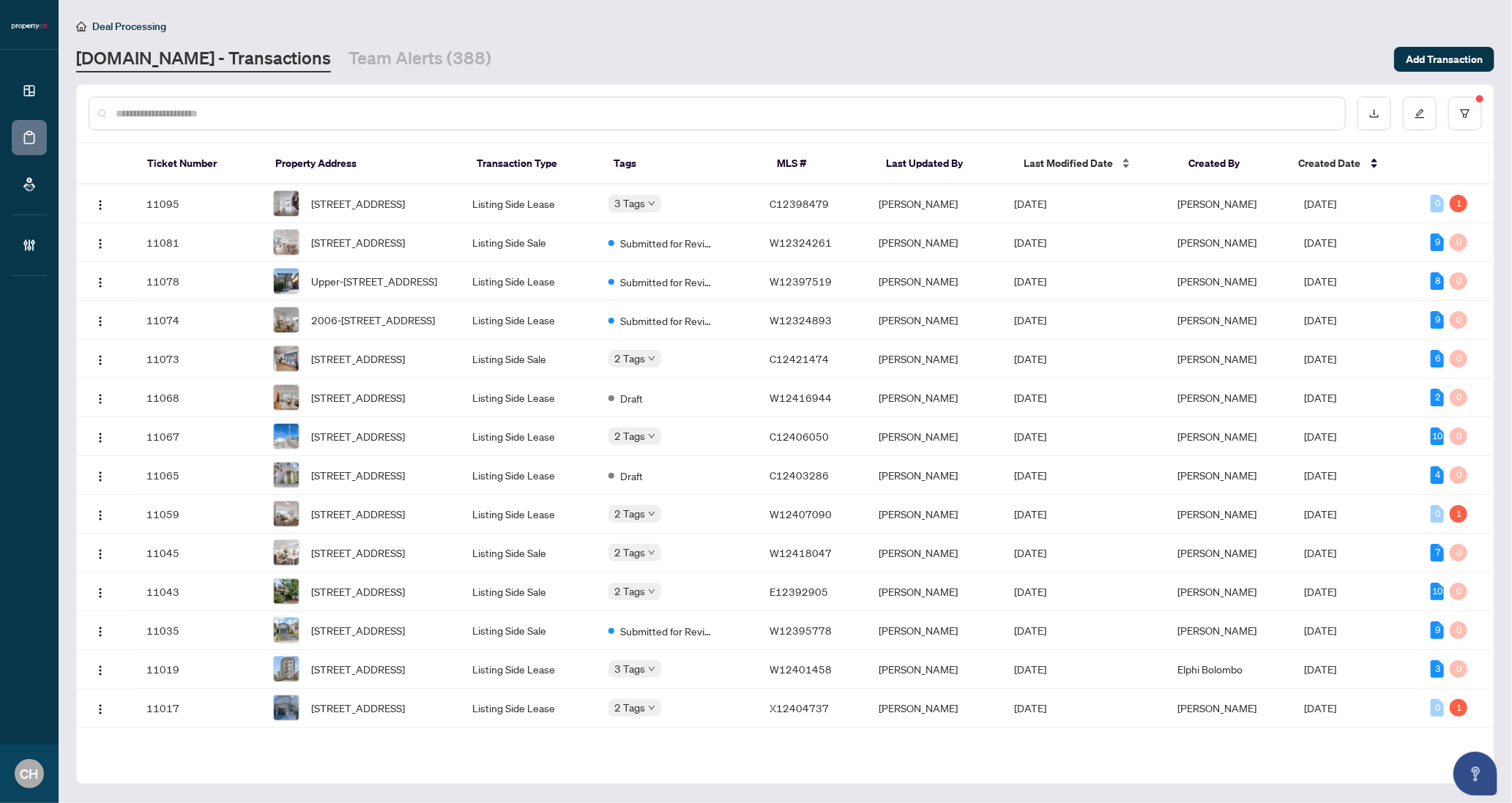
click at [1072, 171] on div "Last Modified Date" at bounding box center [1094, 162] width 141 height 16
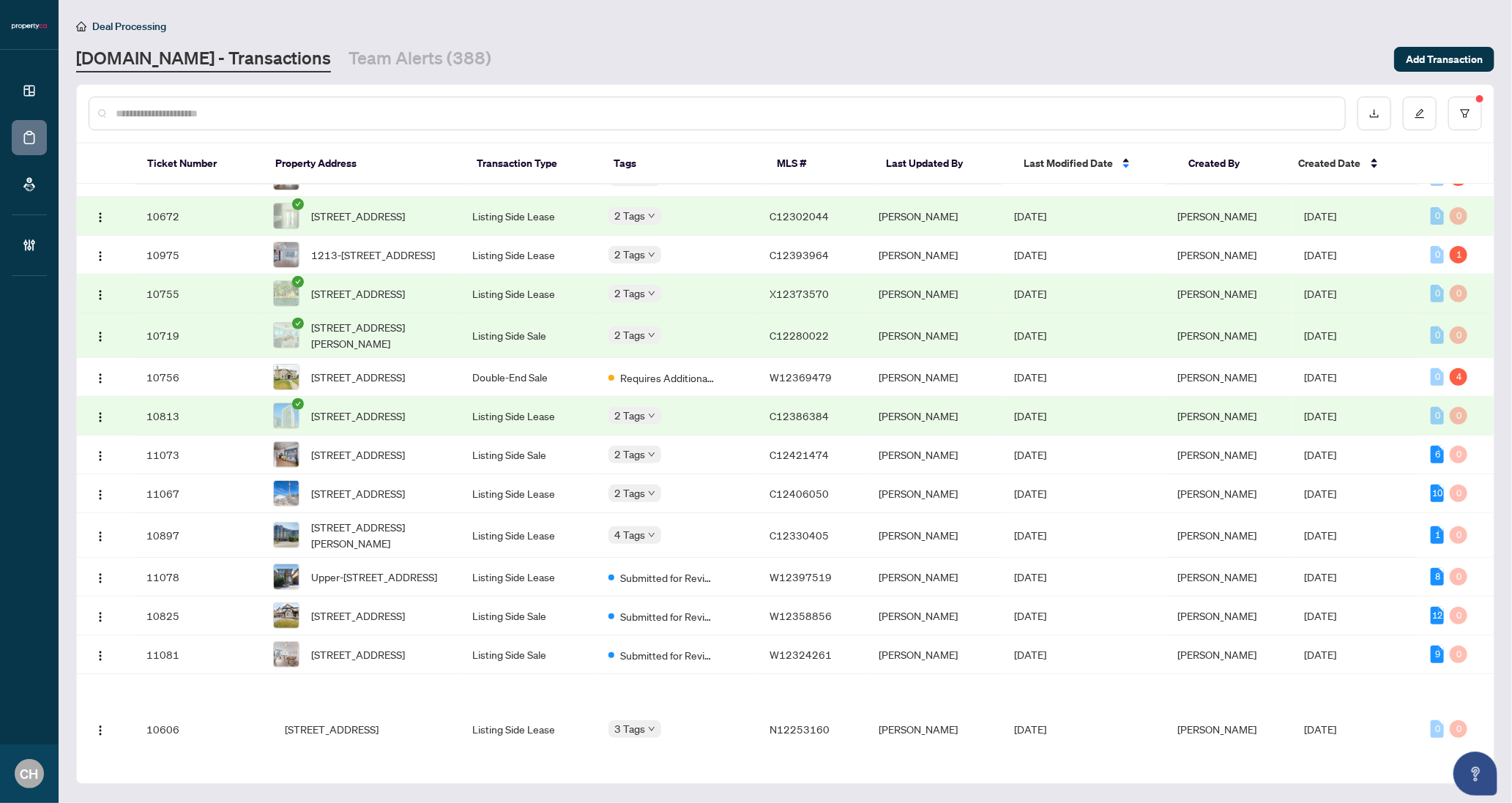
scroll to position [309, 0]
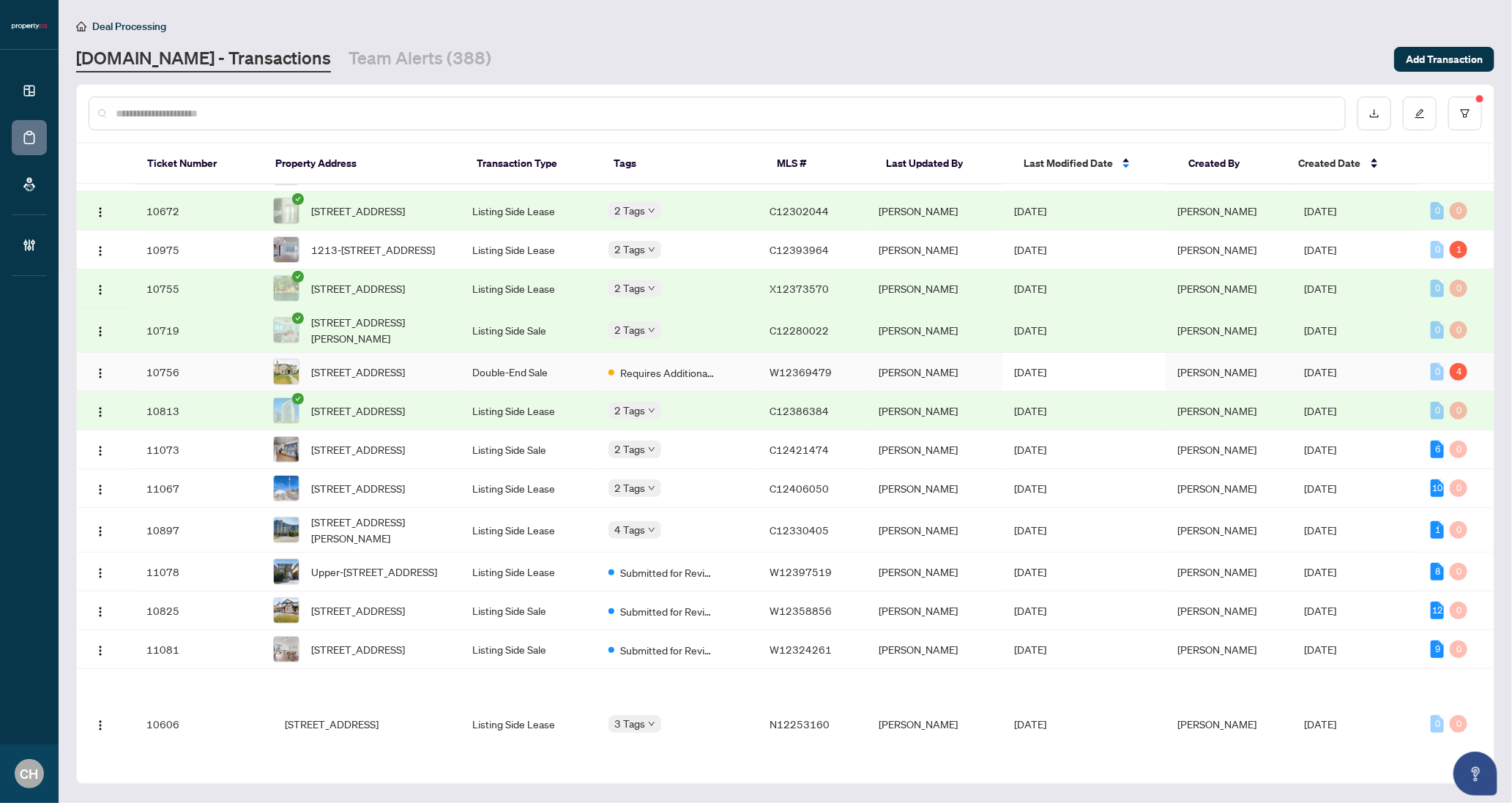
click at [1075, 392] on td "[DATE]" at bounding box center [1084, 372] width 163 height 39
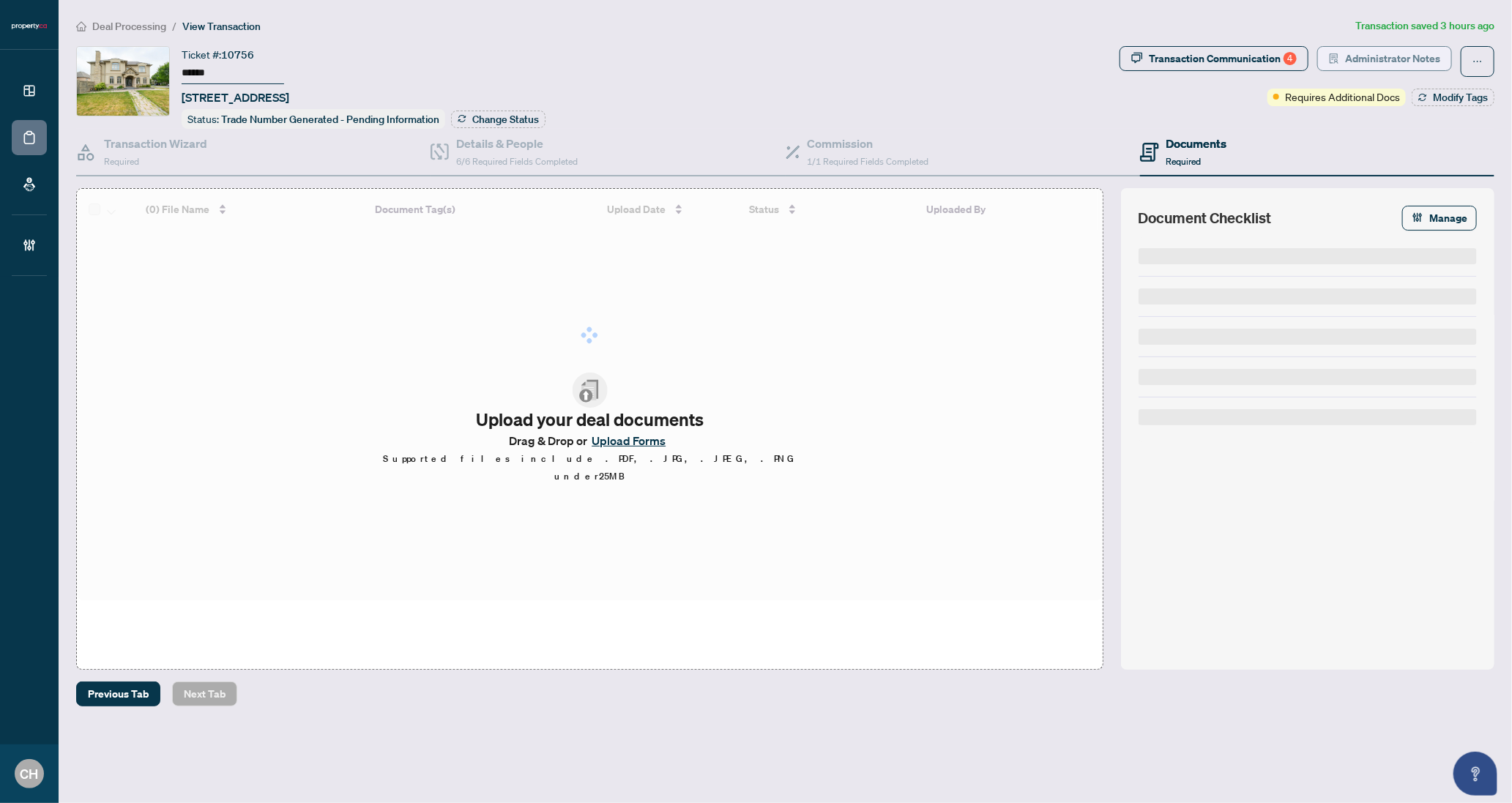
click at [1357, 59] on span "Administrator Notes" at bounding box center [1392, 58] width 95 height 24
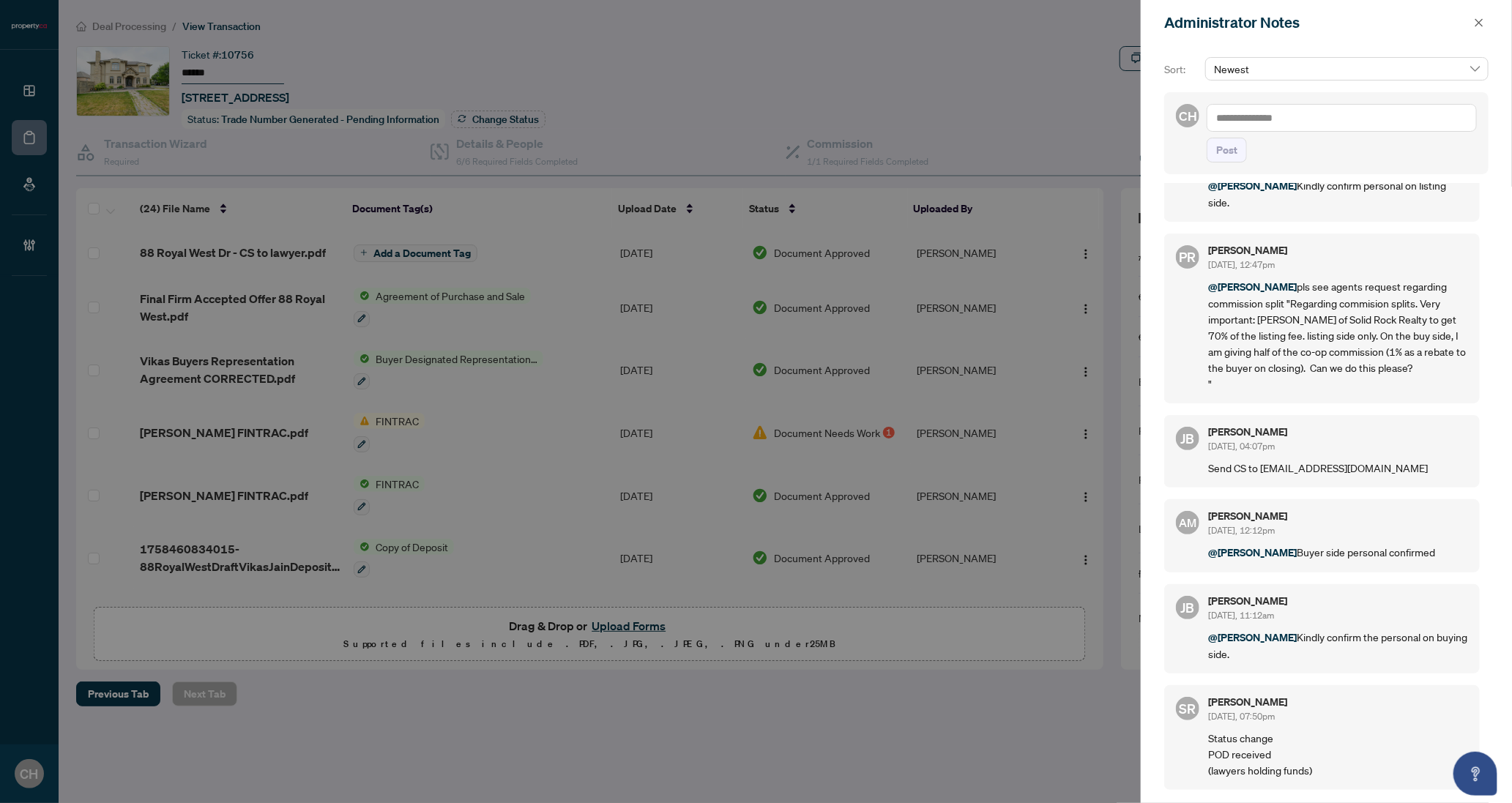
scroll to position [68, 0]
click at [1477, 24] on icon "close" at bounding box center [1479, 22] width 10 height 10
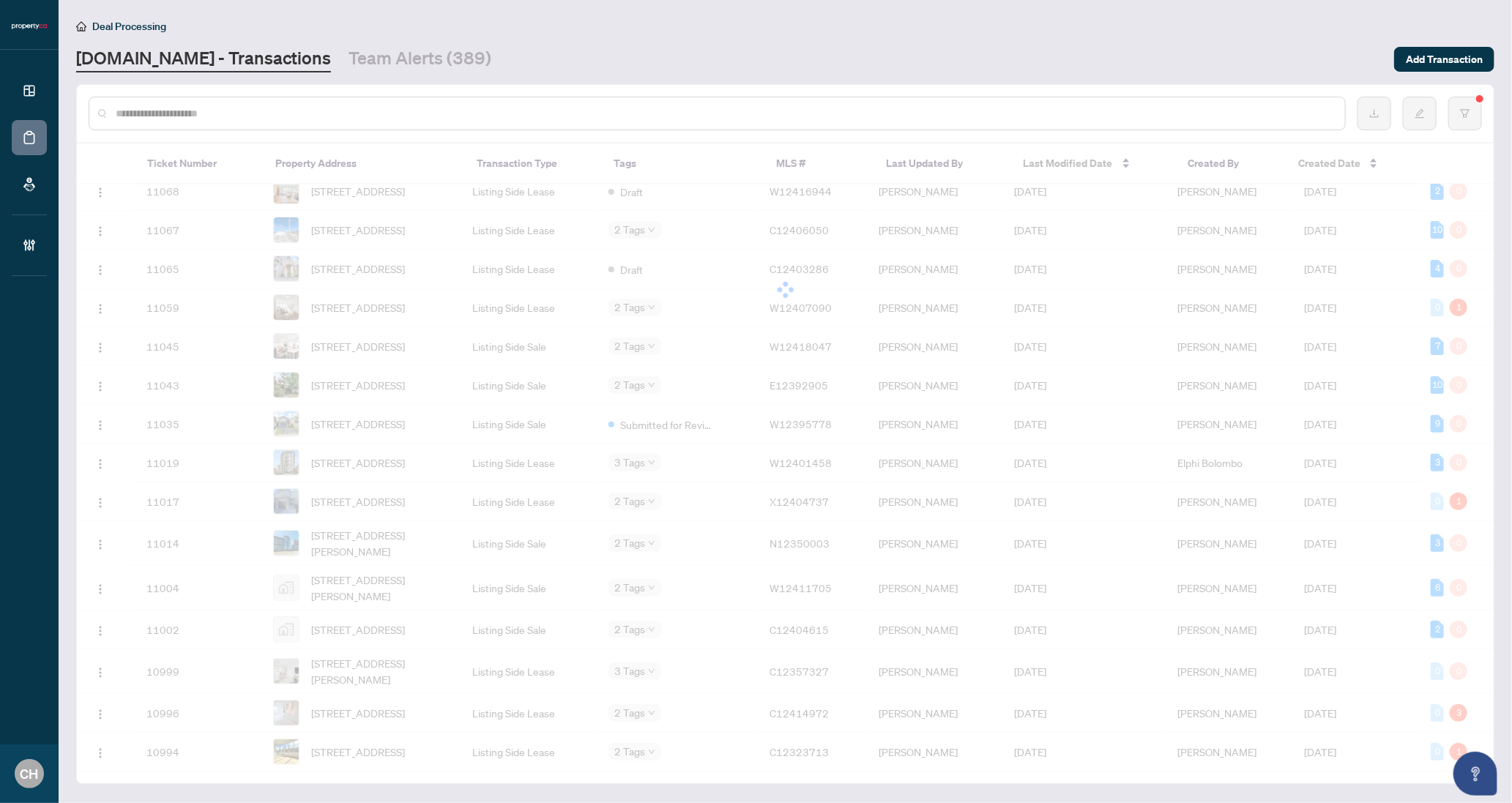
scroll to position [298, 0]
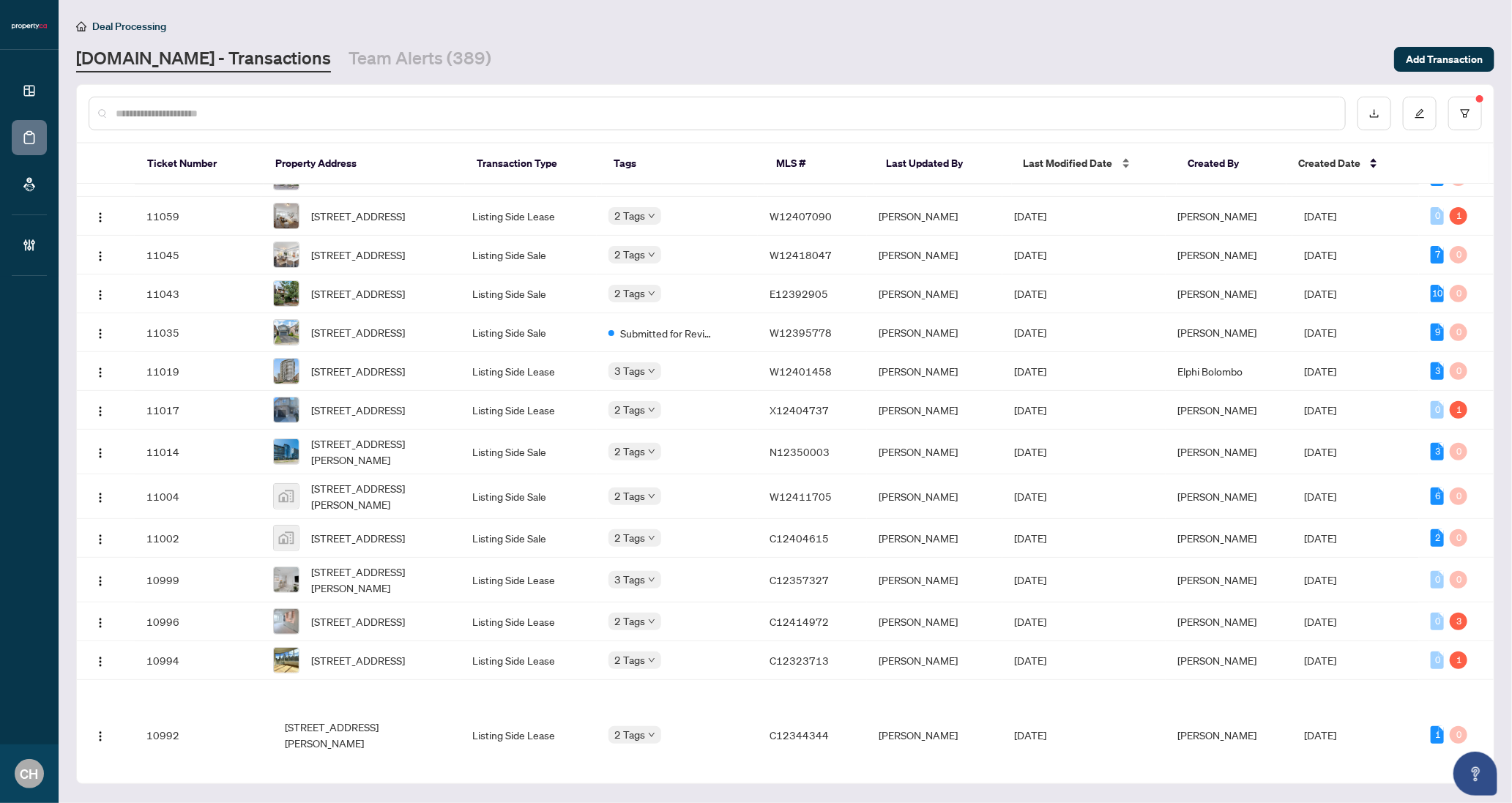
click at [1070, 156] on span "Last Modified Date" at bounding box center [1069, 162] width 90 height 16
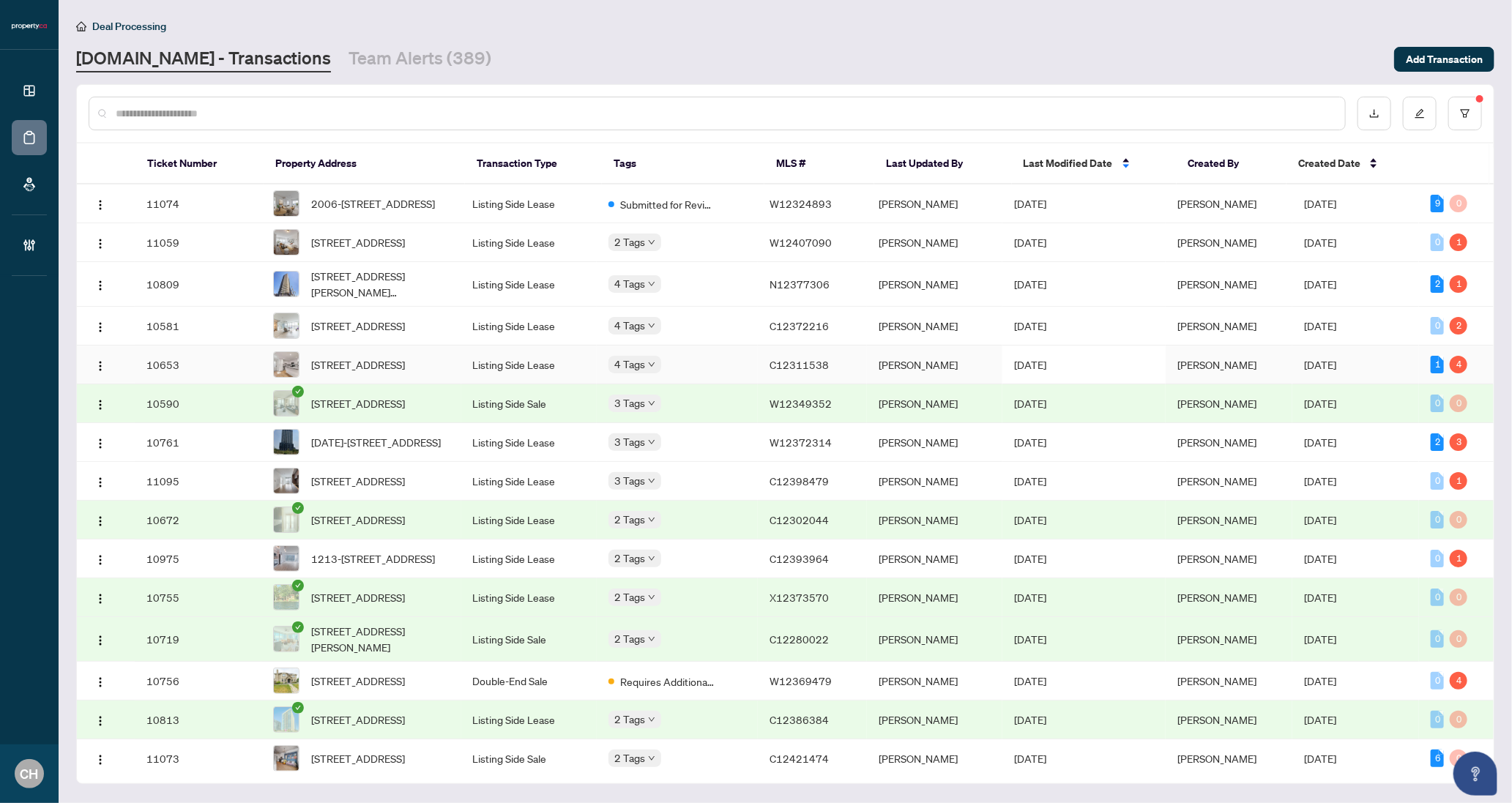
scroll to position [0, 0]
click at [907, 331] on td "[PERSON_NAME]" at bounding box center [935, 326] width 136 height 39
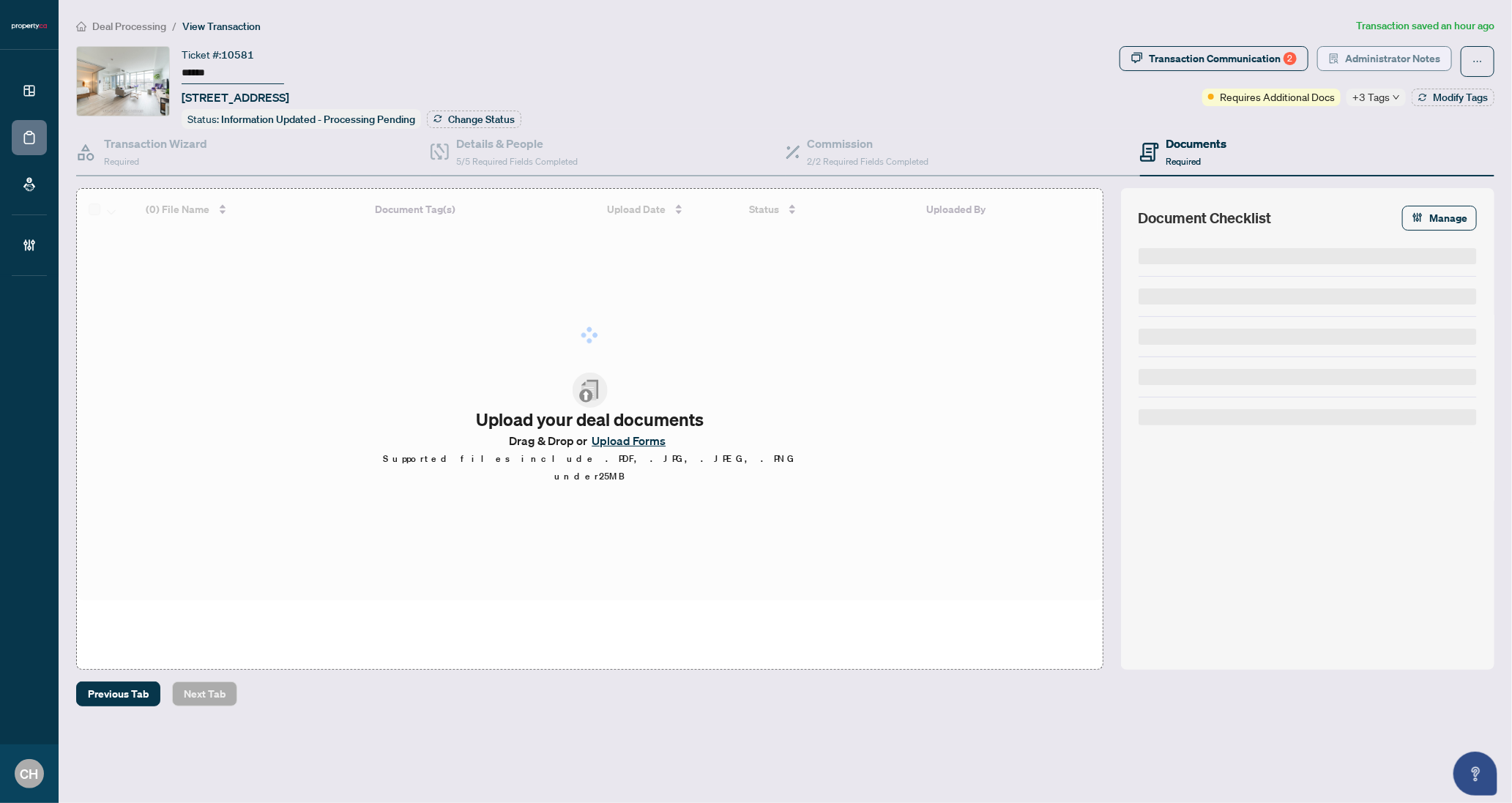
click at [1416, 64] on span "Administrator Notes" at bounding box center [1392, 58] width 95 height 24
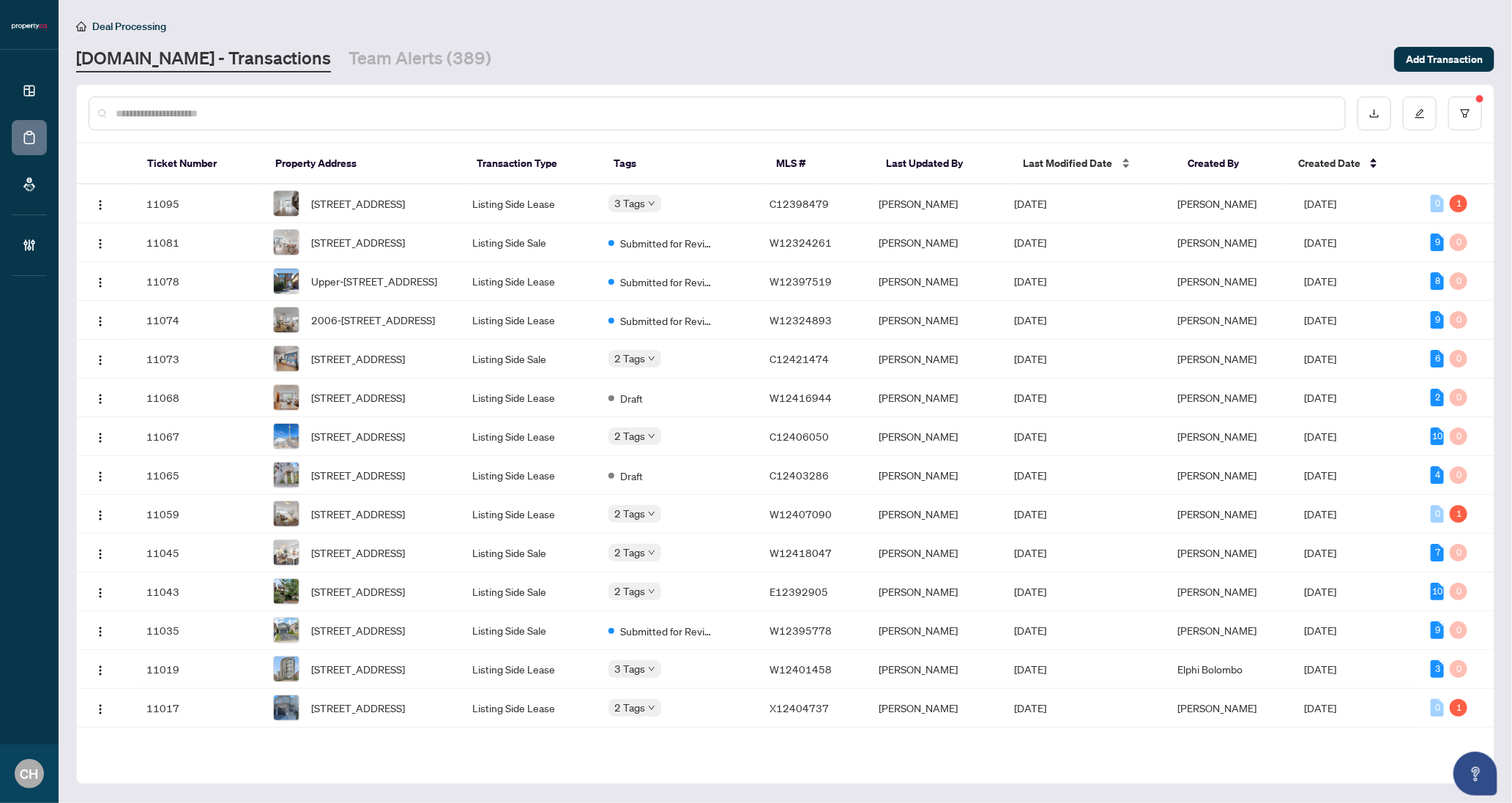
click at [1047, 168] on span "Last Modified Date" at bounding box center [1069, 162] width 90 height 16
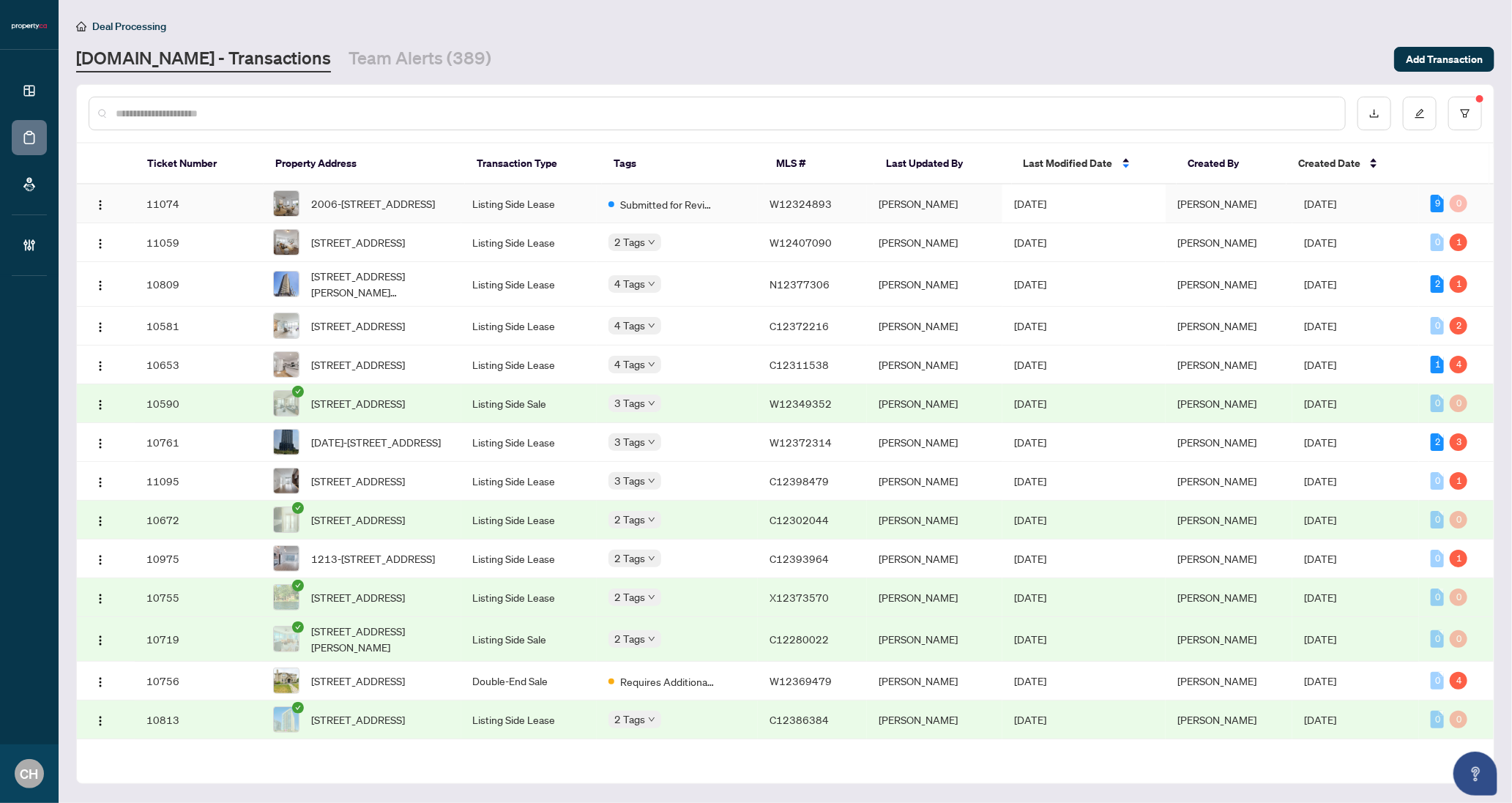
click at [718, 190] on td "Submitted for Review" at bounding box center [677, 203] width 161 height 39
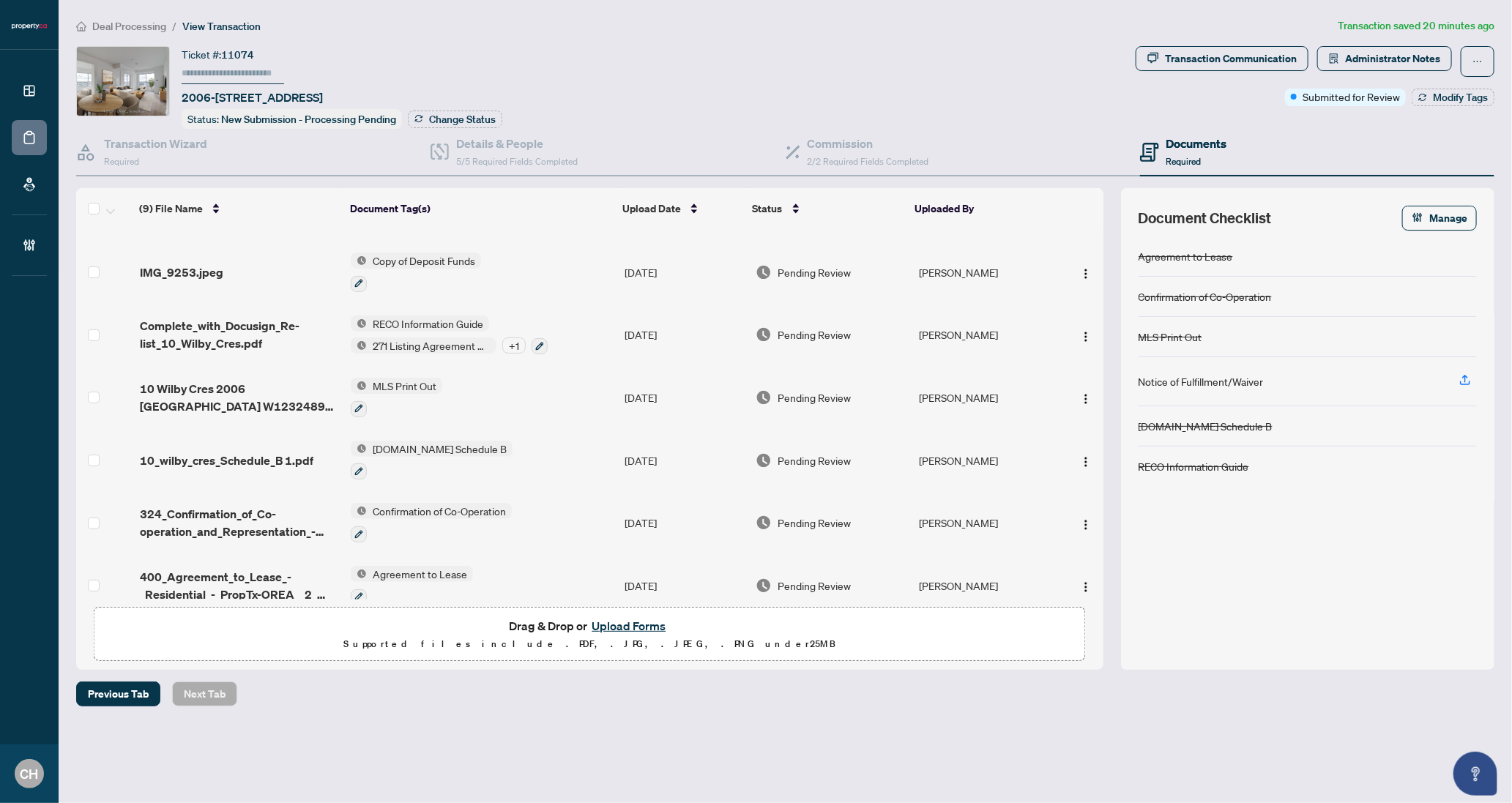
scroll to position [191, 0]
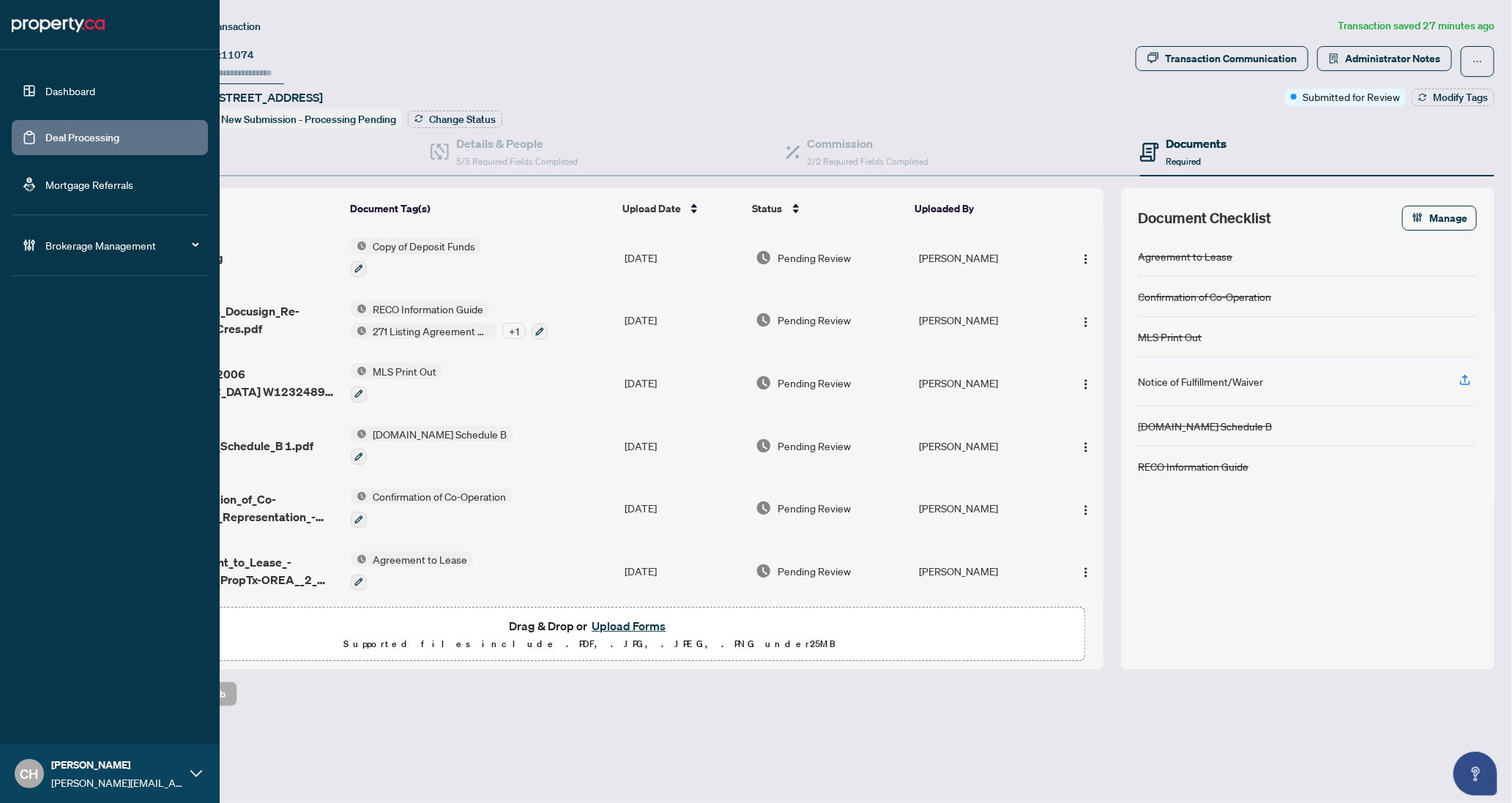
click at [46, 139] on link "Deal Processing" at bounding box center [82, 137] width 74 height 13
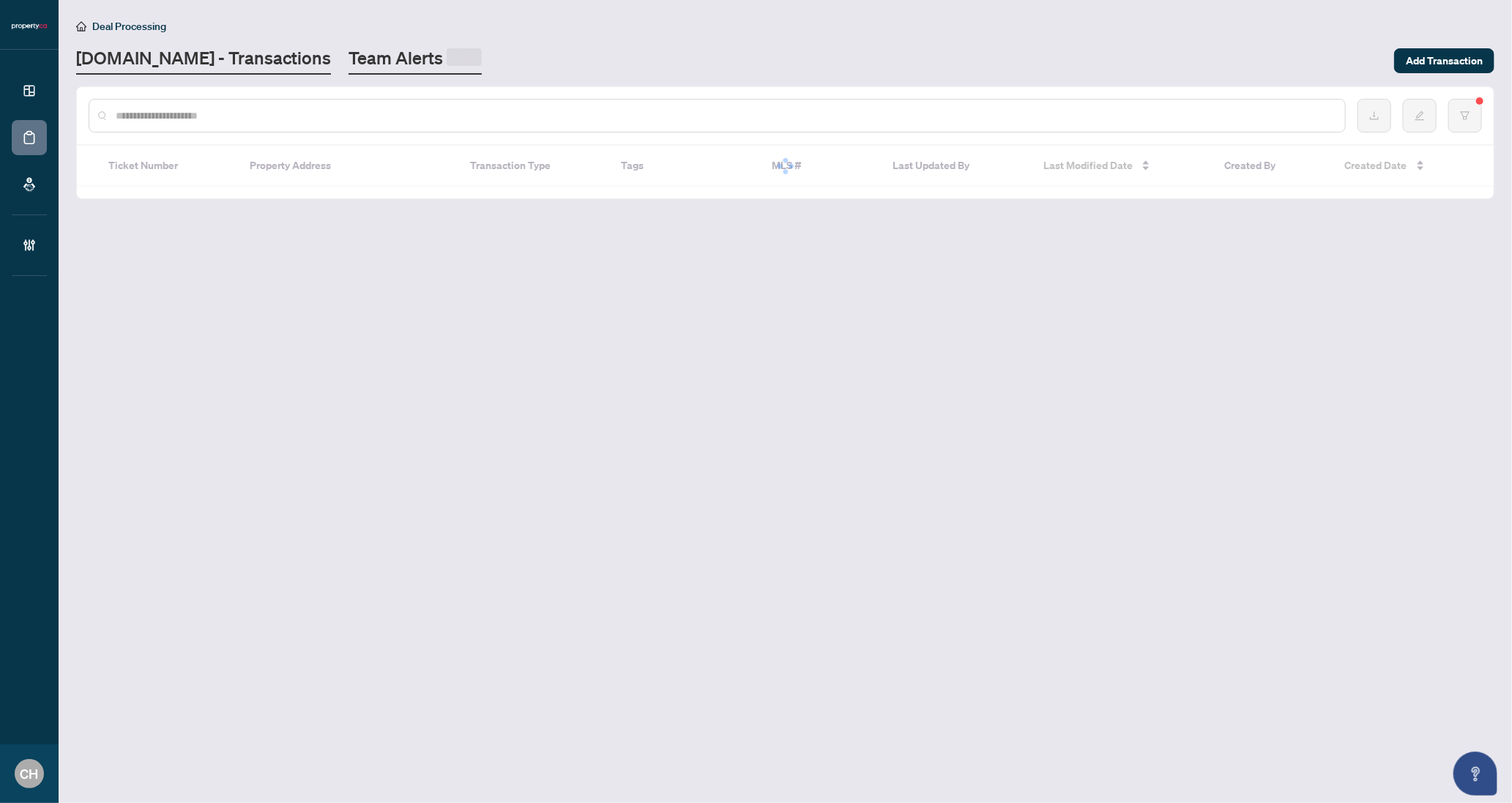
click at [416, 66] on link "Team Alerts" at bounding box center [415, 61] width 133 height 29
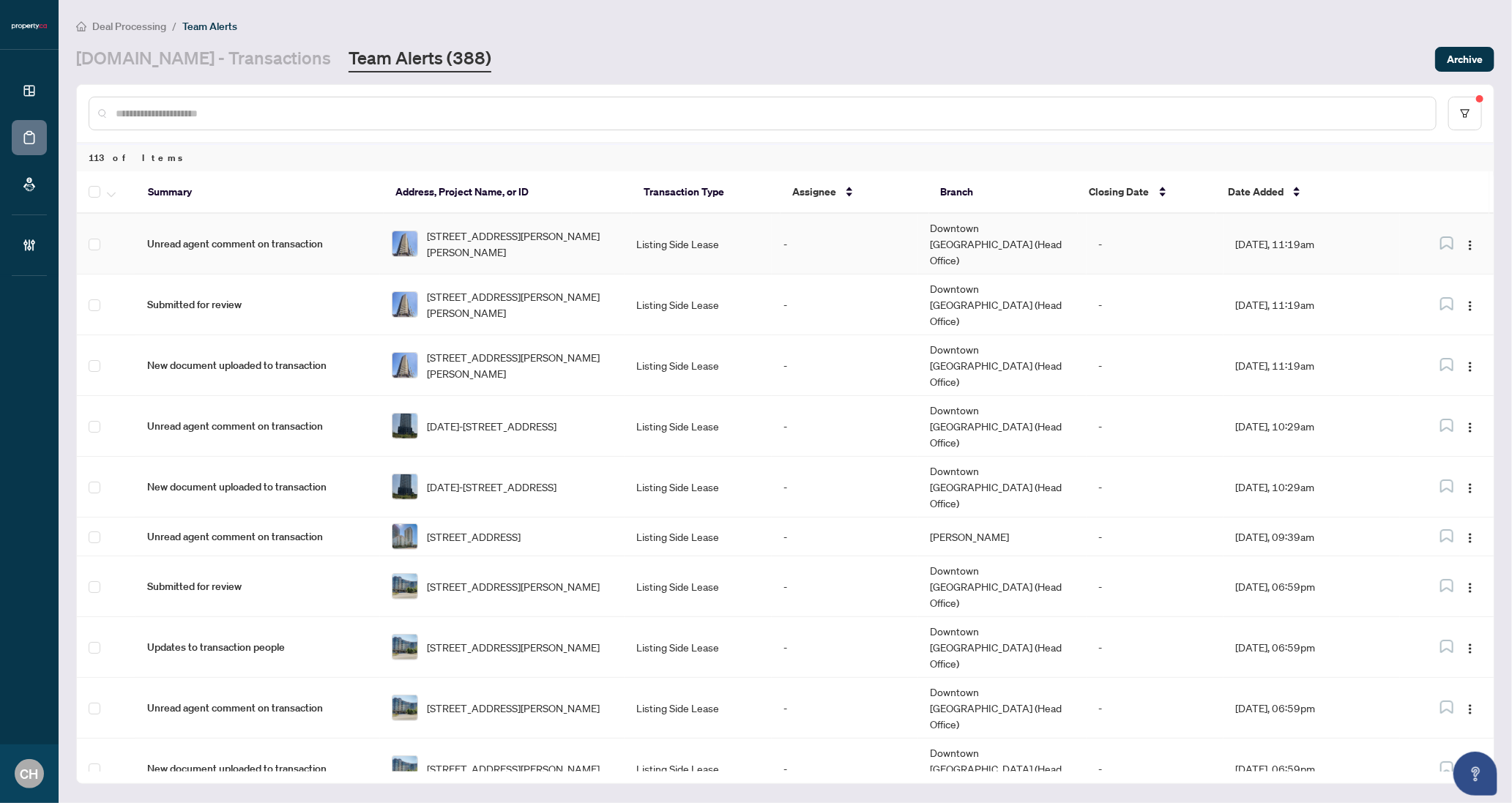
click at [1168, 241] on td "-" at bounding box center [1155, 244] width 137 height 61
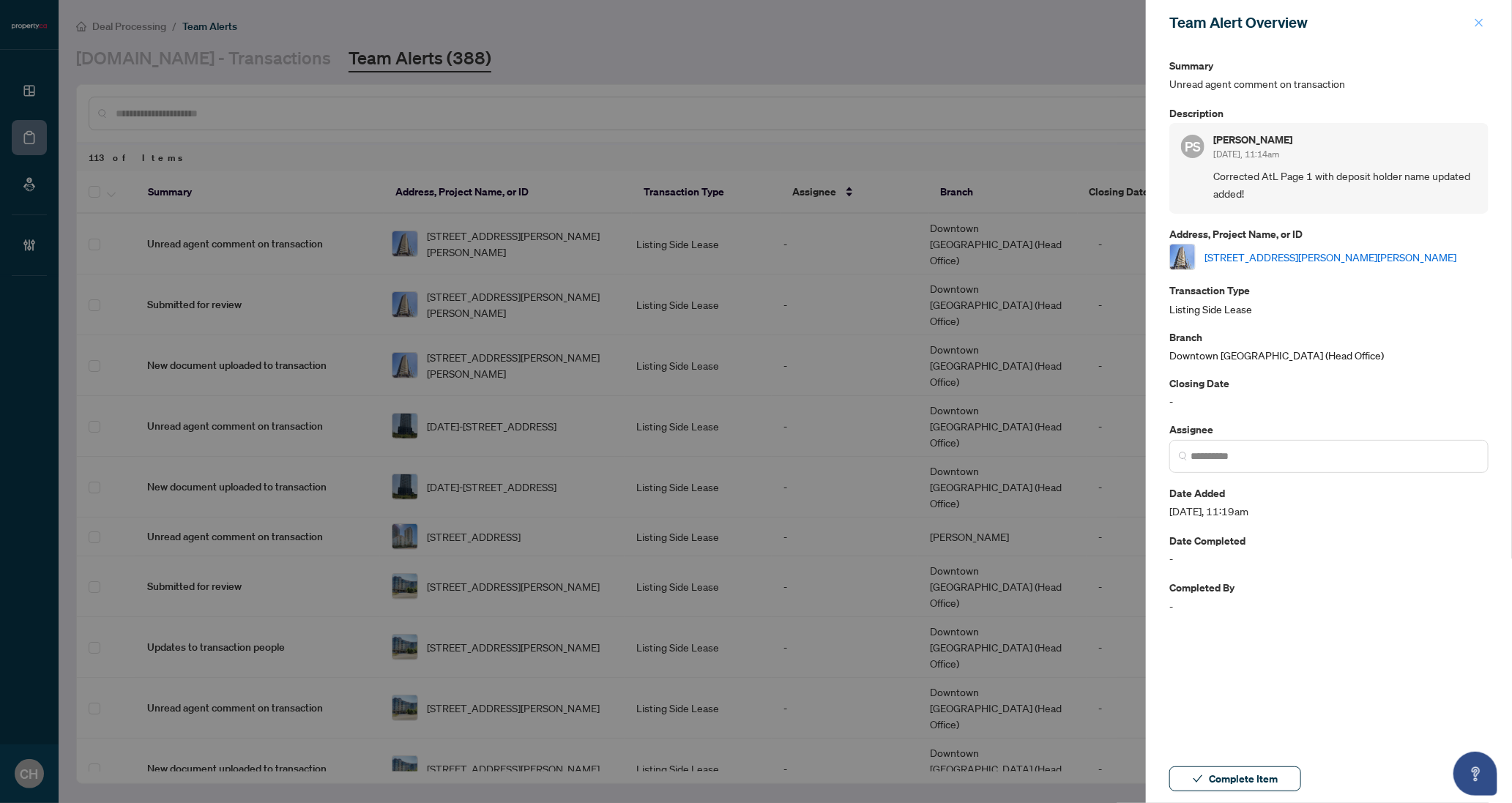
click at [1485, 27] on button "button" at bounding box center [1479, 22] width 19 height 17
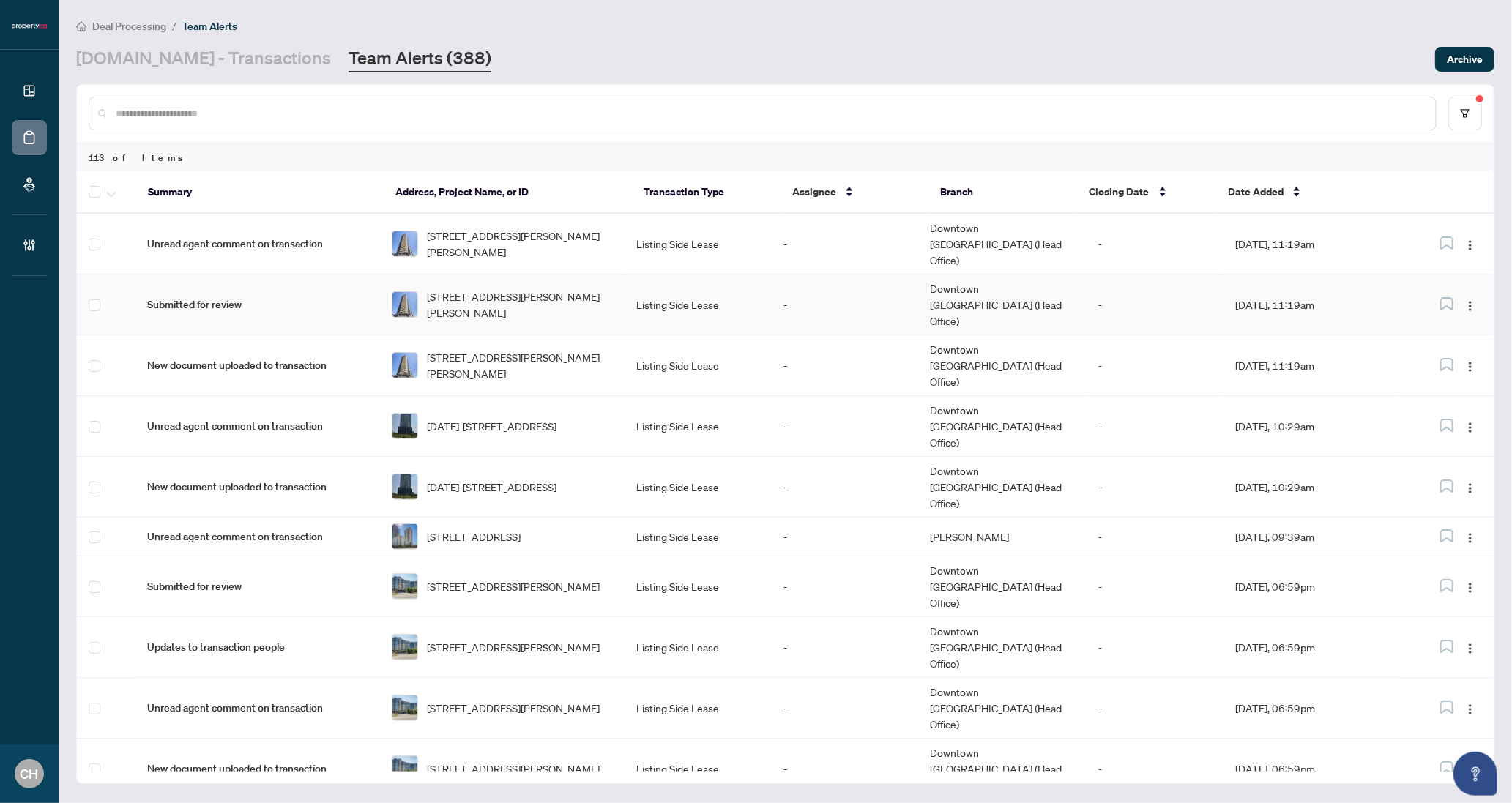
click at [1239, 284] on td "Sep/26/2025, 11:19am" at bounding box center [1312, 305] width 176 height 61
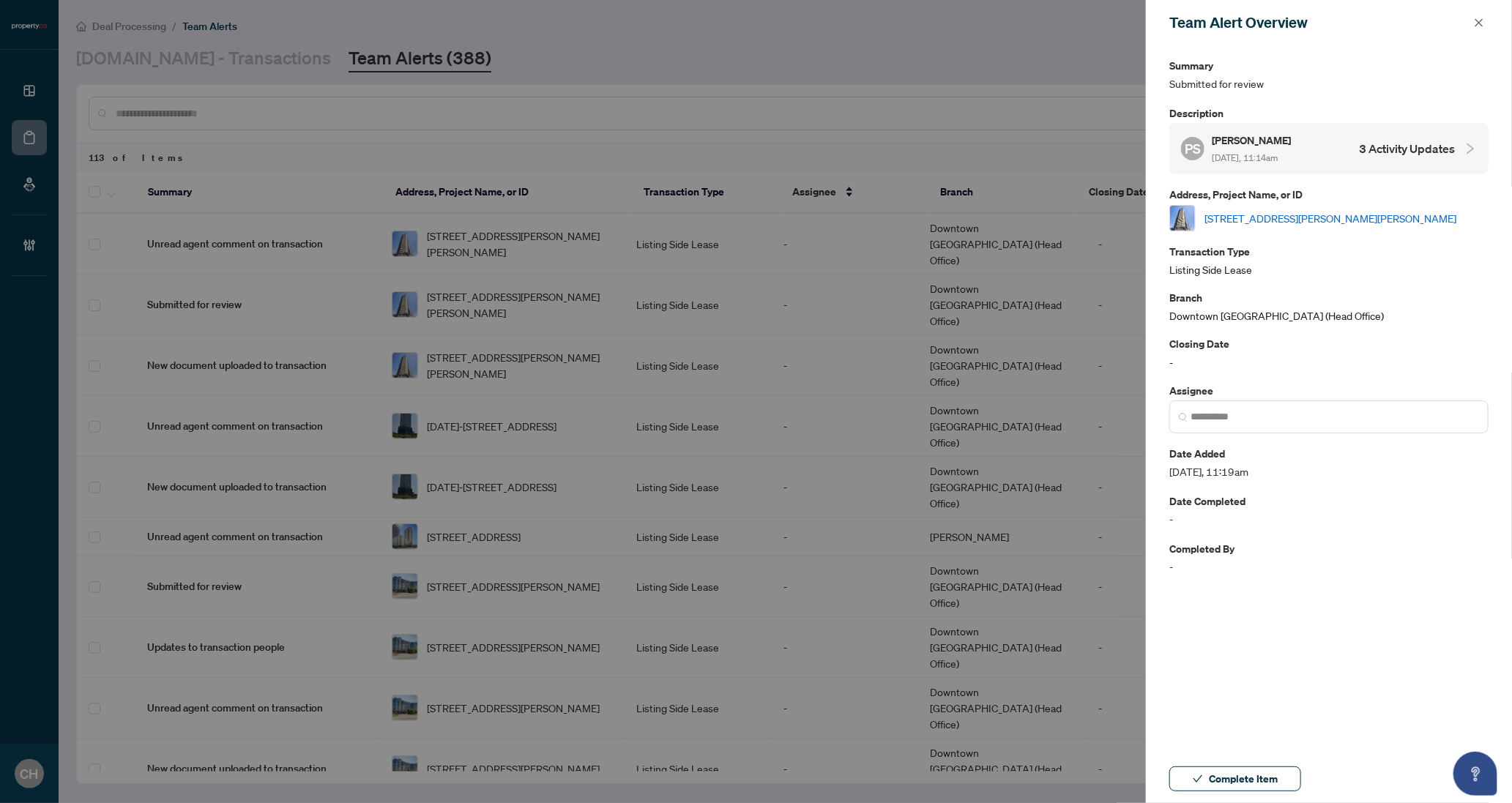
click at [1451, 135] on div "PS Paul Siksna Sep/26/2025, 11:14am 3 Activity Updates" at bounding box center [1318, 149] width 274 height 33
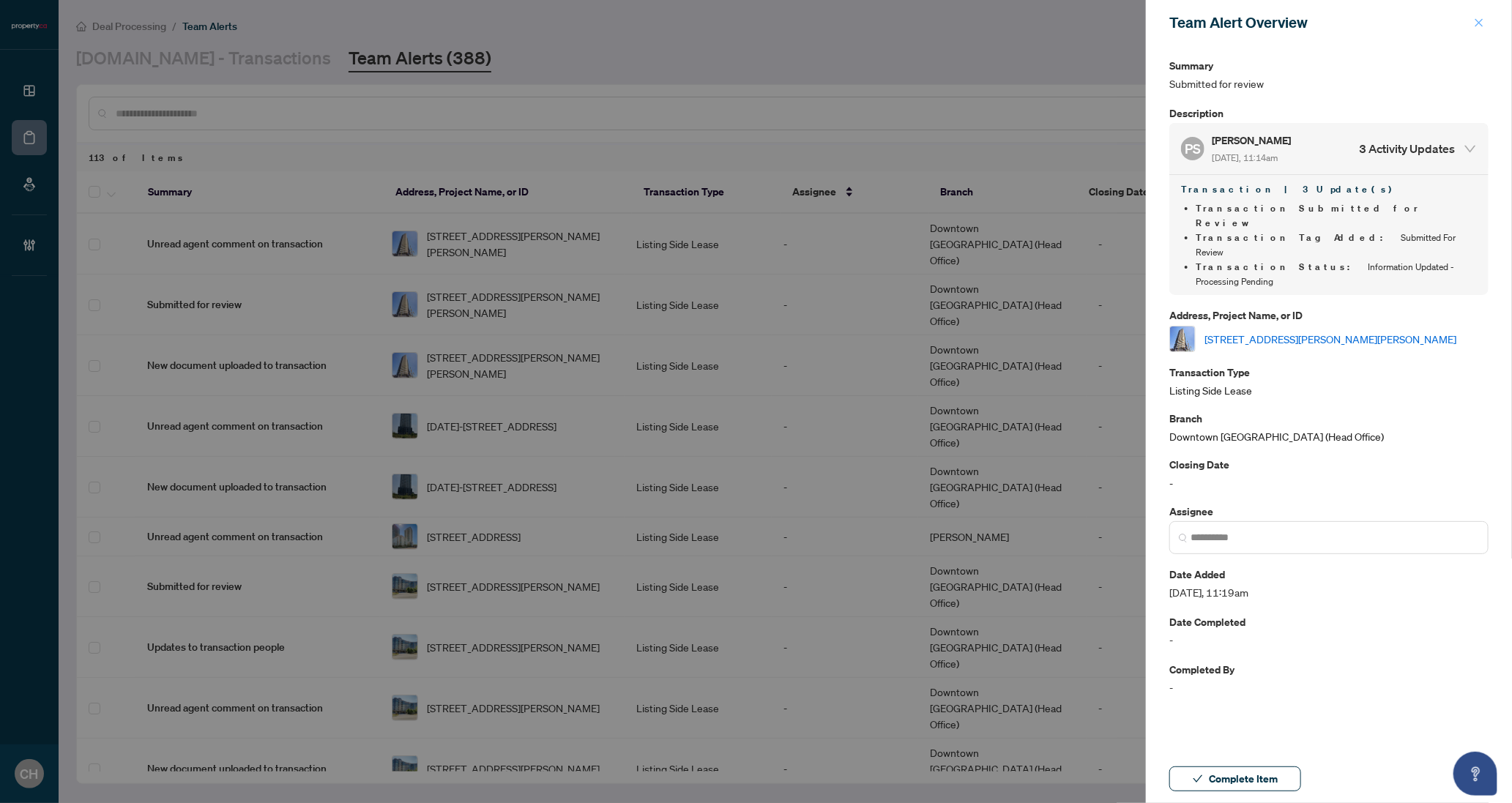
click at [1479, 26] on icon "close" at bounding box center [1479, 22] width 10 height 10
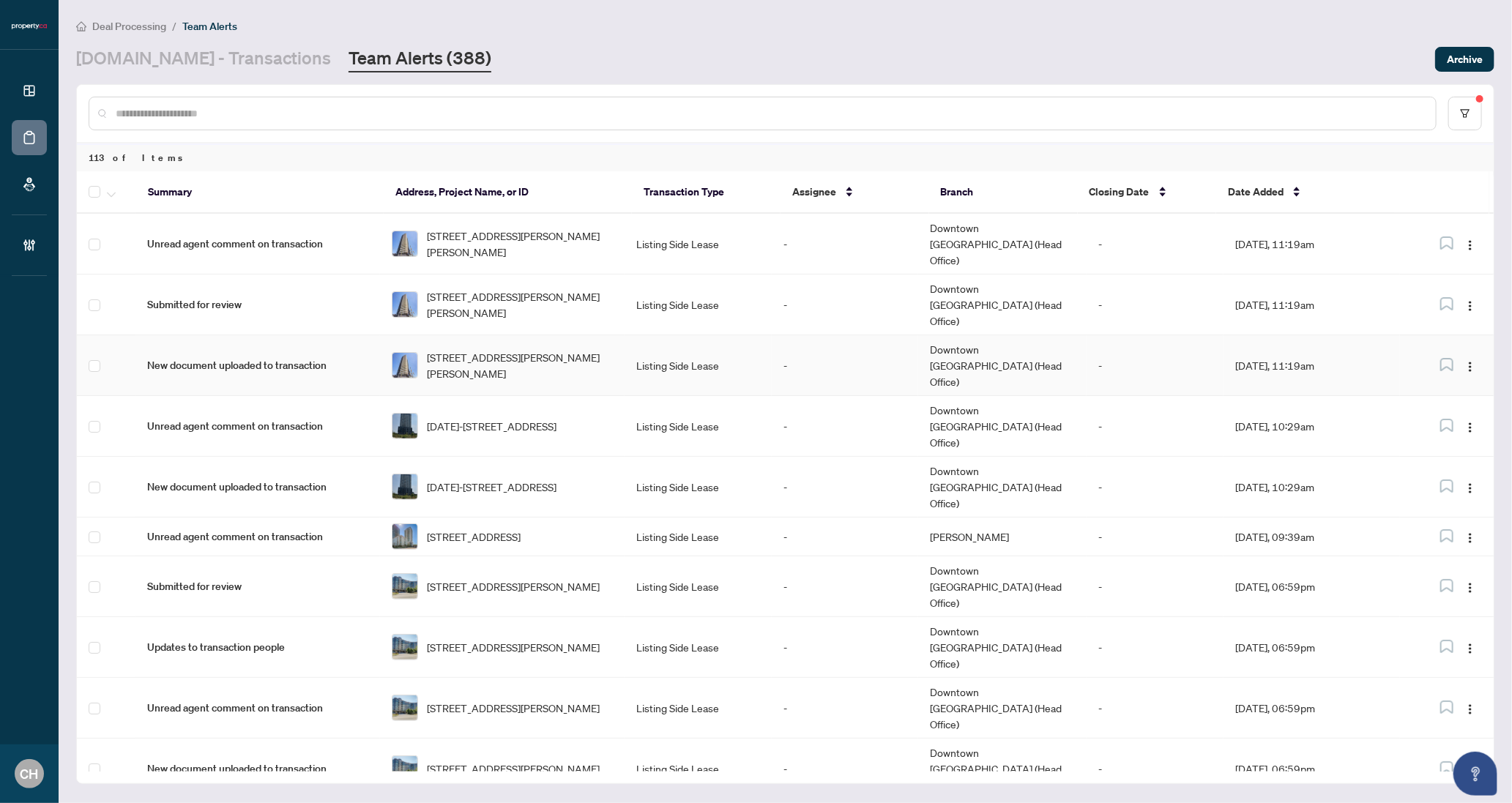
click at [1325, 335] on td "Sep/26/2025, 11:19am" at bounding box center [1312, 366] width 176 height 61
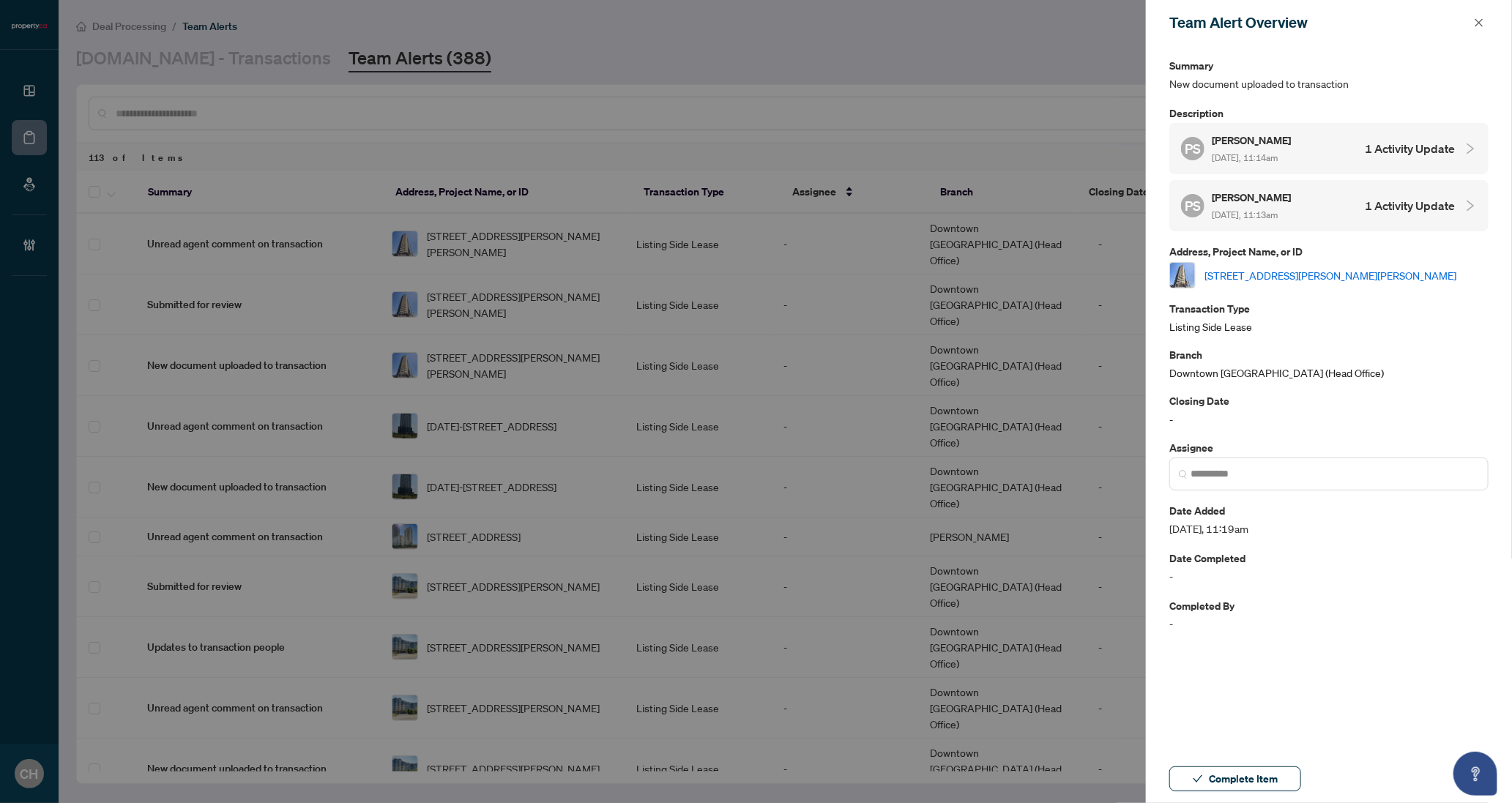
click at [1457, 133] on div "PS Paul Siksna Sep/26/2025, 11:14am 1 Activity Update" at bounding box center [1329, 148] width 319 height 51
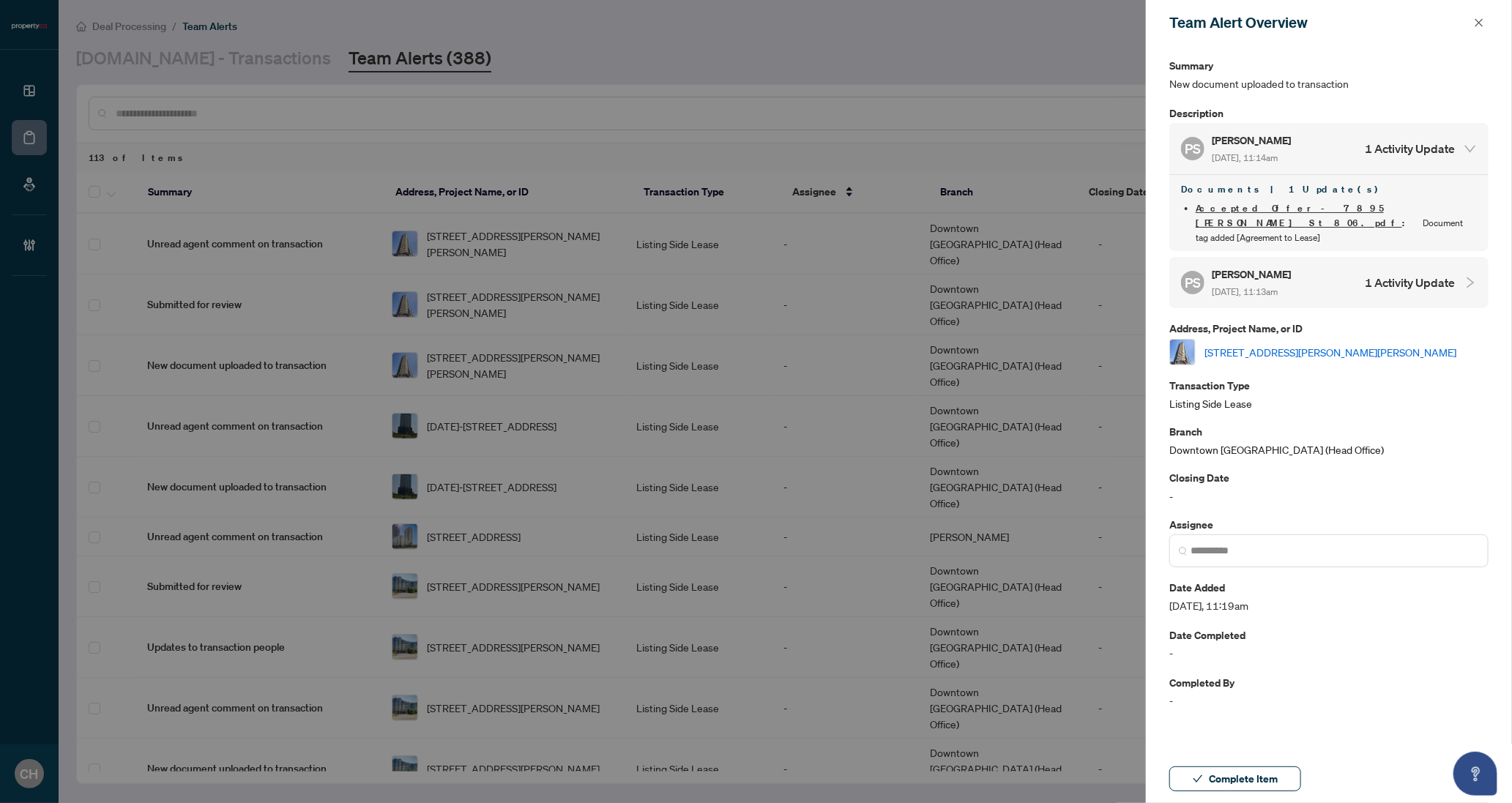
click at [1415, 274] on h4 "1 Activity Update" at bounding box center [1409, 282] width 90 height 17
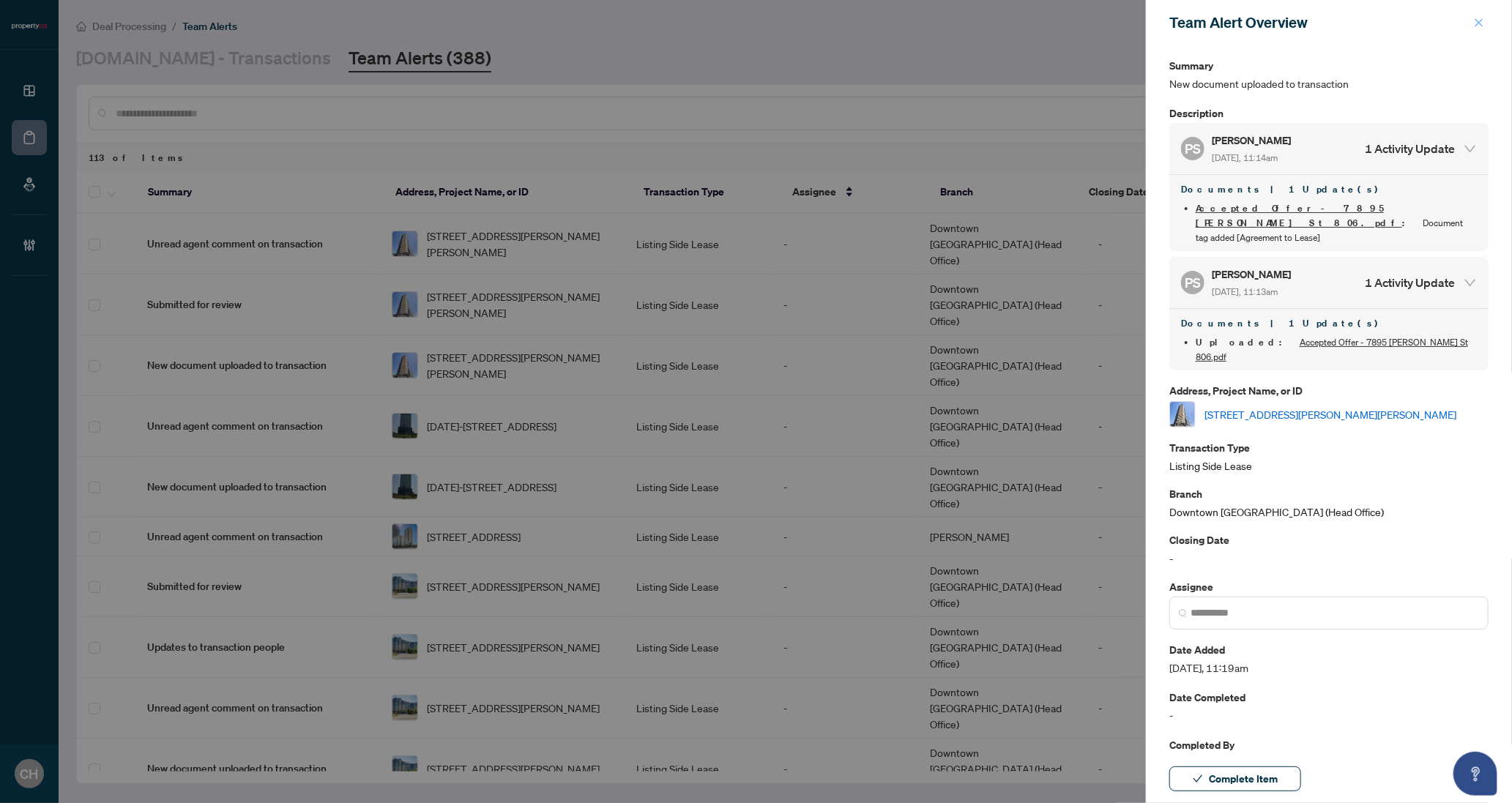
click at [1474, 28] on button "button" at bounding box center [1479, 22] width 19 height 17
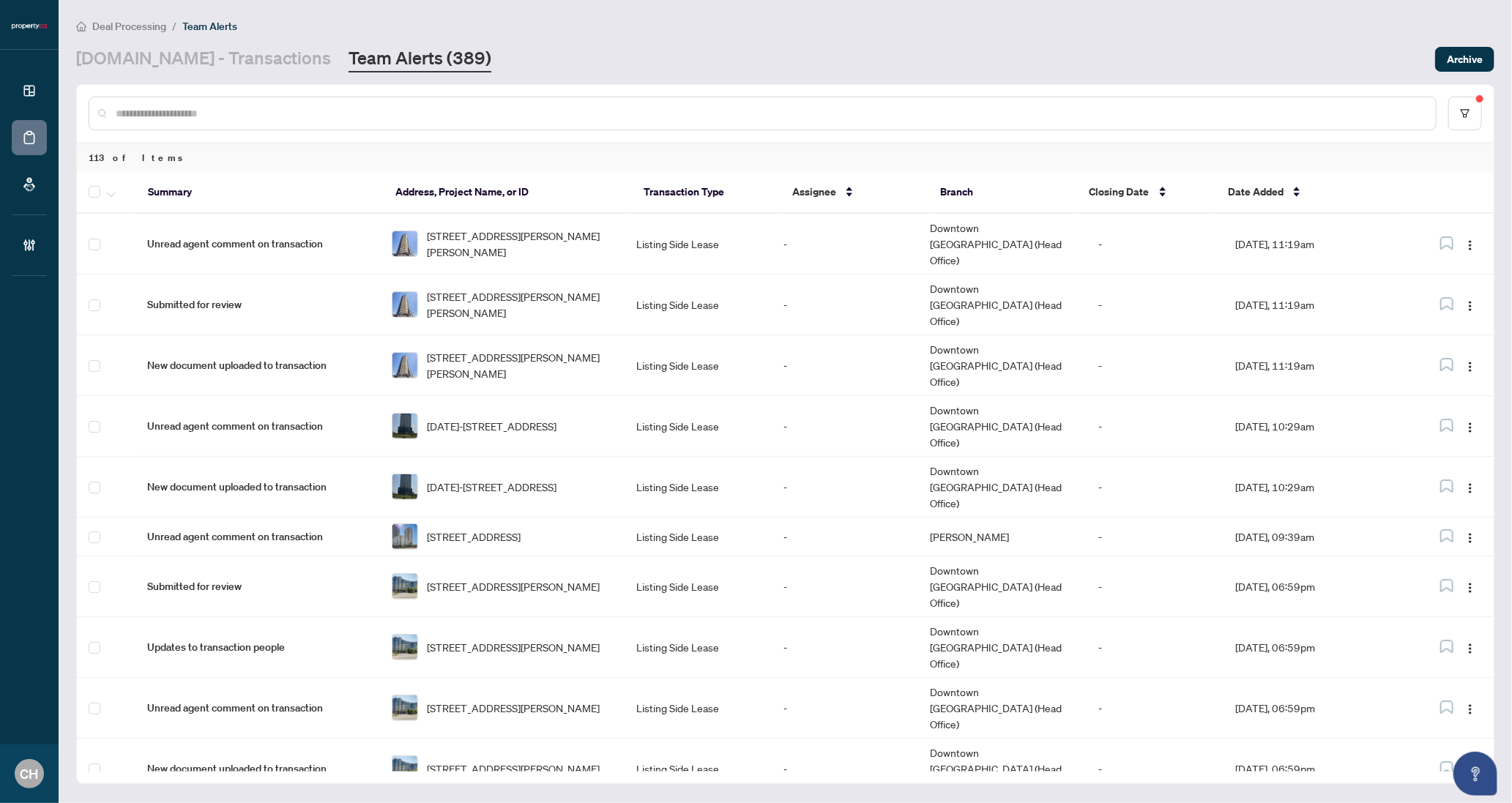
click at [172, 71] on main "Deal Processing / Team Alerts Property.ca - Transactions Team Alerts (389) Arch…" at bounding box center [785, 402] width 1454 height 803
click at [166, 67] on link "[DOMAIN_NAME] - Transactions" at bounding box center [204, 59] width 255 height 27
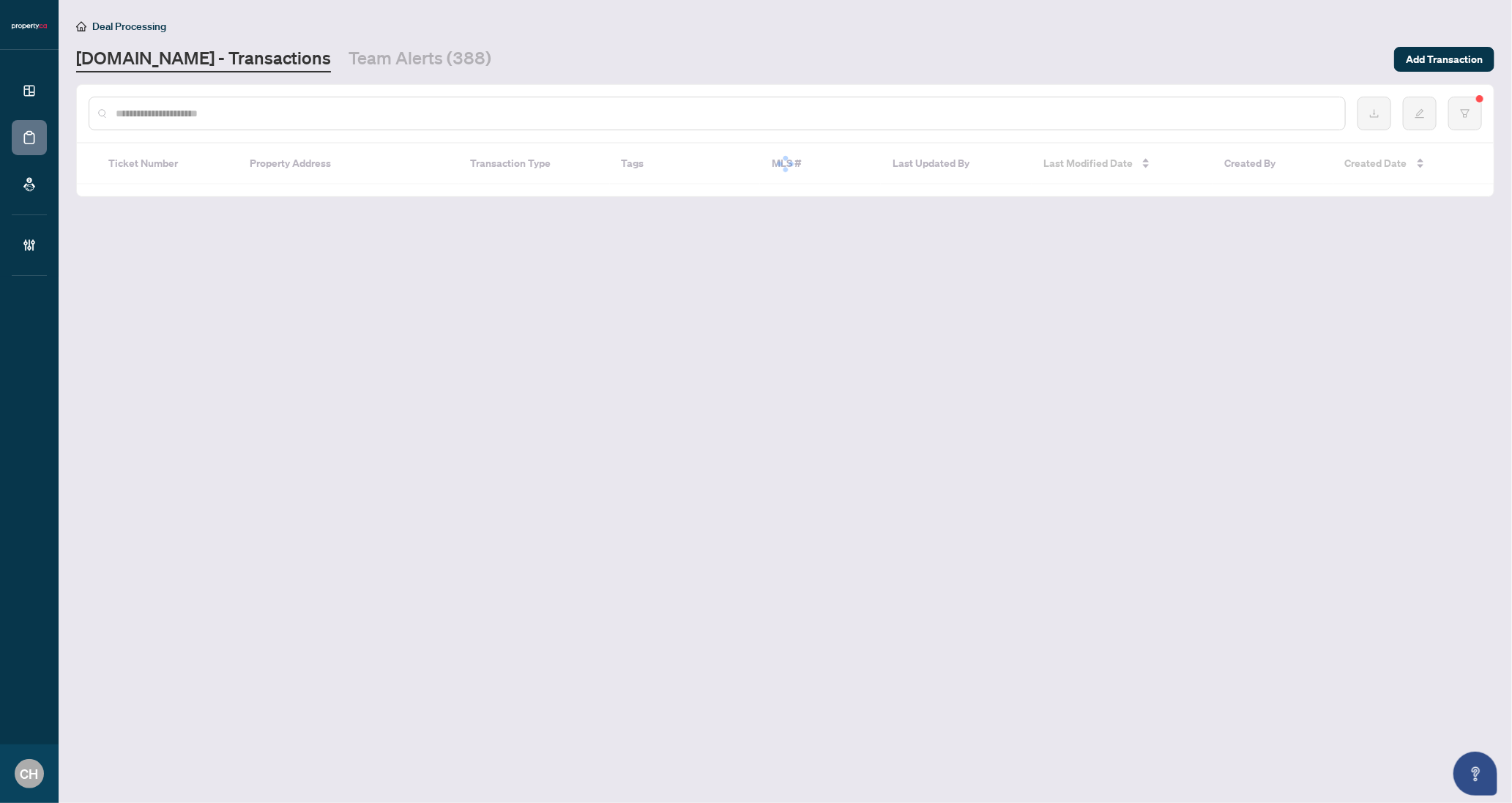
click at [169, 108] on input "text" at bounding box center [724, 113] width 1218 height 16
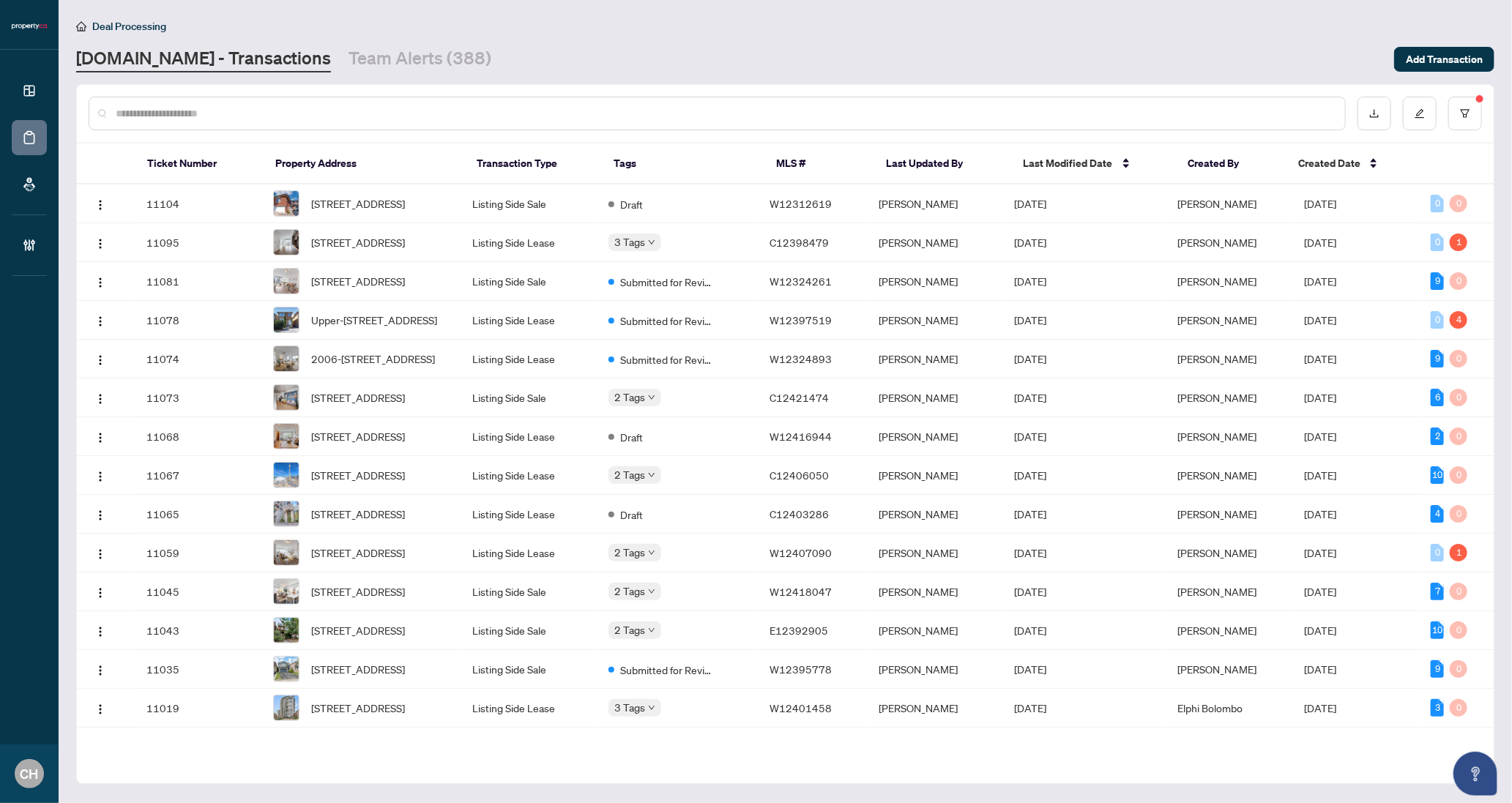
paste input "*********"
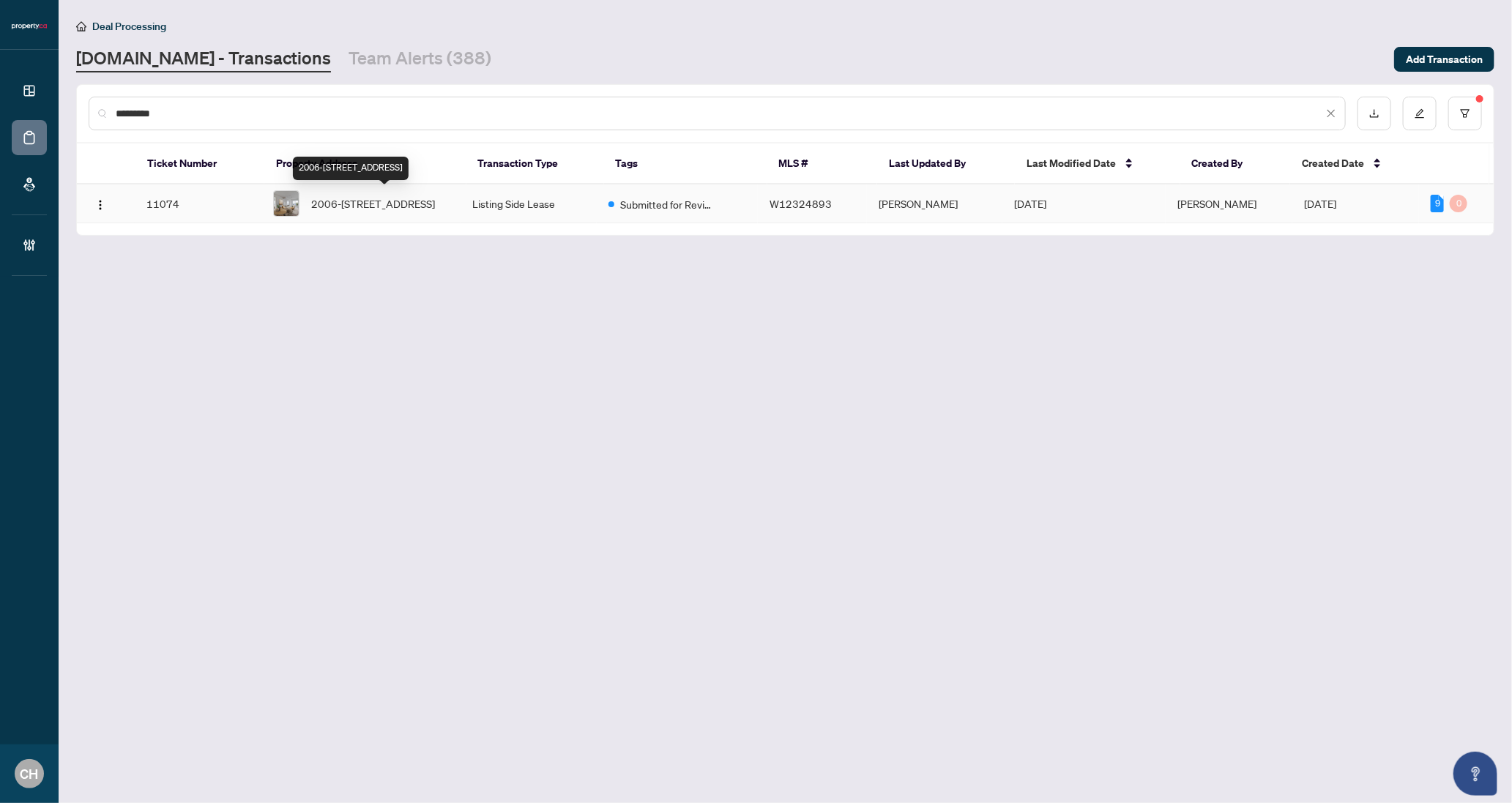
type input "*********"
click at [342, 197] on span "2006-[STREET_ADDRESS]" at bounding box center [373, 203] width 124 height 16
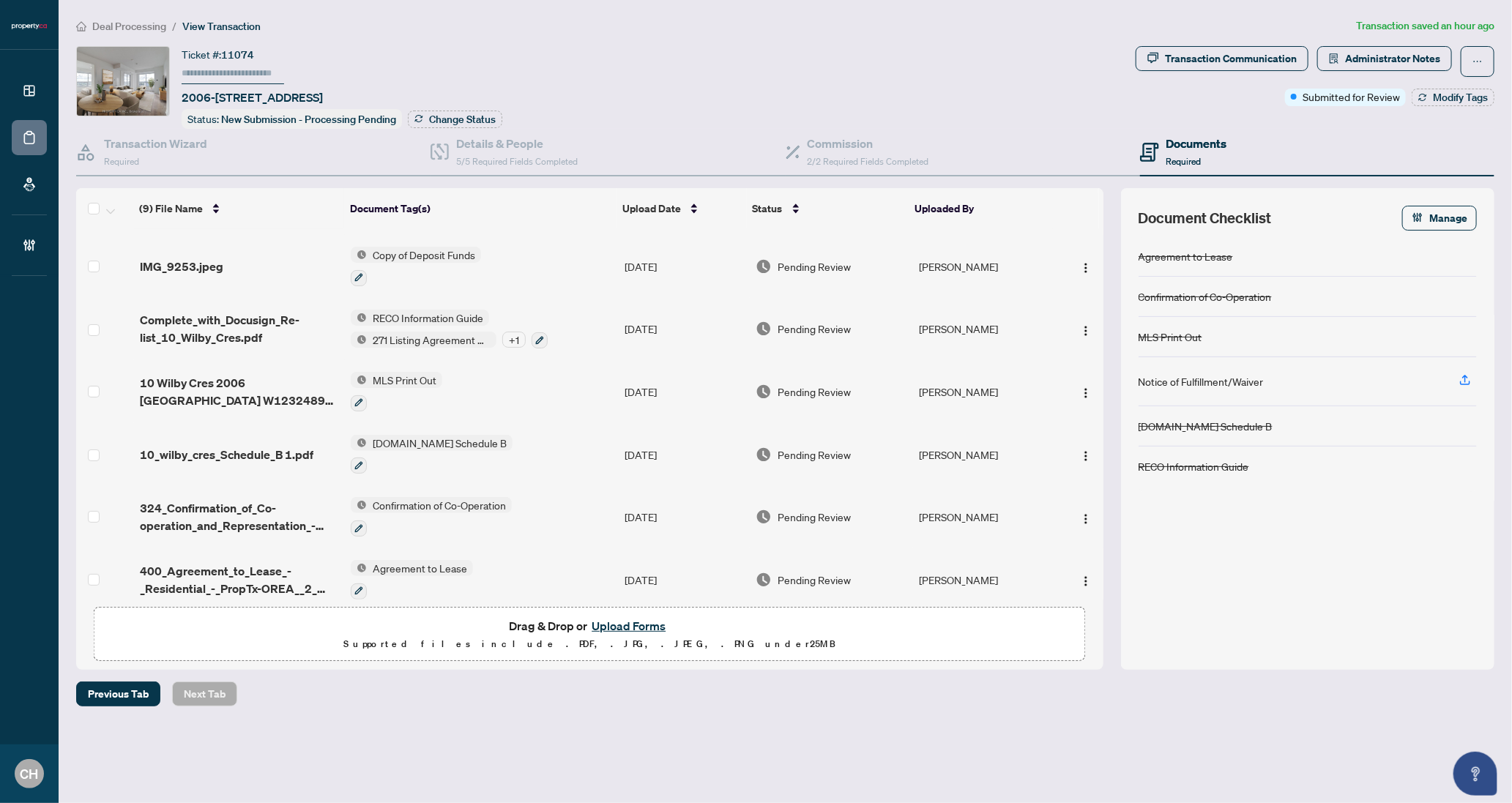
scroll to position [191, 0]
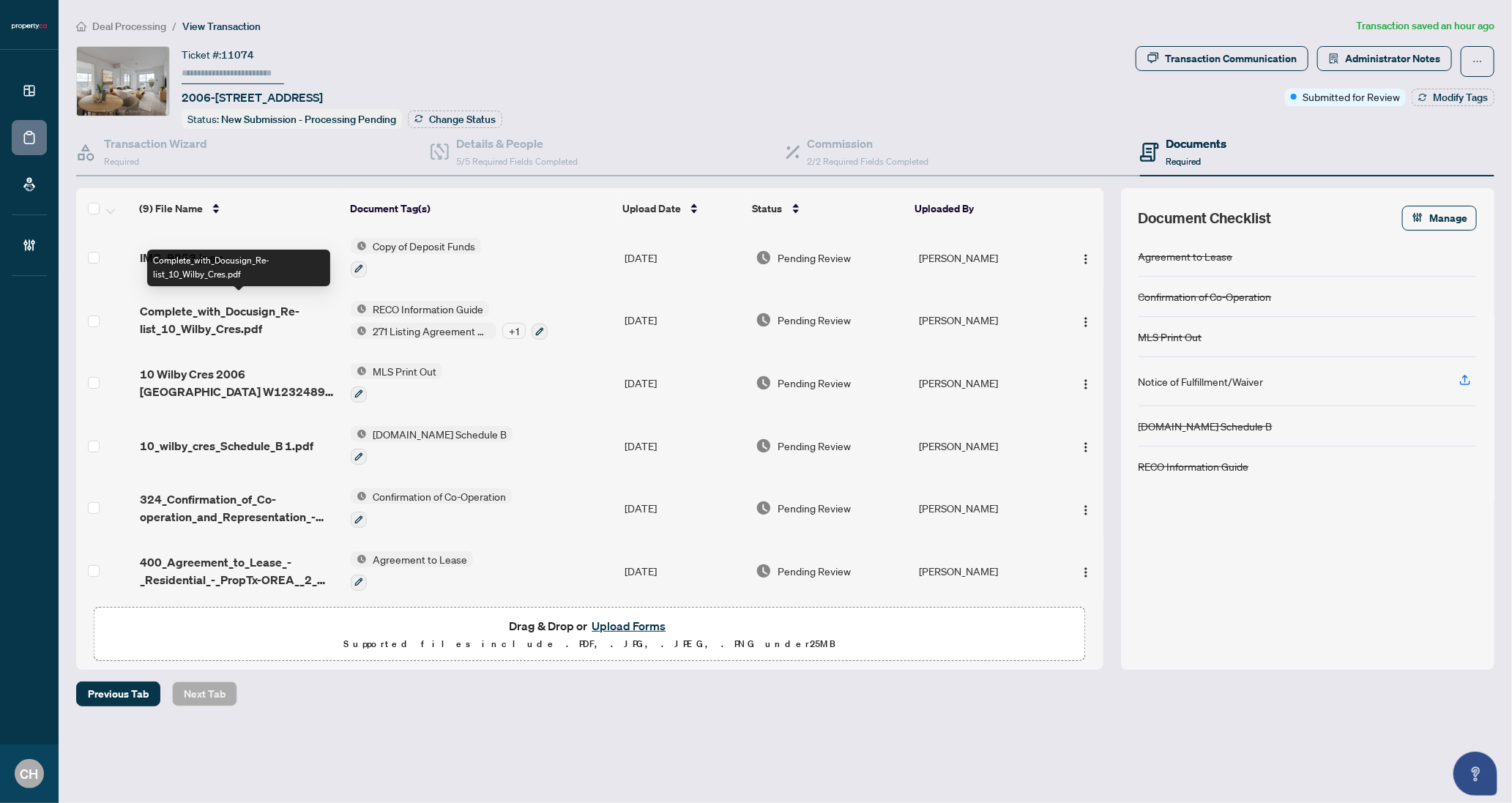
click at [293, 329] on span "Complete_with_Docusign_Re-list_10_Wilby_Cres.pdf" at bounding box center [239, 320] width 200 height 35
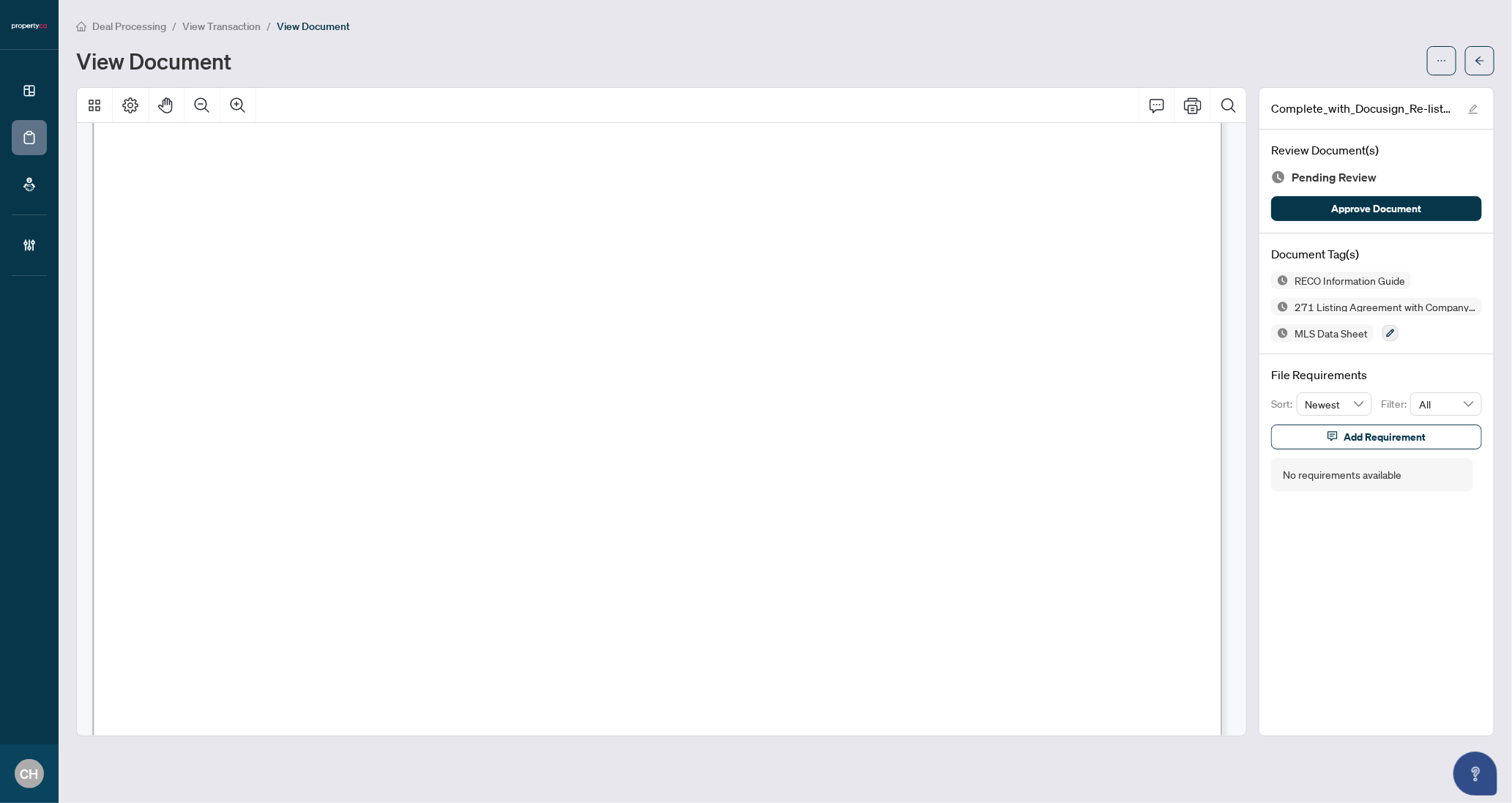
scroll to position [2178, 0]
click at [204, 108] on icon "Zoom Out" at bounding box center [202, 105] width 17 height 17
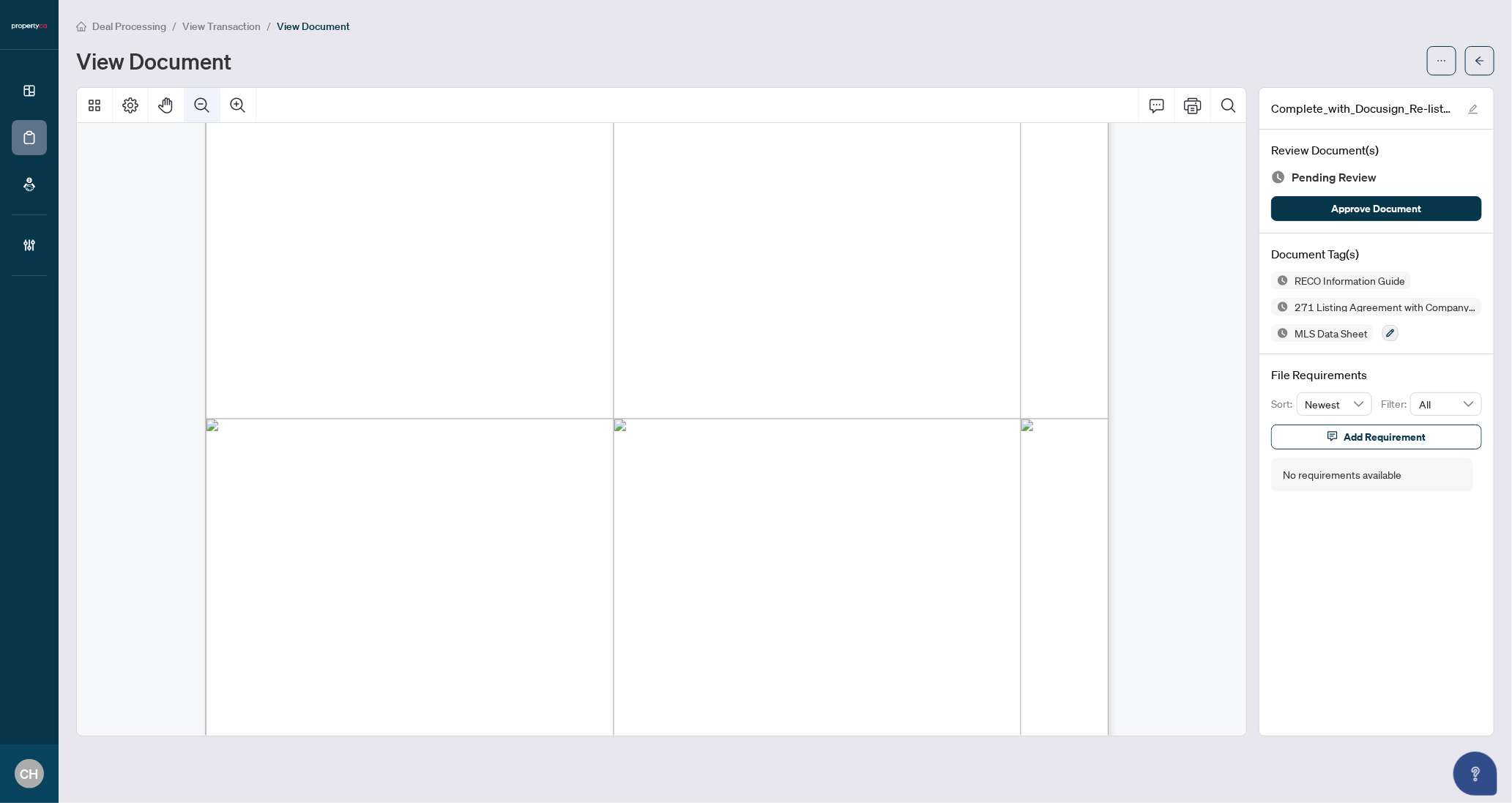
click at [204, 108] on icon "Zoom Out" at bounding box center [202, 105] width 17 height 17
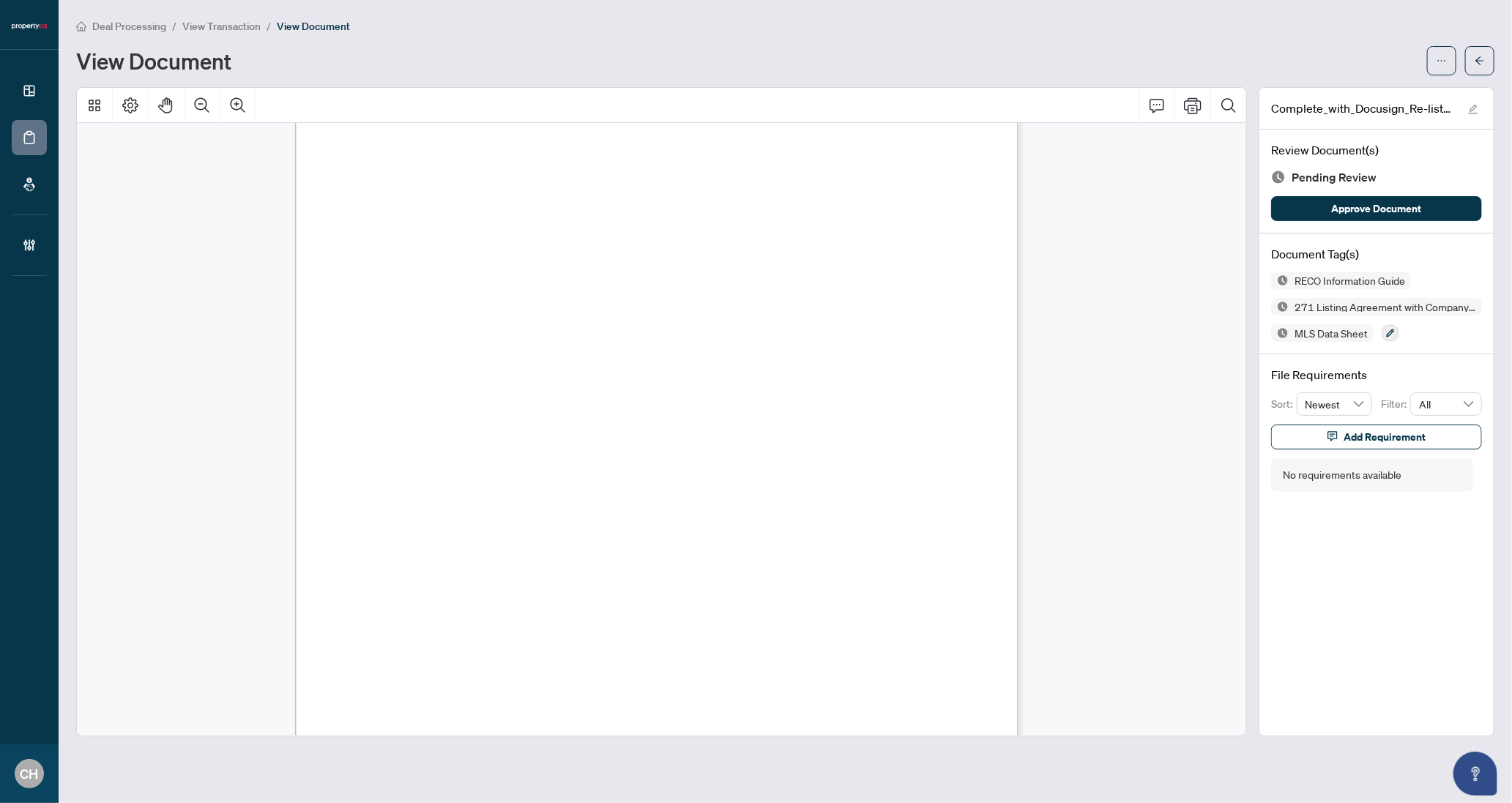
scroll to position [17409, 0]
click at [1491, 62] on button "button" at bounding box center [1480, 61] width 30 height 30
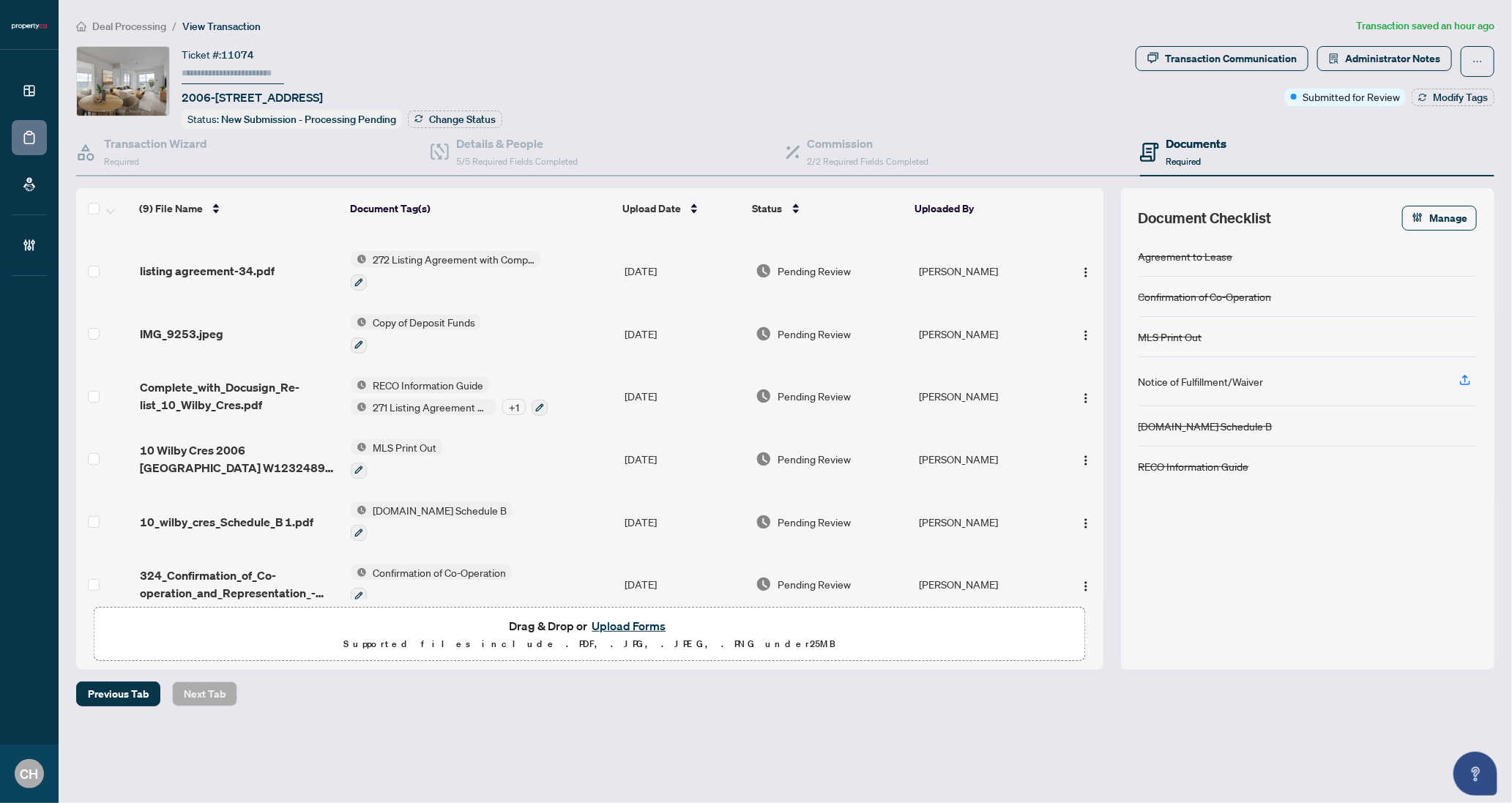
scroll to position [191, 0]
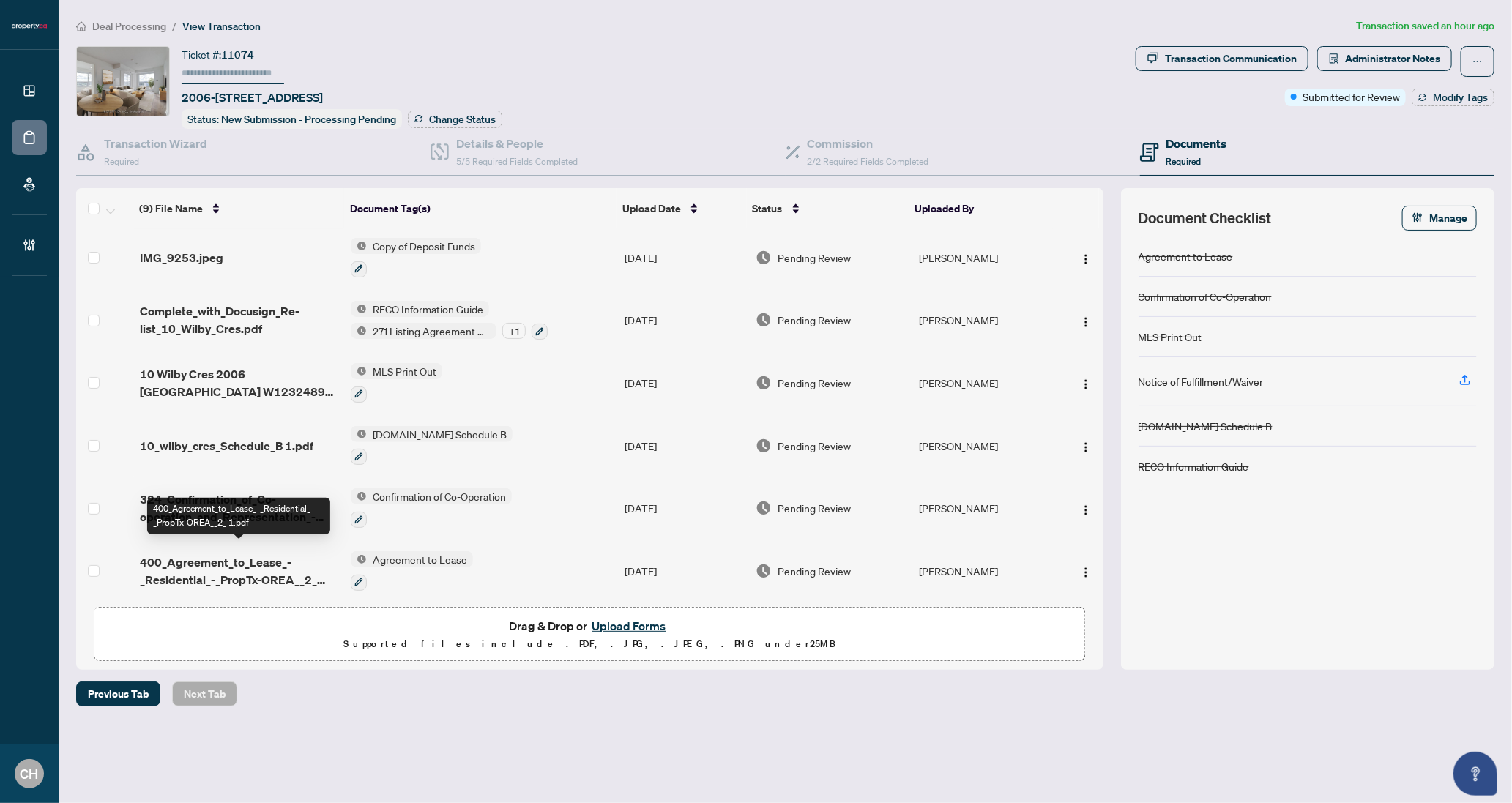
click at [219, 559] on span "400_Agreement_to_Lease_-_Residential_-_PropTx-OREA__2_ 1.pdf" at bounding box center [239, 571] width 200 height 35
